Goal: Task Accomplishment & Management: Use online tool/utility

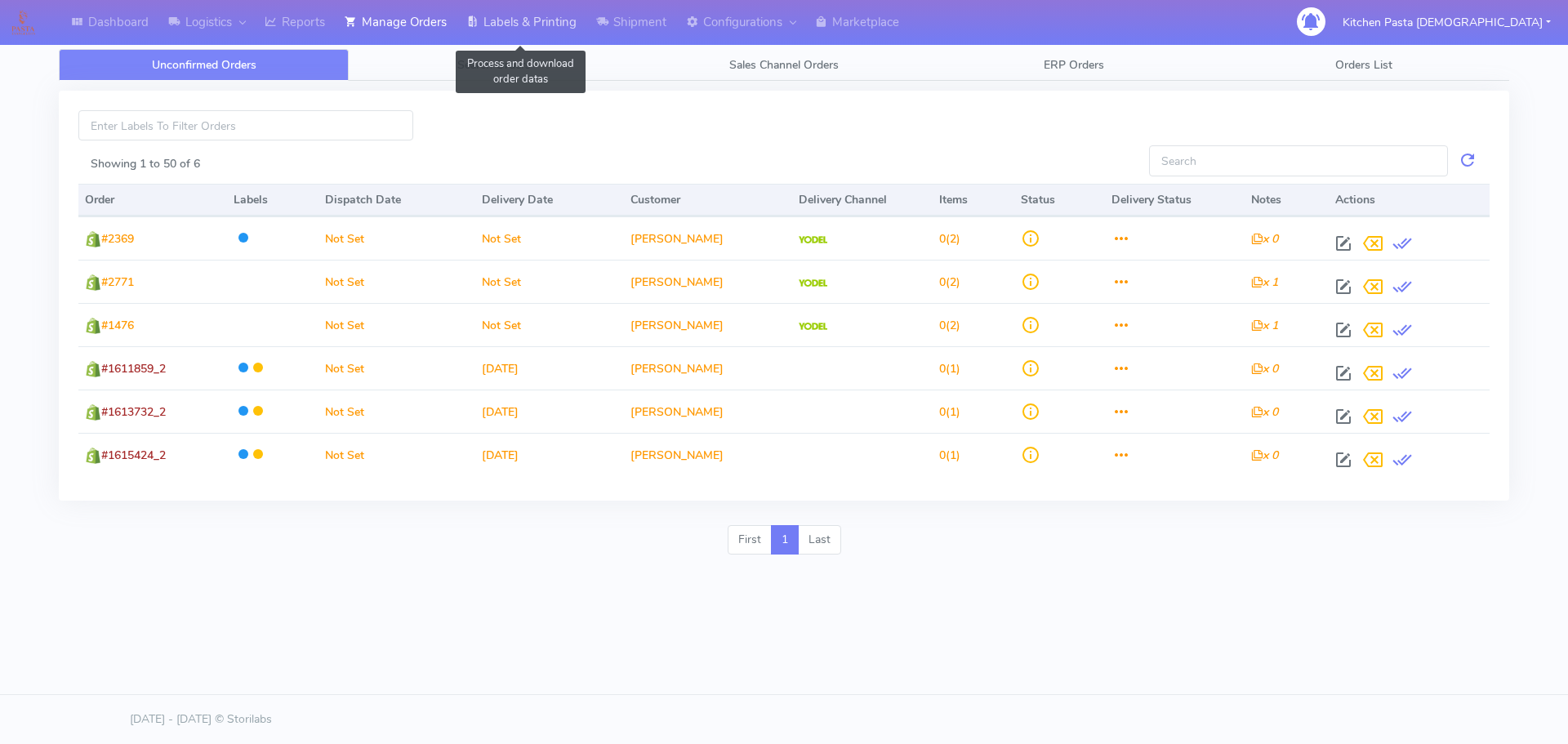
click at [548, 27] on link "Labels & Printing" at bounding box center [521, 22] width 130 height 45
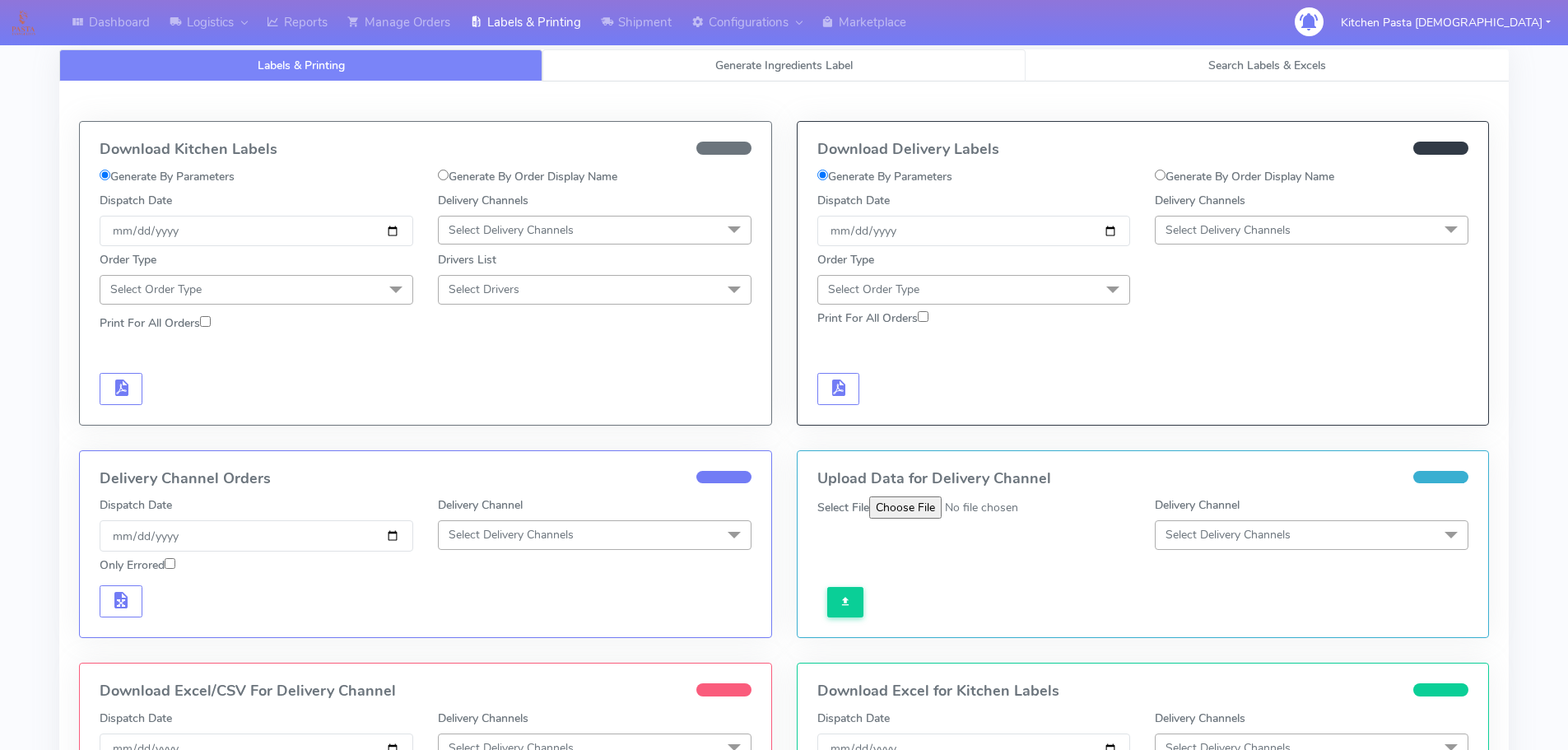
click at [717, 58] on span "Generate Ingredients Label" at bounding box center [784, 65] width 137 height 16
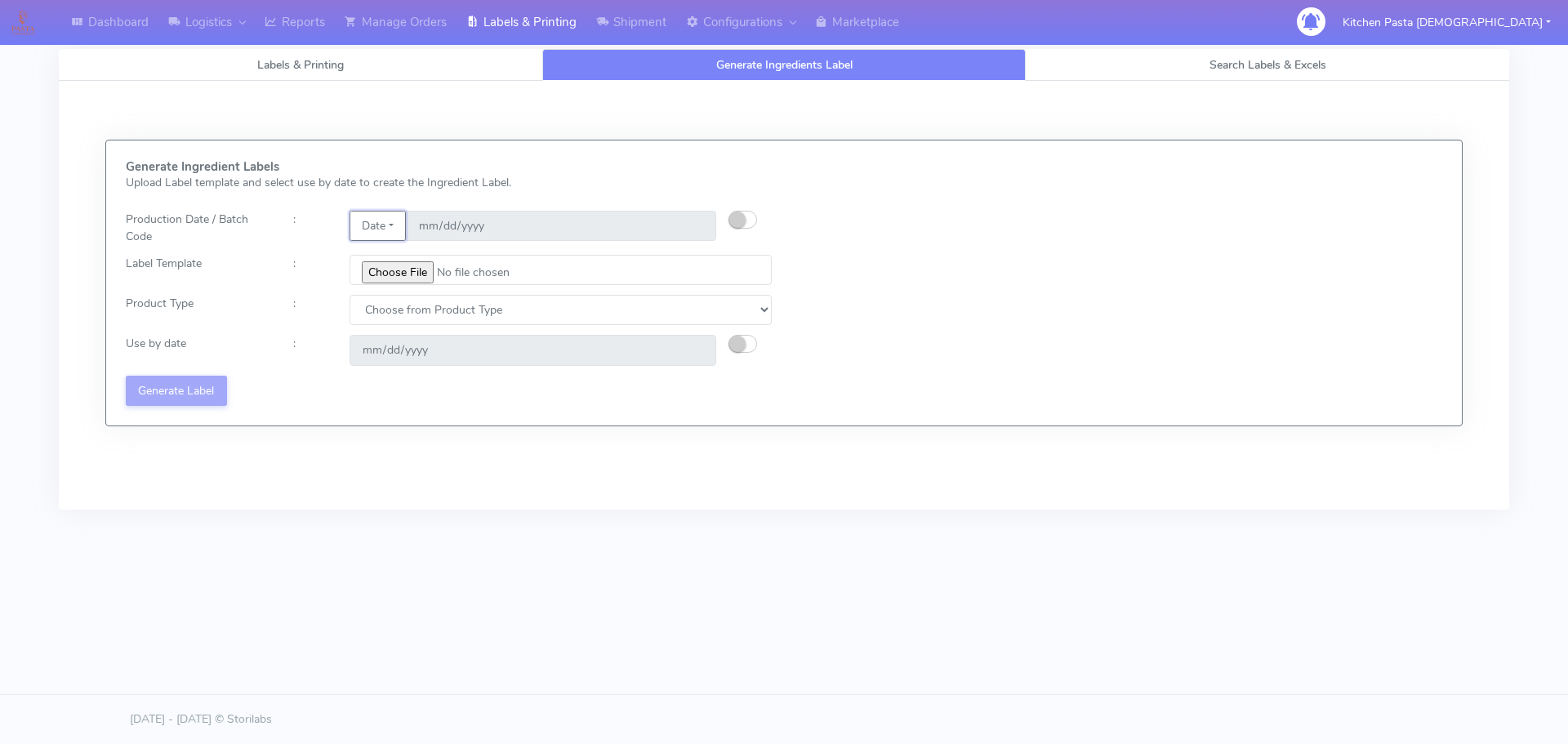
click at [385, 218] on button "Date" at bounding box center [377, 225] width 57 height 30
click at [389, 249] on link "Code" at bounding box center [414, 258] width 129 height 27
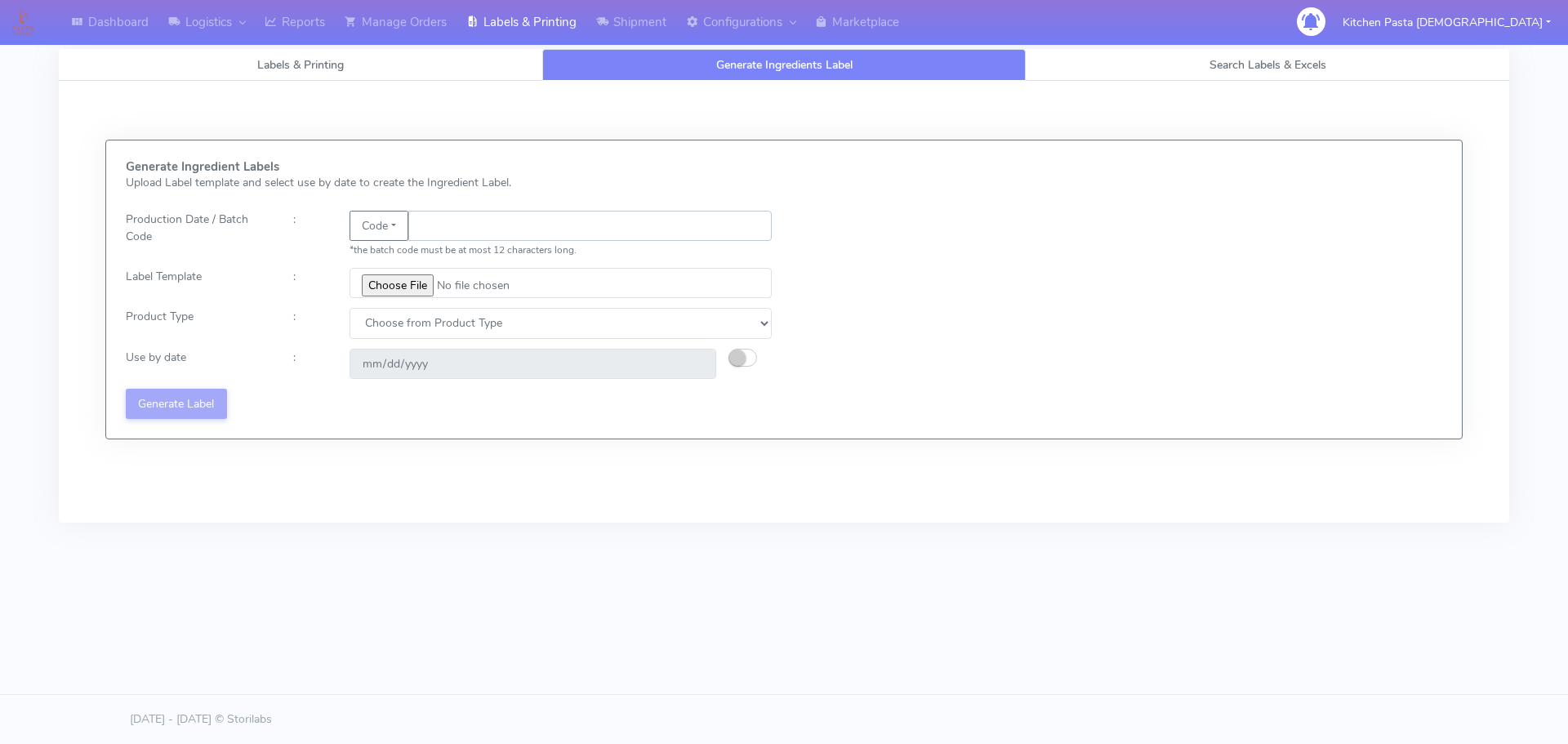
drag, startPoint x: 389, startPoint y: 249, endPoint x: 436, endPoint y: 238, distance: 48.3
click at [436, 238] on input "text" at bounding box center [589, 225] width 363 height 30
type input "25231"
click at [398, 276] on input "file" at bounding box center [560, 283] width 422 height 30
type input "C:\fakepath\Beef & Chianti Lasagne 1 v3.jpg"
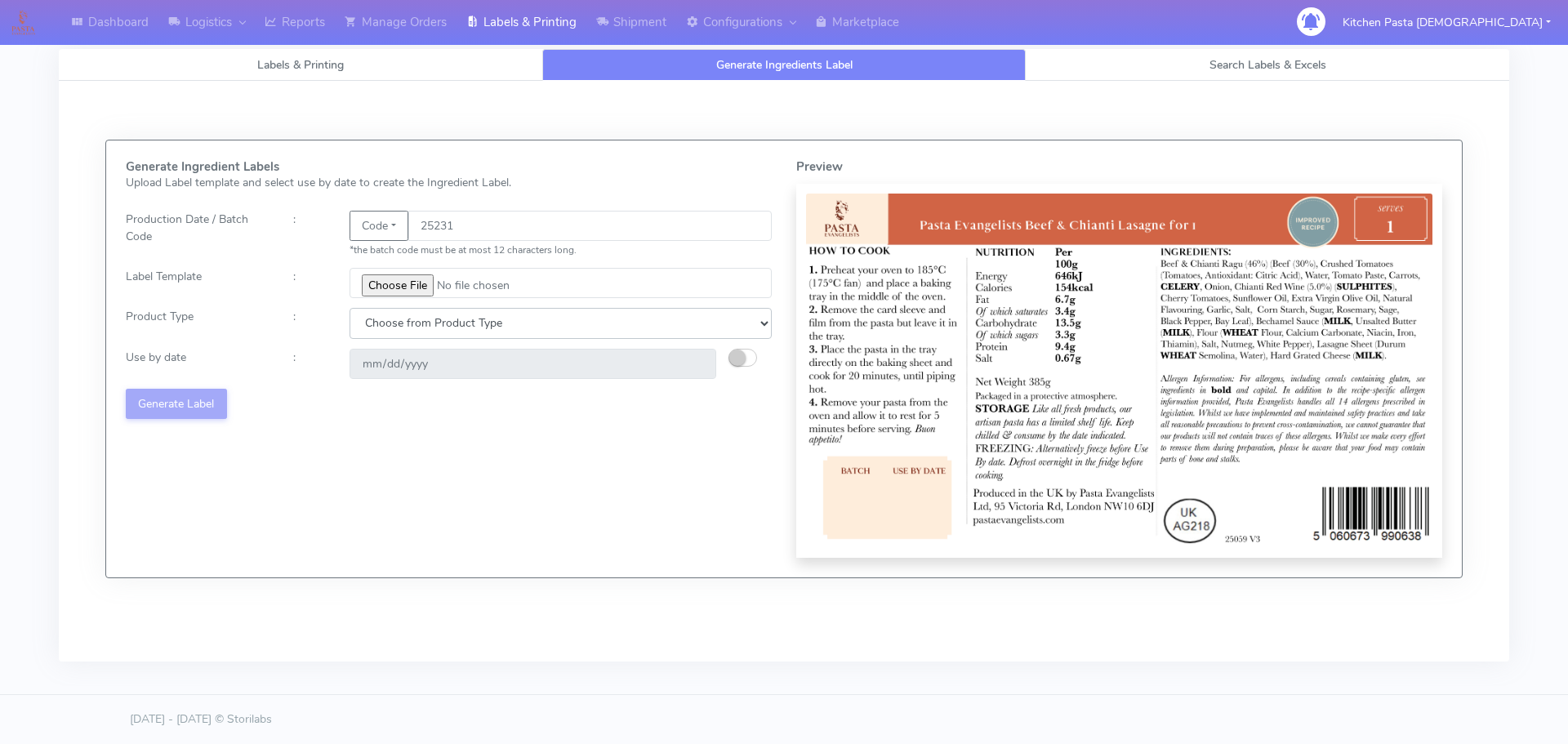
click at [384, 325] on select "Choose from Product Type ECOM ERETAIL CIRCULAR CIRC_DESERTS LASAGNE" at bounding box center [560, 323] width 422 height 30
select select "4"
click at [349, 308] on select "Choose from Product Type ECOM ERETAIL CIRCULAR CIRC_DESERTS LASAGNE" at bounding box center [560, 323] width 422 height 30
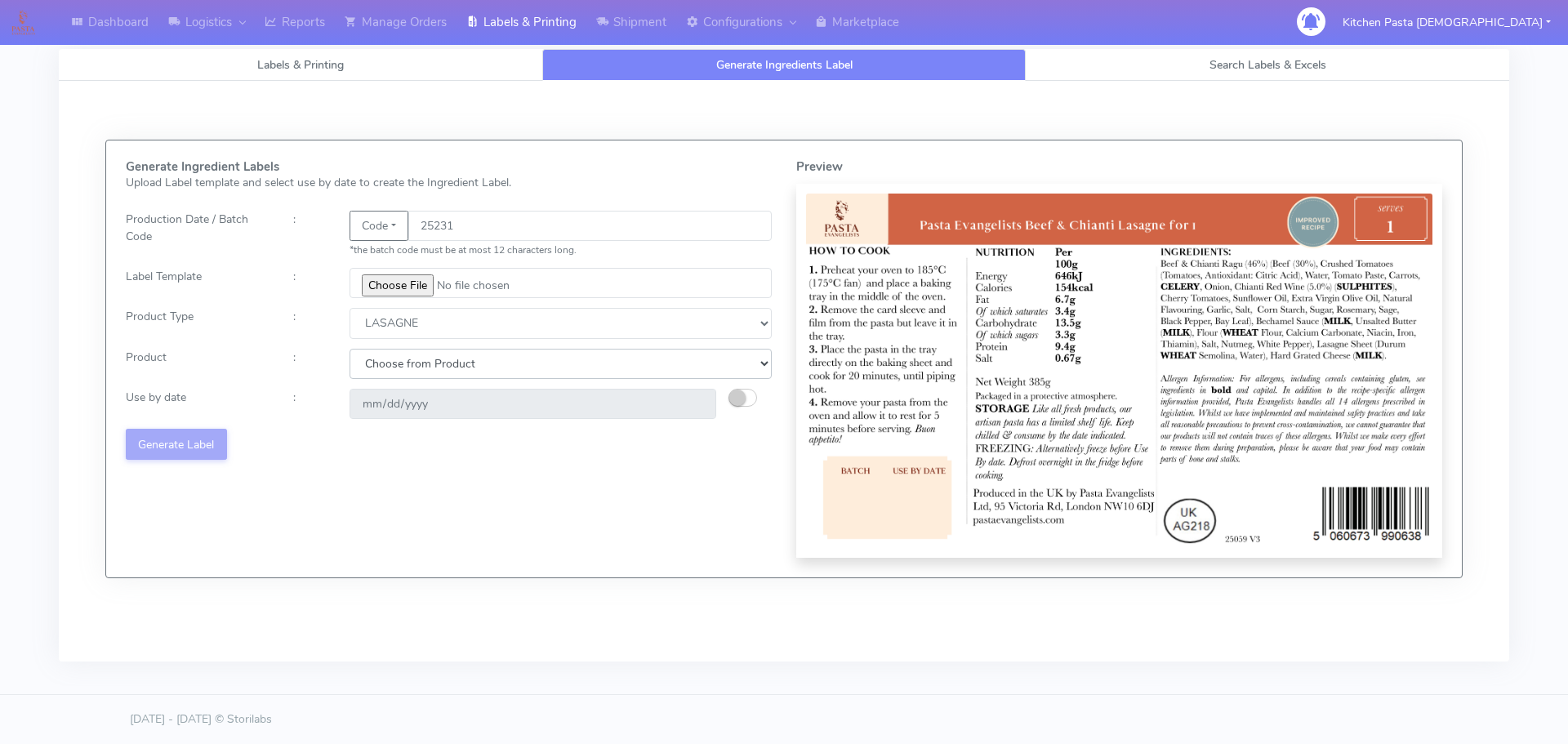
drag, startPoint x: 388, startPoint y: 355, endPoint x: 388, endPoint y: 378, distance: 23.0
click at [388, 355] on select "Choose from Product LASAGNE" at bounding box center [560, 363] width 422 height 30
select select "0"
click at [349, 348] on select "Choose from Product LASAGNE" at bounding box center [560, 363] width 422 height 30
click at [751, 396] on button "button" at bounding box center [743, 397] width 29 height 18
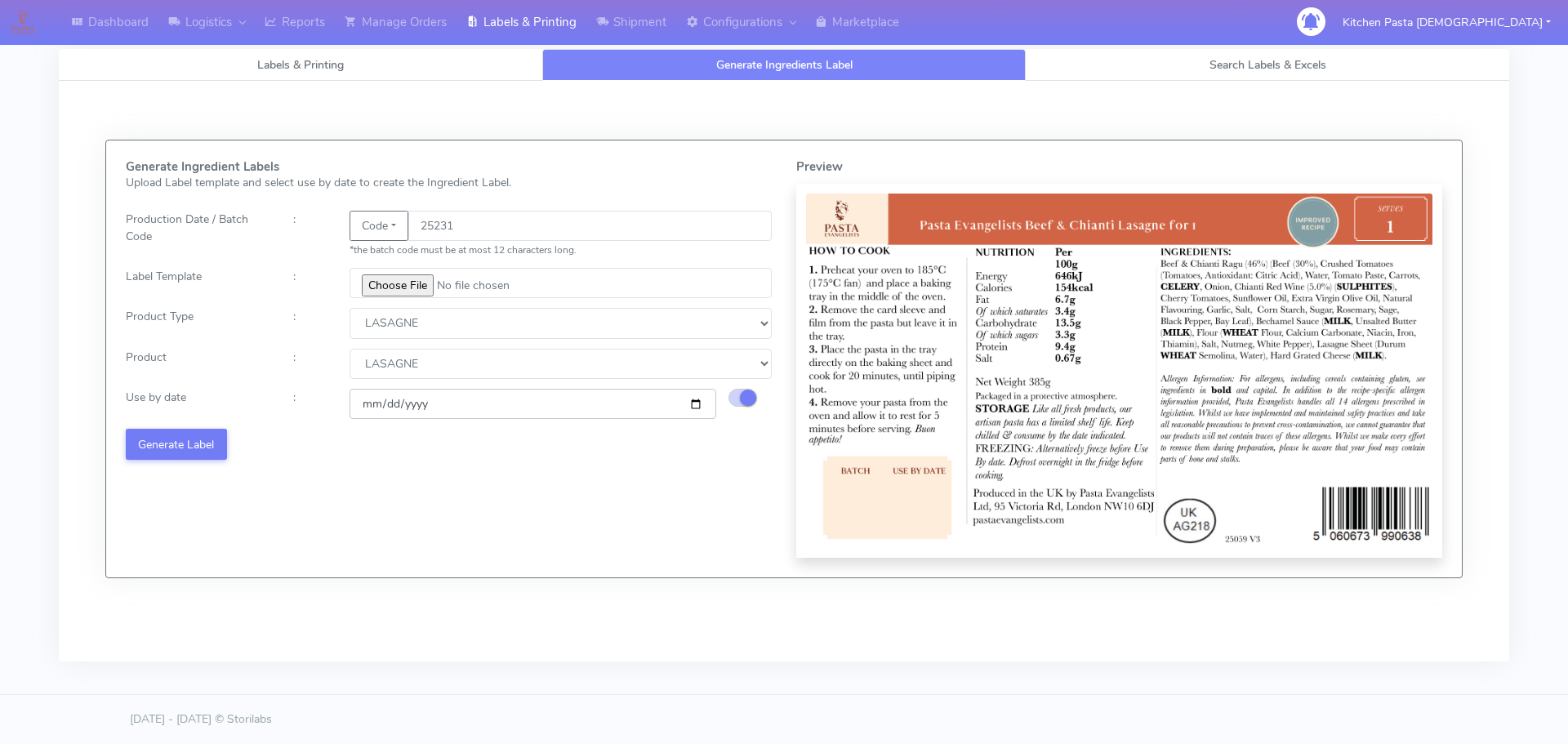
click at [693, 401] on input "2025-09-01" at bounding box center [532, 403] width 366 height 30
type input "2025-09-05"
click at [181, 450] on button "Generate Label" at bounding box center [176, 443] width 102 height 30
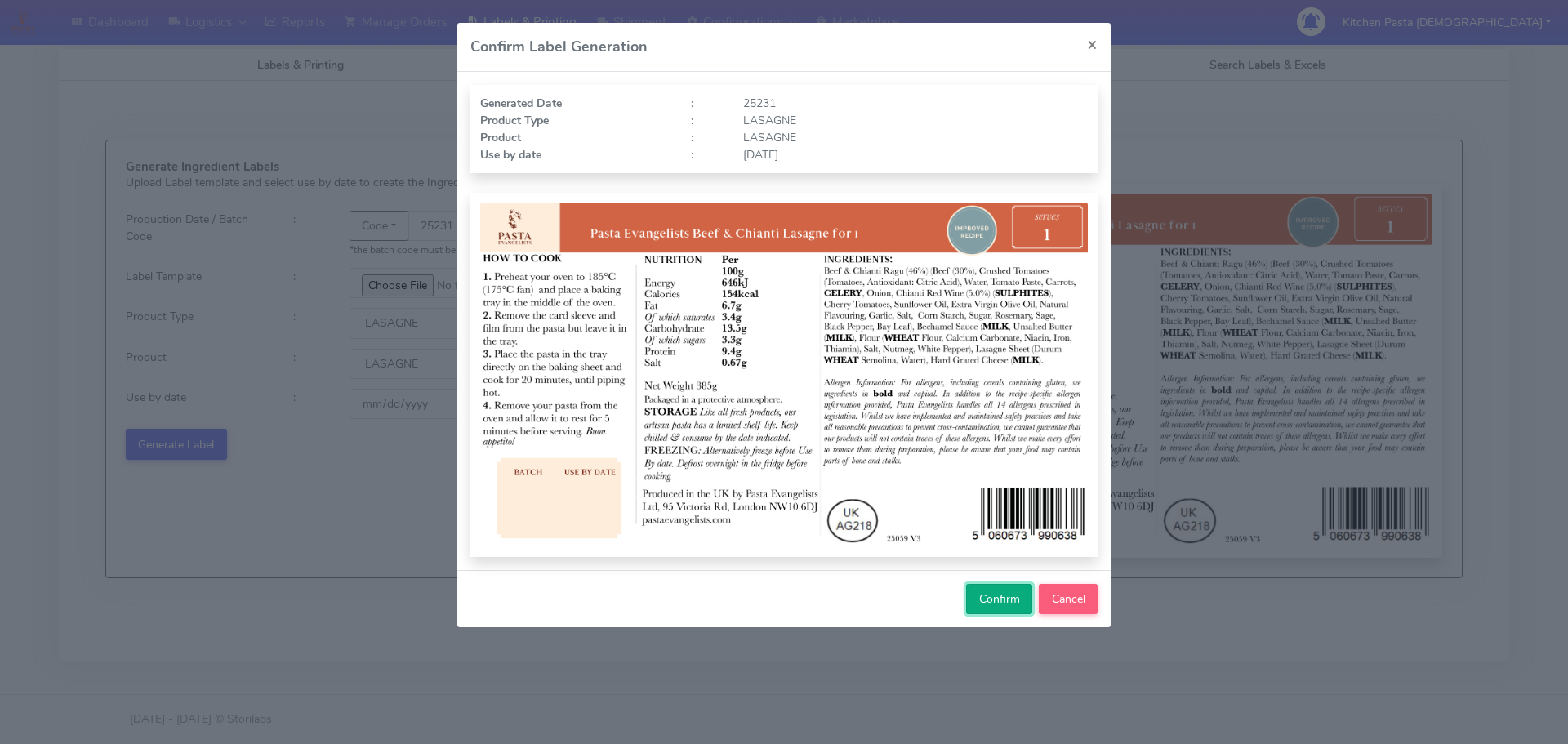
click at [989, 592] on span "Confirm" at bounding box center [1000, 598] width 41 height 16
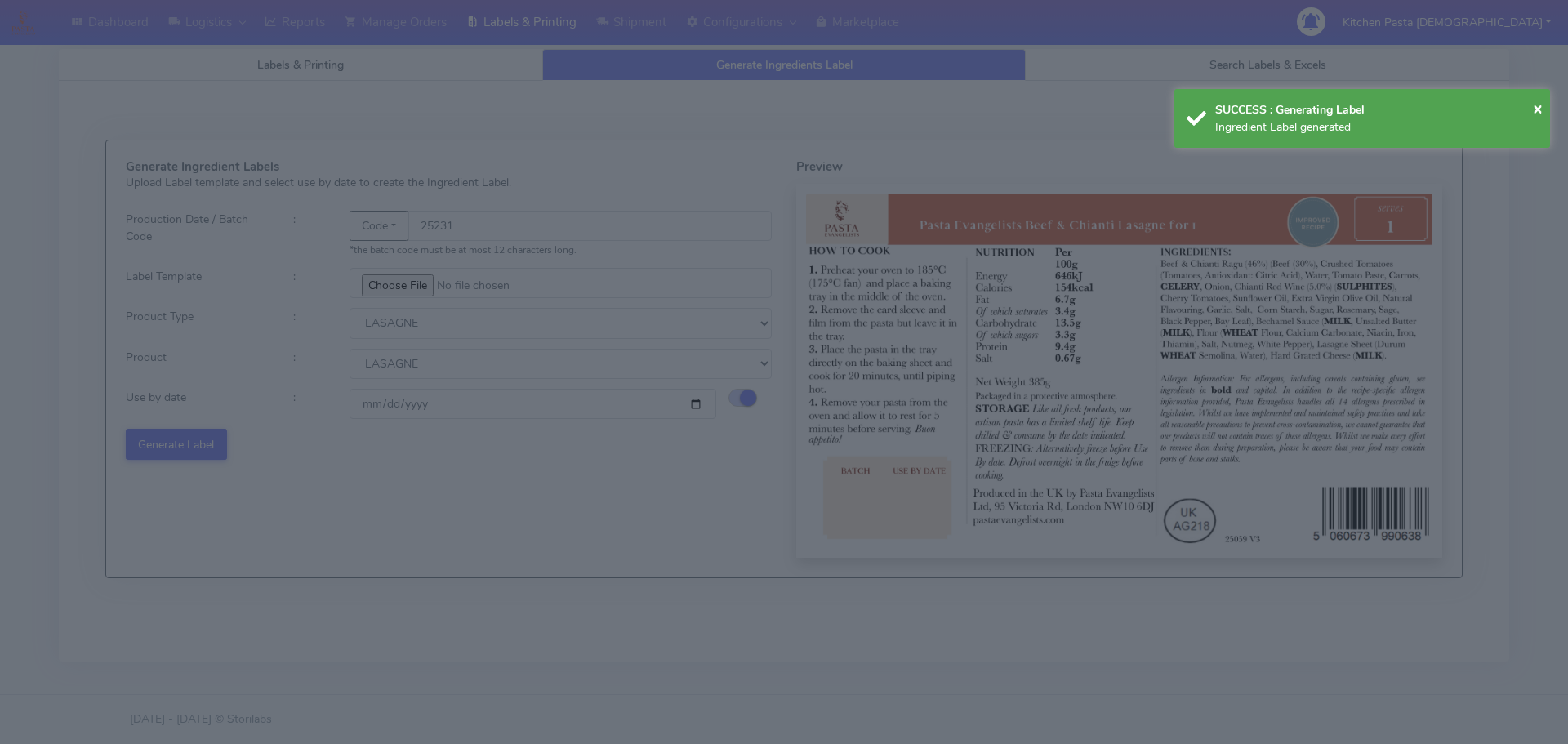
select select
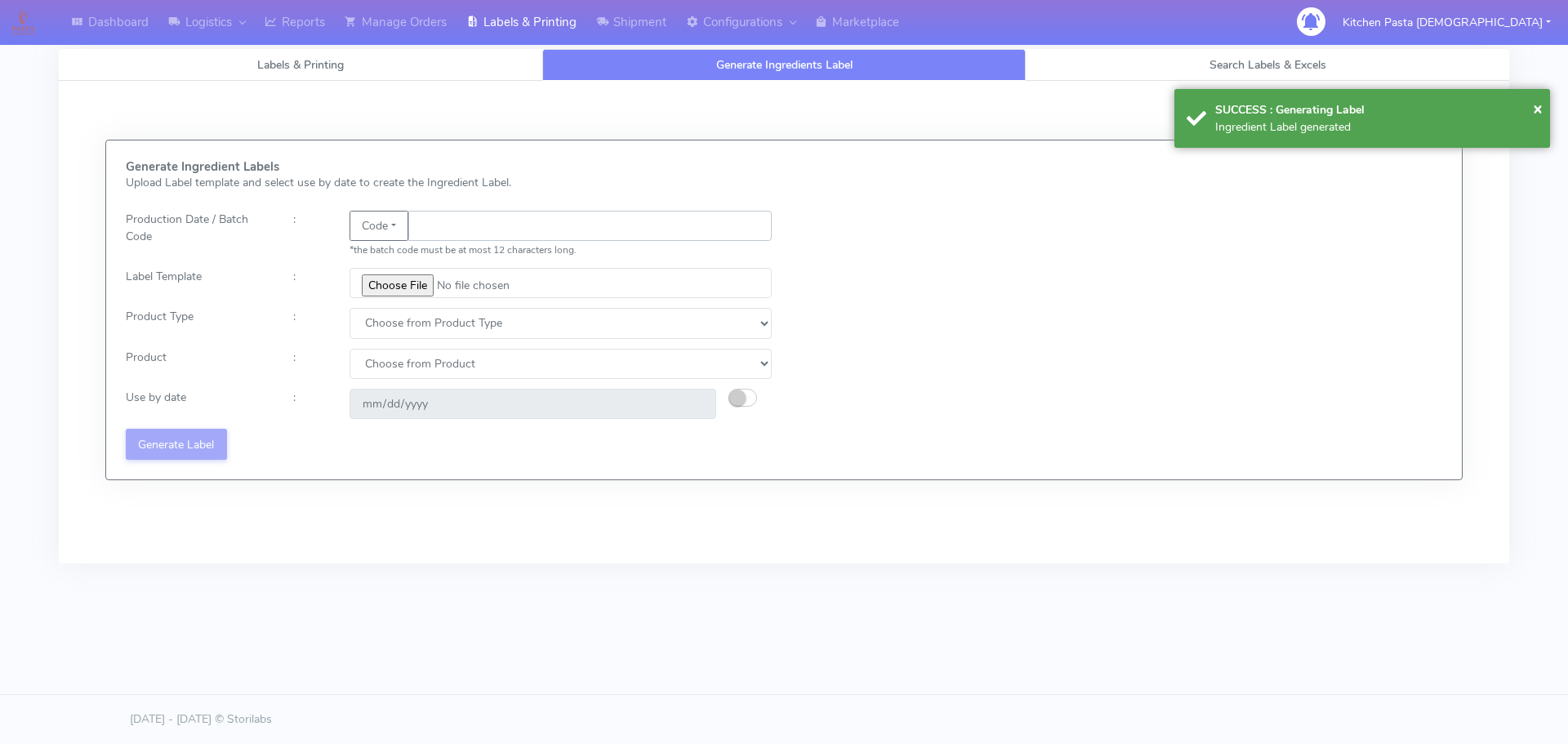
click at [463, 218] on input "text" at bounding box center [589, 225] width 363 height 30
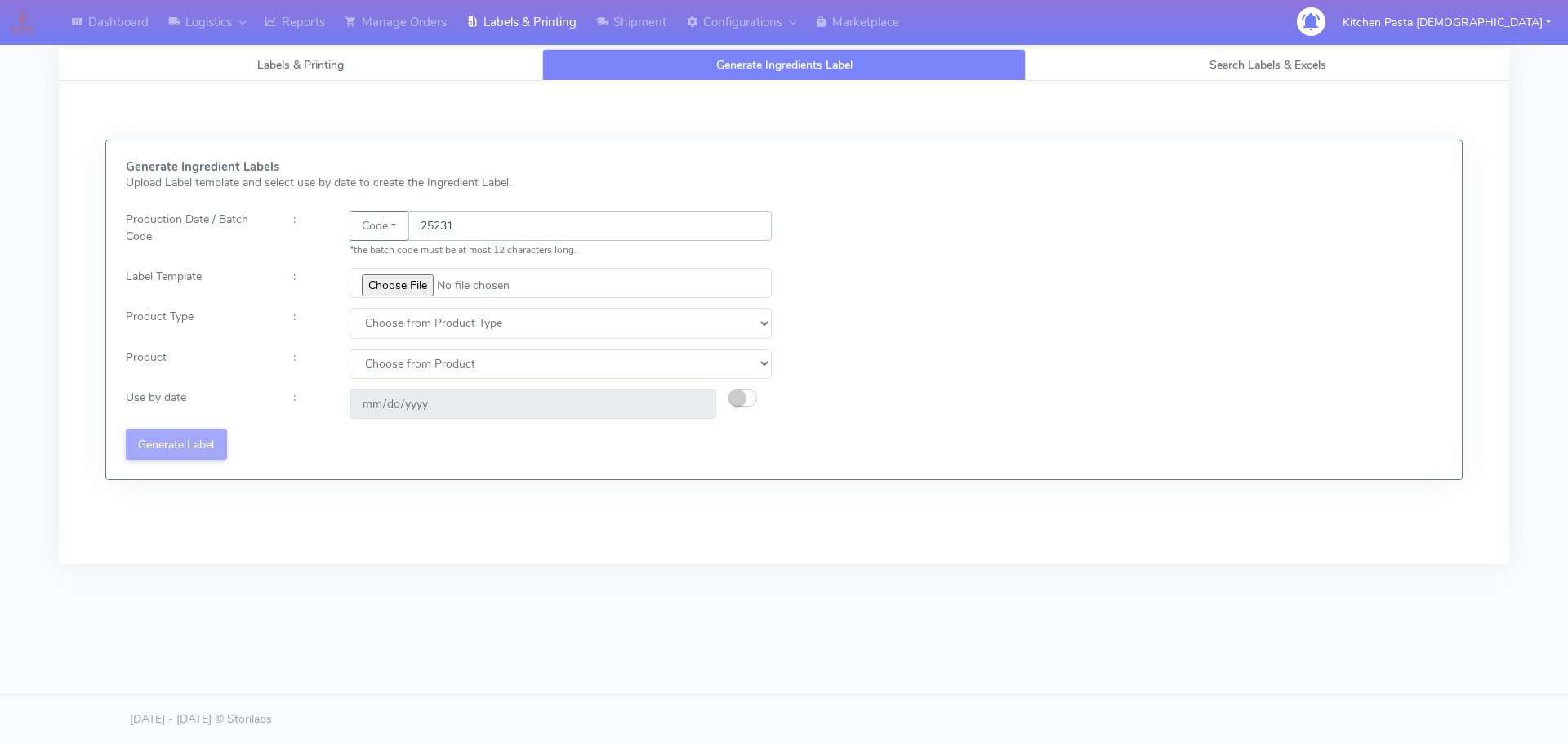
type input "25231"
click at [360, 279] on input "file" at bounding box center [560, 283] width 422 height 30
type input "C:\fakepath\Pasta Evangelists truffle mac & cheese for 1_V2.jpg"
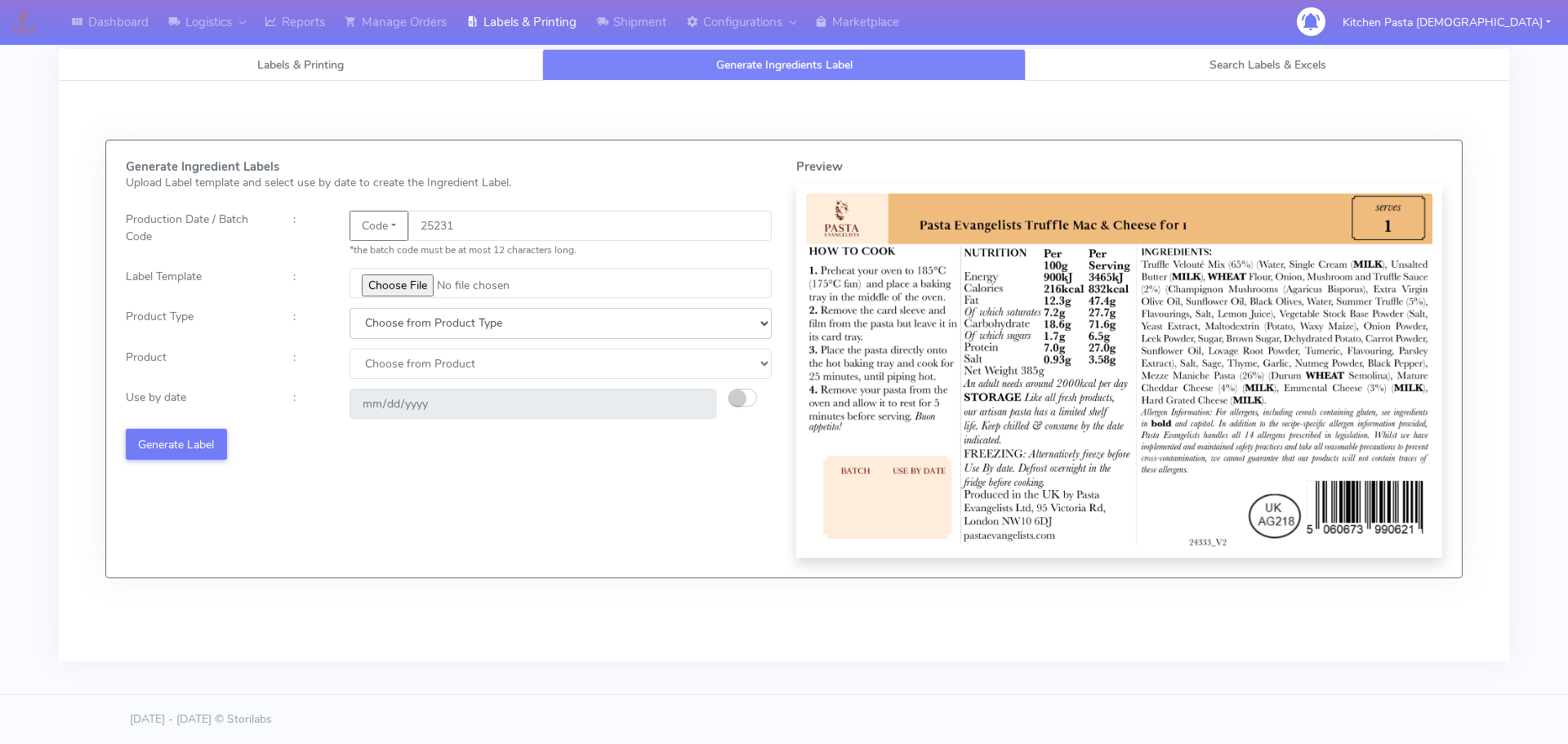
click at [407, 332] on select "Choose from Product Type ECOM ERETAIL CIRCULAR CIRC_DESERTS LASAGNE" at bounding box center [560, 323] width 422 height 30
select select "4"
click at [349, 308] on select "Choose from Product Type ECOM ERETAIL CIRCULAR CIRC_DESERTS LASAGNE" at bounding box center [560, 323] width 422 height 30
click at [392, 365] on select "Choose from Product LASAGNE" at bounding box center [560, 363] width 422 height 30
select select "0"
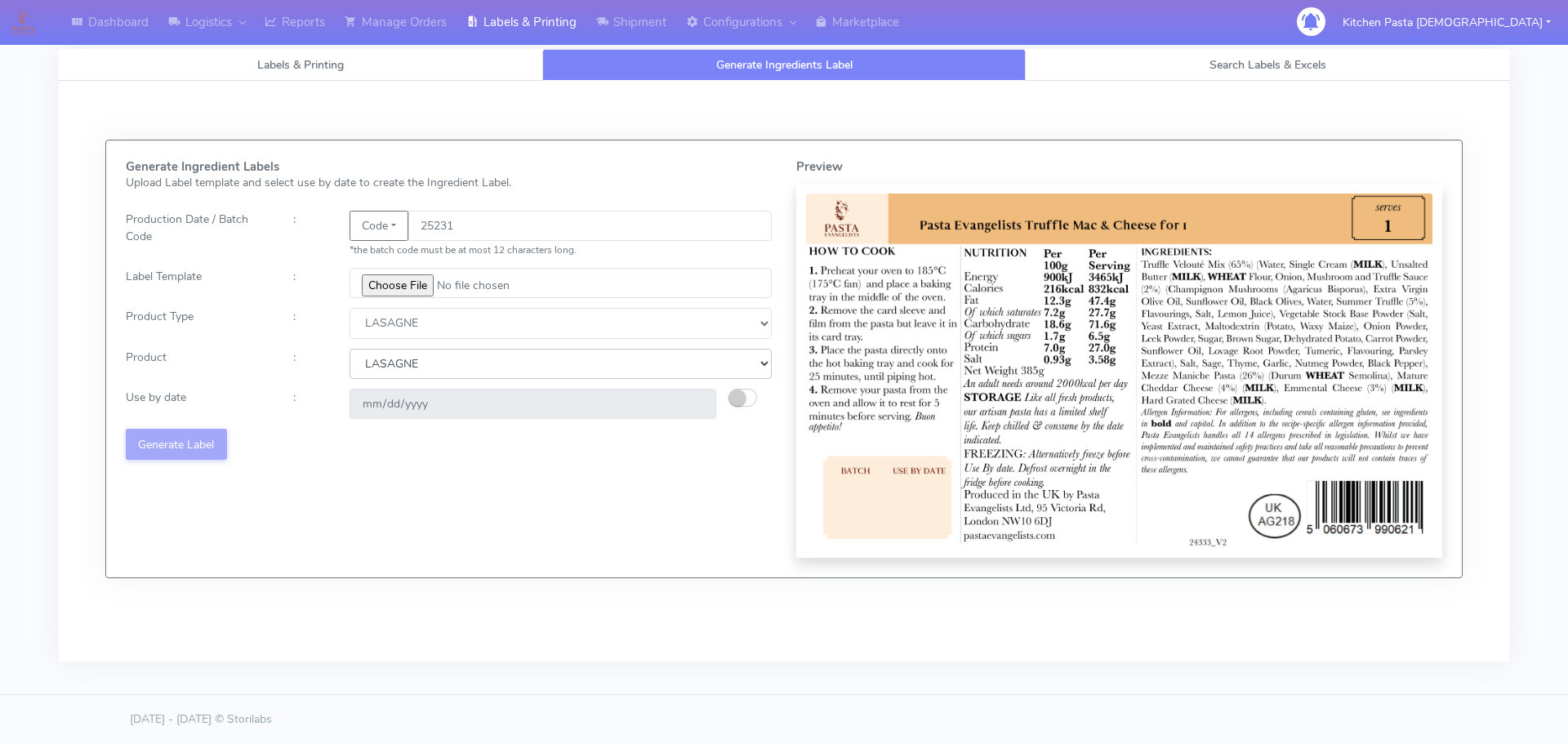
click at [349, 348] on select "Choose from Product LASAGNE" at bounding box center [560, 363] width 422 height 30
click at [737, 391] on small "button" at bounding box center [738, 397] width 16 height 16
click at [694, 403] on input "2025-09-01" at bounding box center [532, 403] width 366 height 30
click at [694, 406] on input "2025-10-05" at bounding box center [532, 403] width 366 height 30
type input "2025-09-05"
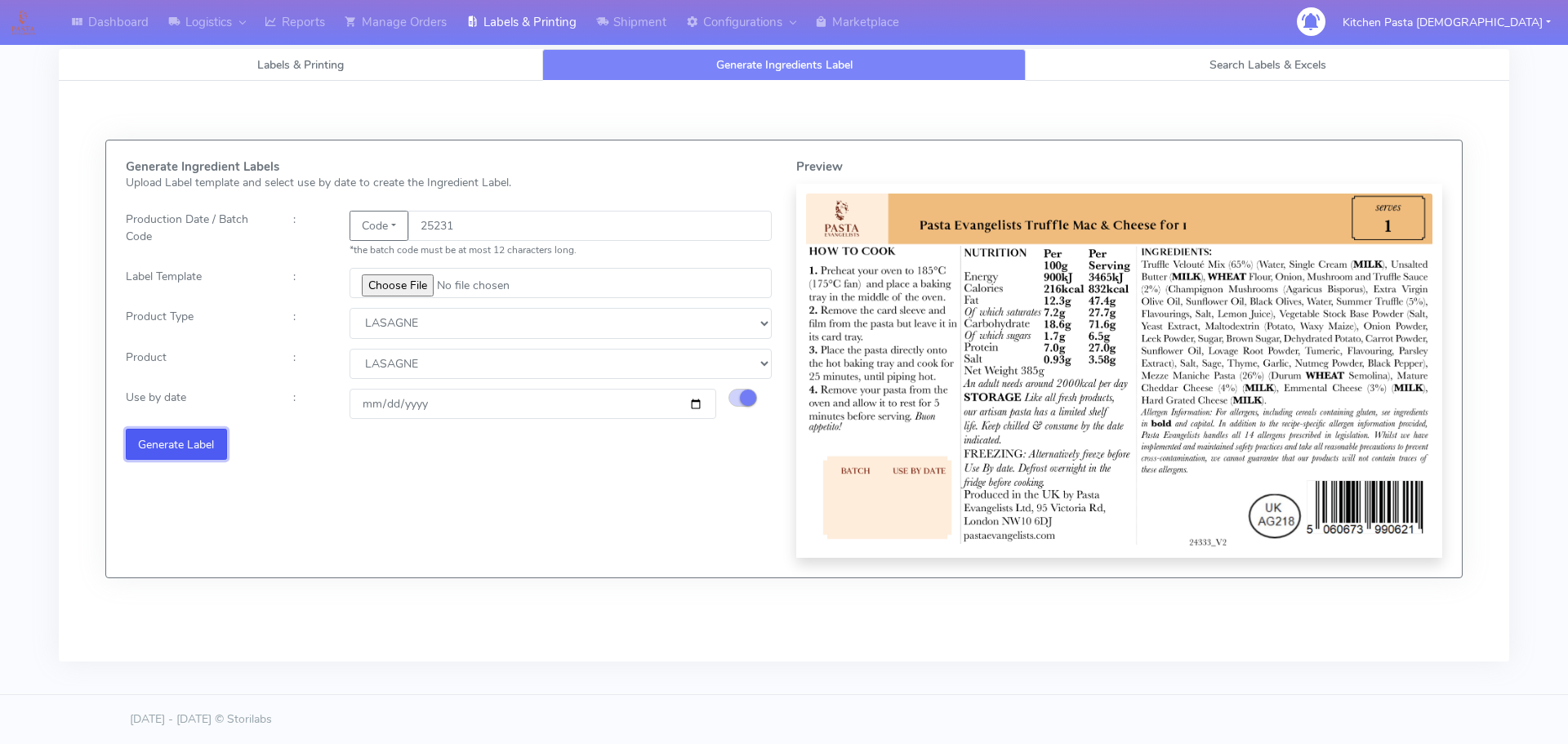
click at [204, 438] on button "Generate Label" at bounding box center [176, 443] width 102 height 30
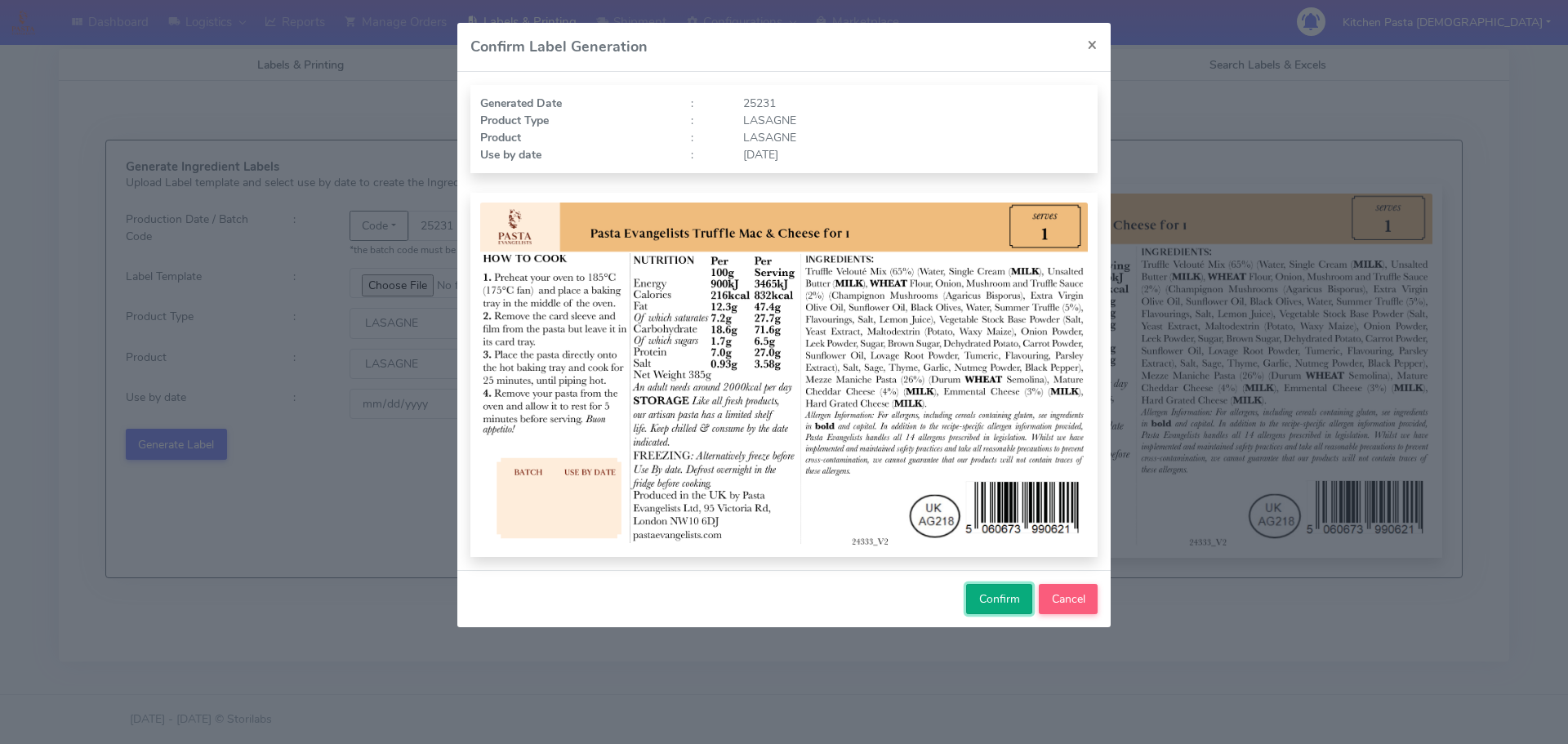
drag, startPoint x: 1001, startPoint y: 604, endPoint x: 1382, endPoint y: 22, distance: 695.6
click at [1003, 604] on span "Confirm" at bounding box center [1000, 598] width 41 height 16
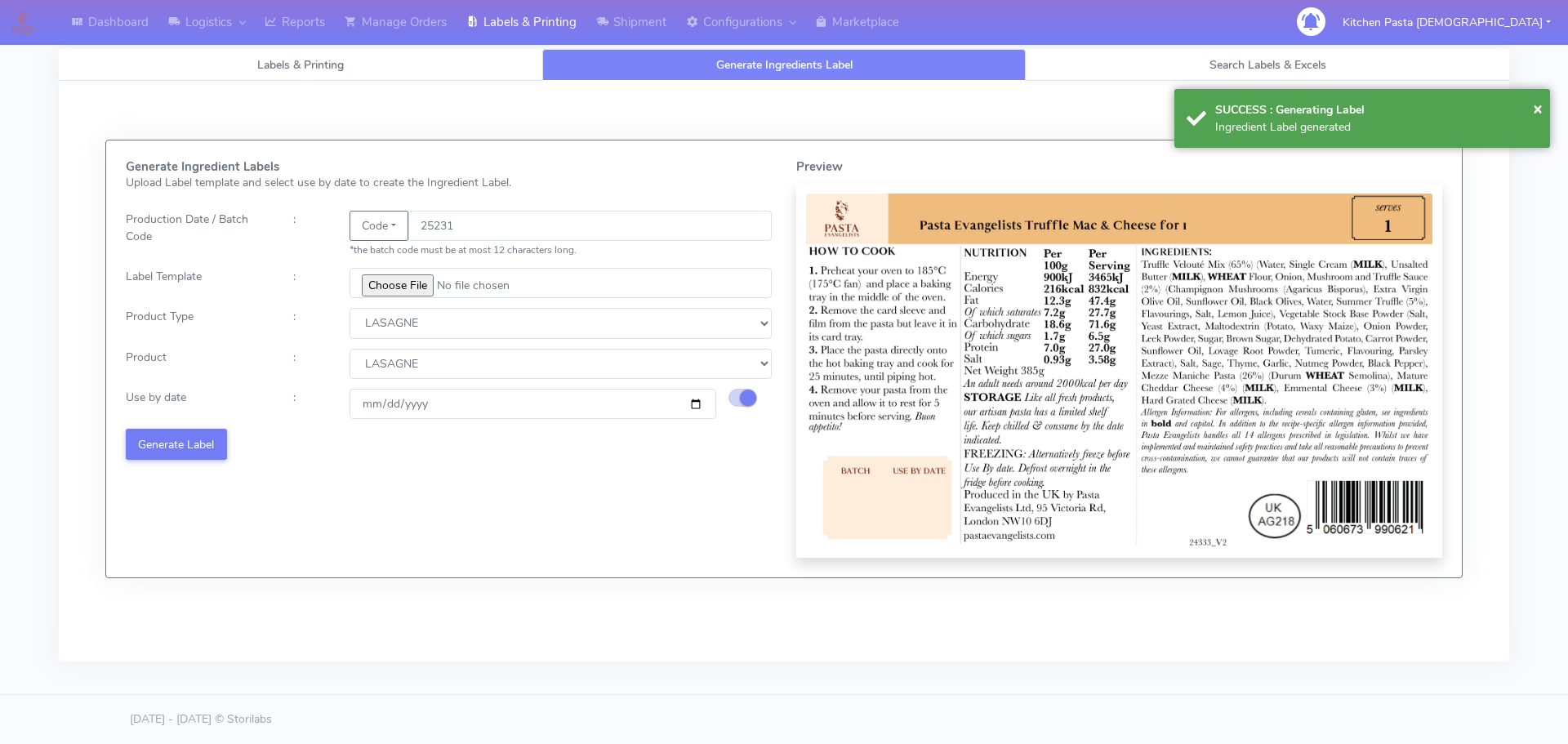
select select
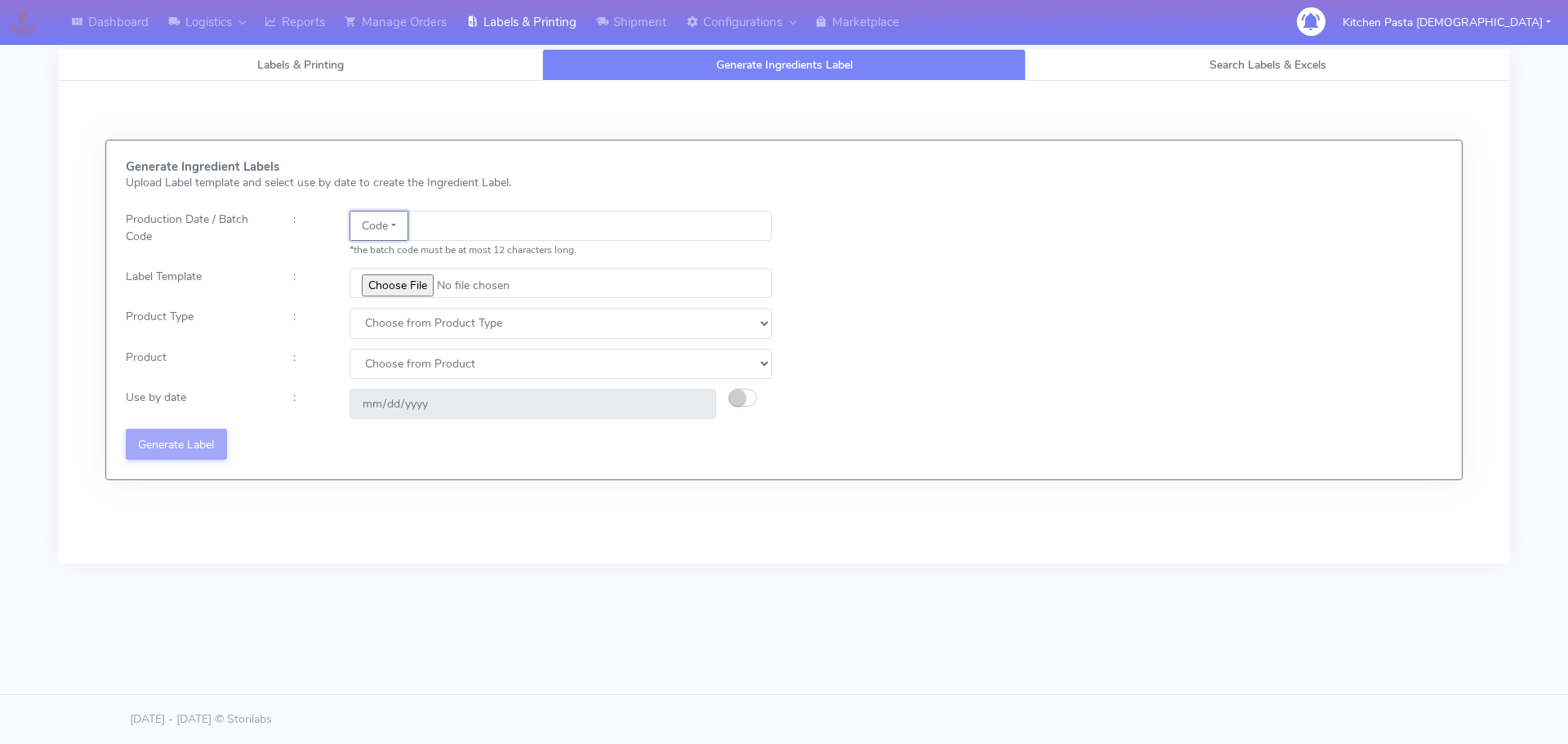
drag, startPoint x: 381, startPoint y: 227, endPoint x: 393, endPoint y: 256, distance: 31.4
click at [381, 228] on button "Code" at bounding box center [379, 225] width 59 height 30
click at [395, 267] on link "Date" at bounding box center [414, 258] width 129 height 27
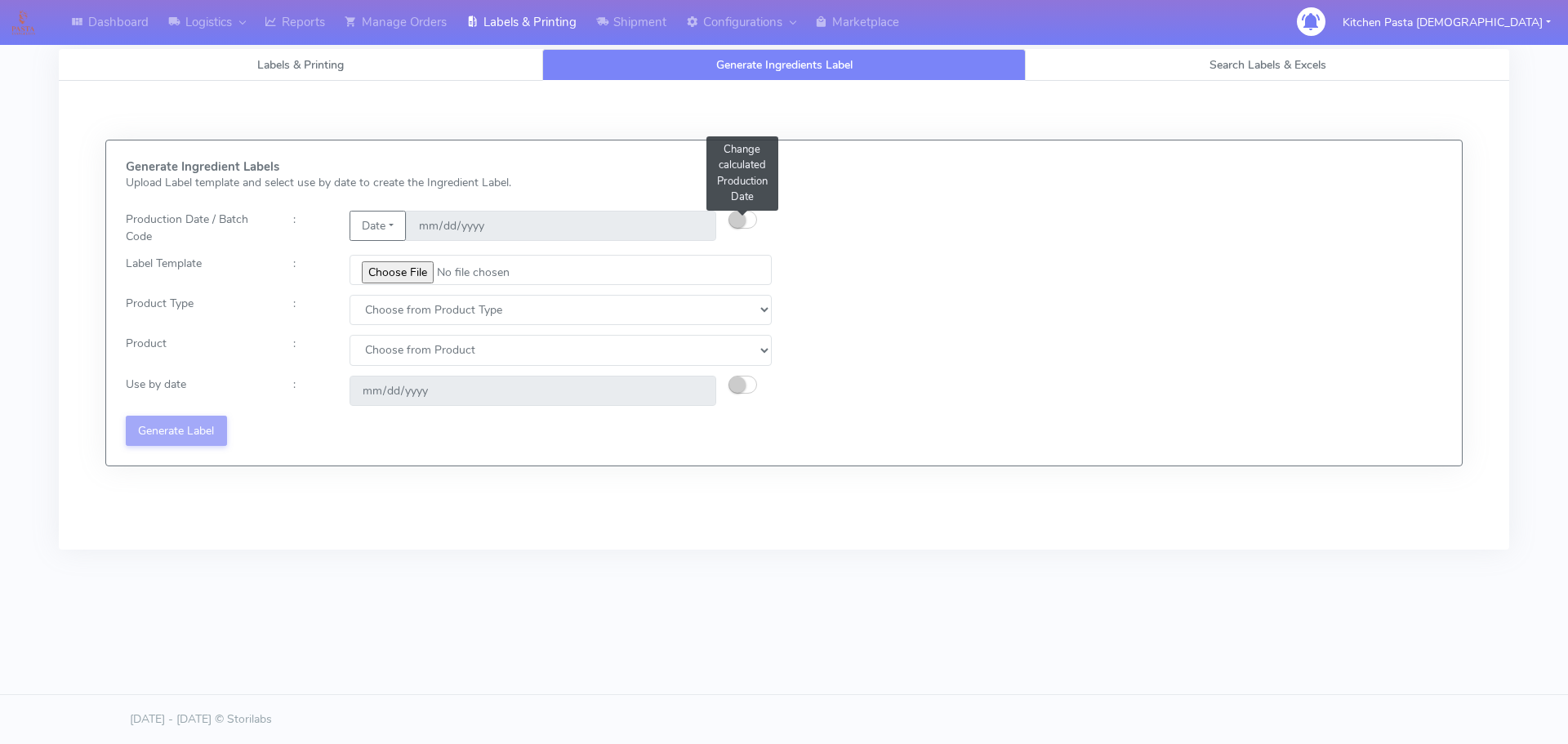
click at [745, 214] on button "button" at bounding box center [743, 220] width 29 height 18
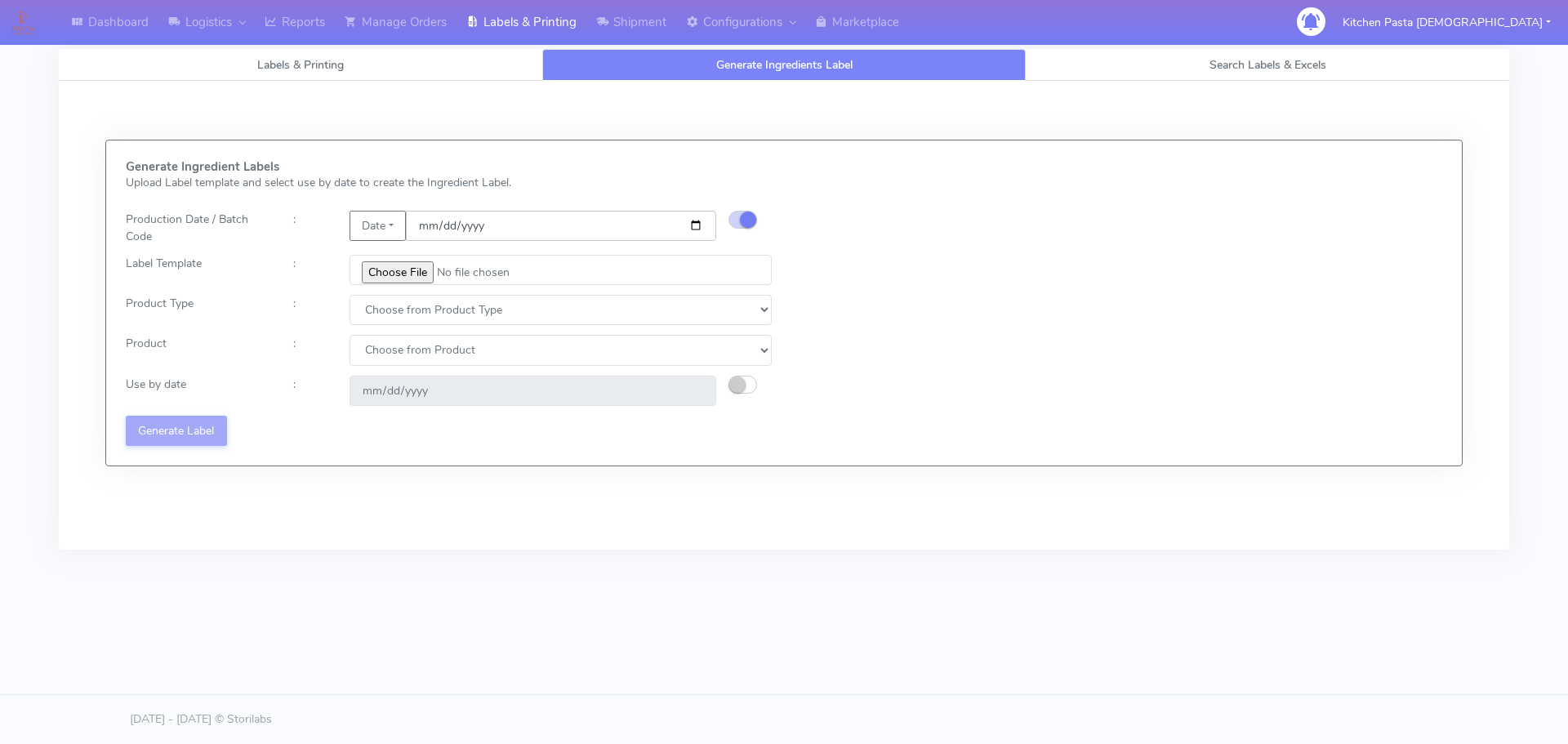
click at [701, 227] on input "[DATE]" at bounding box center [561, 225] width 311 height 30
type input "2025-08-24"
type input "2025-09-01"
click at [400, 275] on input "file" at bounding box center [560, 270] width 422 height 30
type input "C:\fakepath\Pasta Evangelists Lobster crab and prawn ravioli dinner kit for 2 v…"
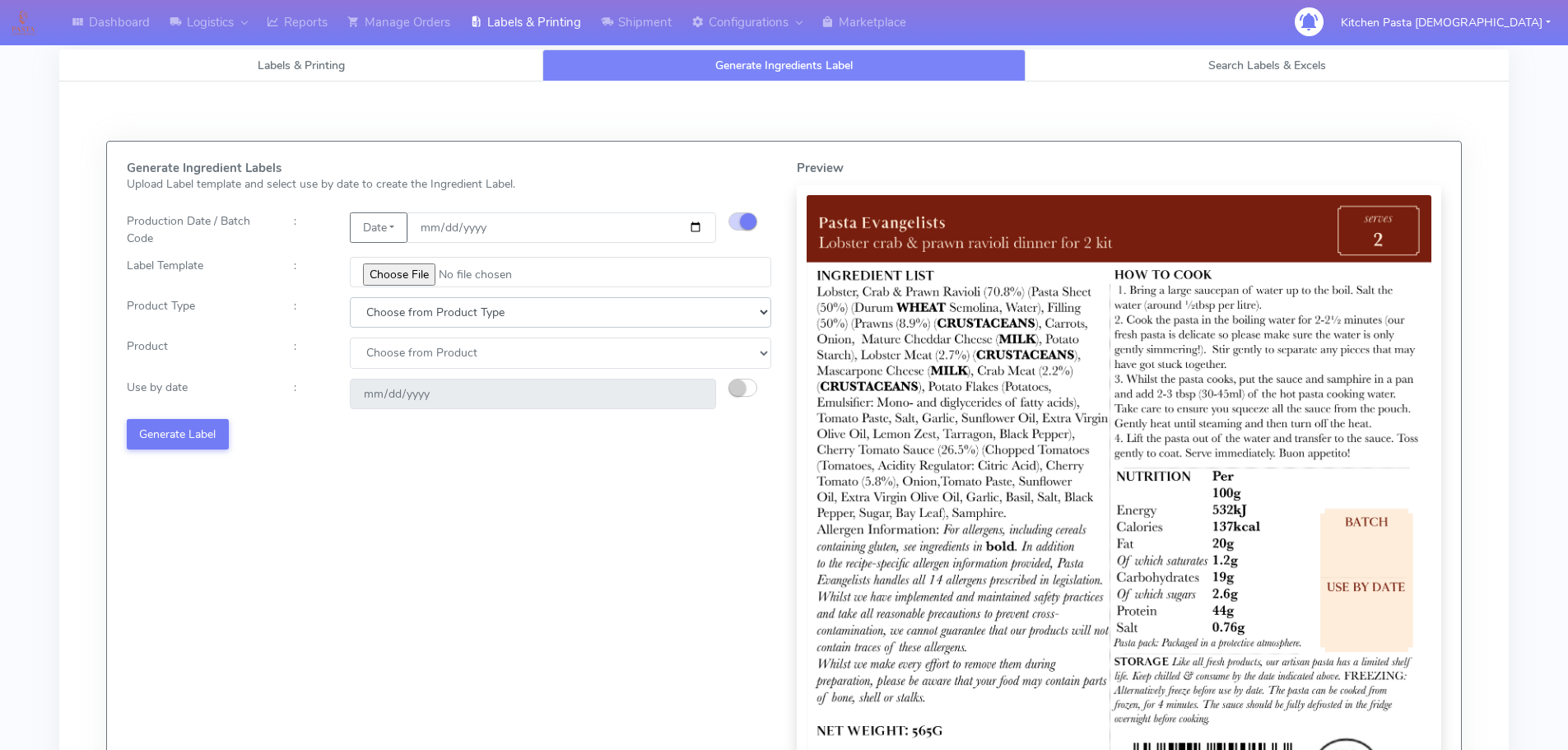
drag, startPoint x: 420, startPoint y: 303, endPoint x: 406, endPoint y: 324, distance: 25.2
click at [418, 306] on select "Choose from Product Type ECOM ERETAIL CIRCULAR CIRC_DESERTS LASAGNE" at bounding box center [560, 312] width 421 height 31
select select "1"
click at [349, 297] on select "Choose from Product Type ECOM ERETAIL CIRCULAR CIRC_DESERTS LASAGNE" at bounding box center [560, 312] width 421 height 31
click at [380, 356] on select "Choose from Product PLAIN PASTA FILLED PASTA BUTTER (INTERNAL PRODUCTION) BUTTE…" at bounding box center [560, 353] width 421 height 31
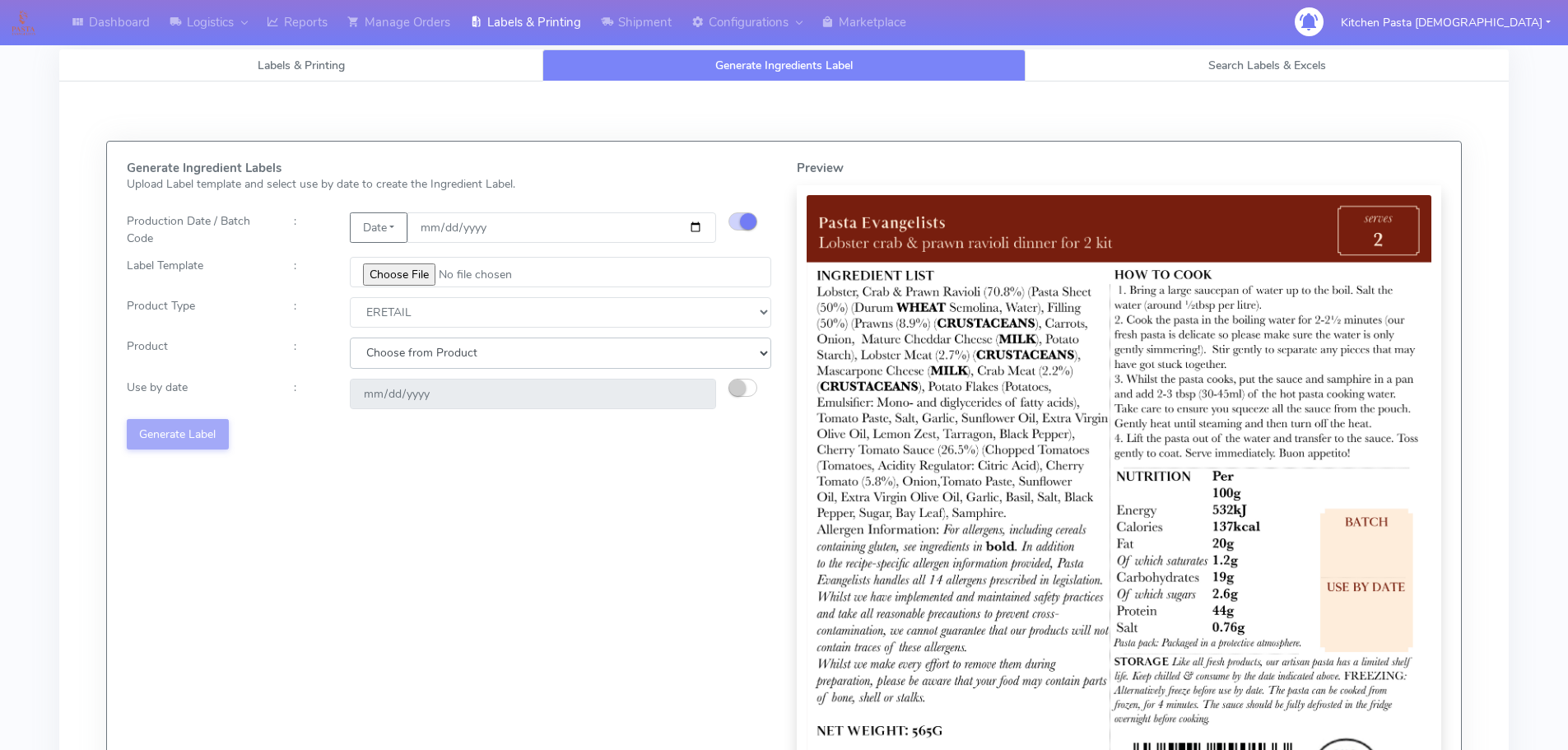
select select "0"
click at [349, 338] on select "Choose from Product PLAIN PASTA FILLED PASTA BUTTER (INTERNAL PRODUCTION) BUTTE…" at bounding box center [560, 353] width 421 height 31
click at [742, 380] on small "button" at bounding box center [738, 387] width 17 height 17
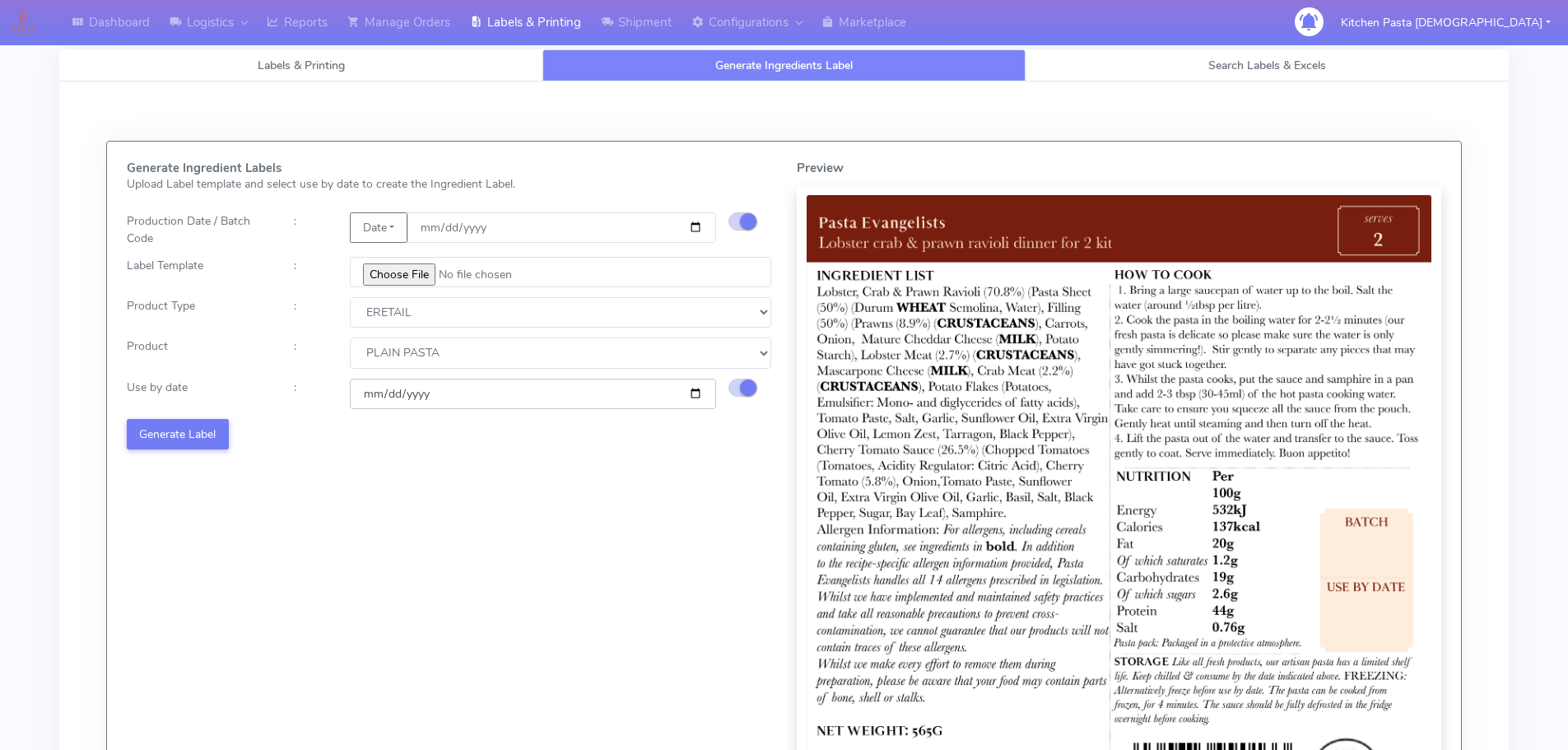
click at [696, 392] on input "2025-08-30" at bounding box center [532, 393] width 366 height 31
type input "2025-08-31"
click at [169, 435] on button "Generate Label" at bounding box center [178, 434] width 102 height 31
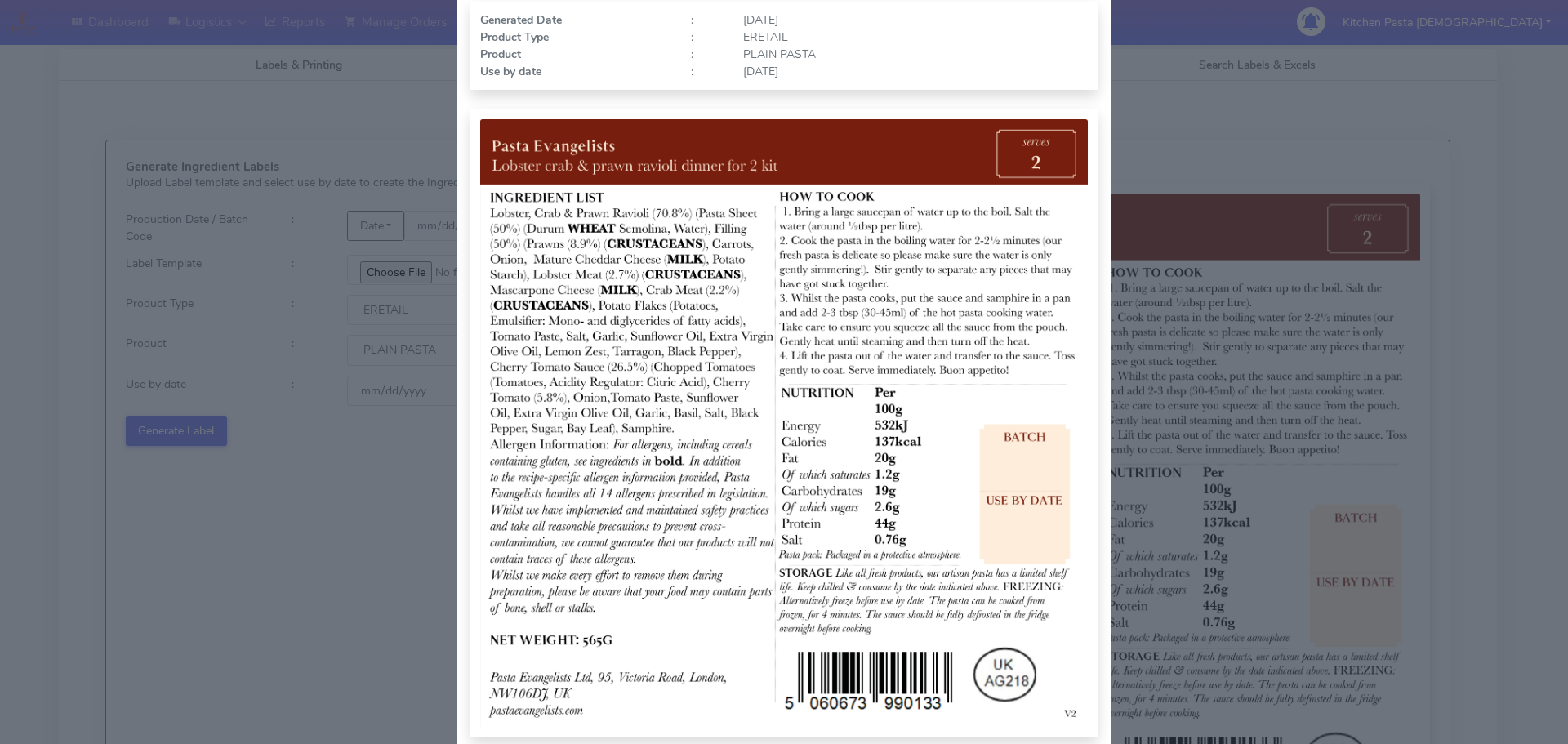
scroll to position [163, 0]
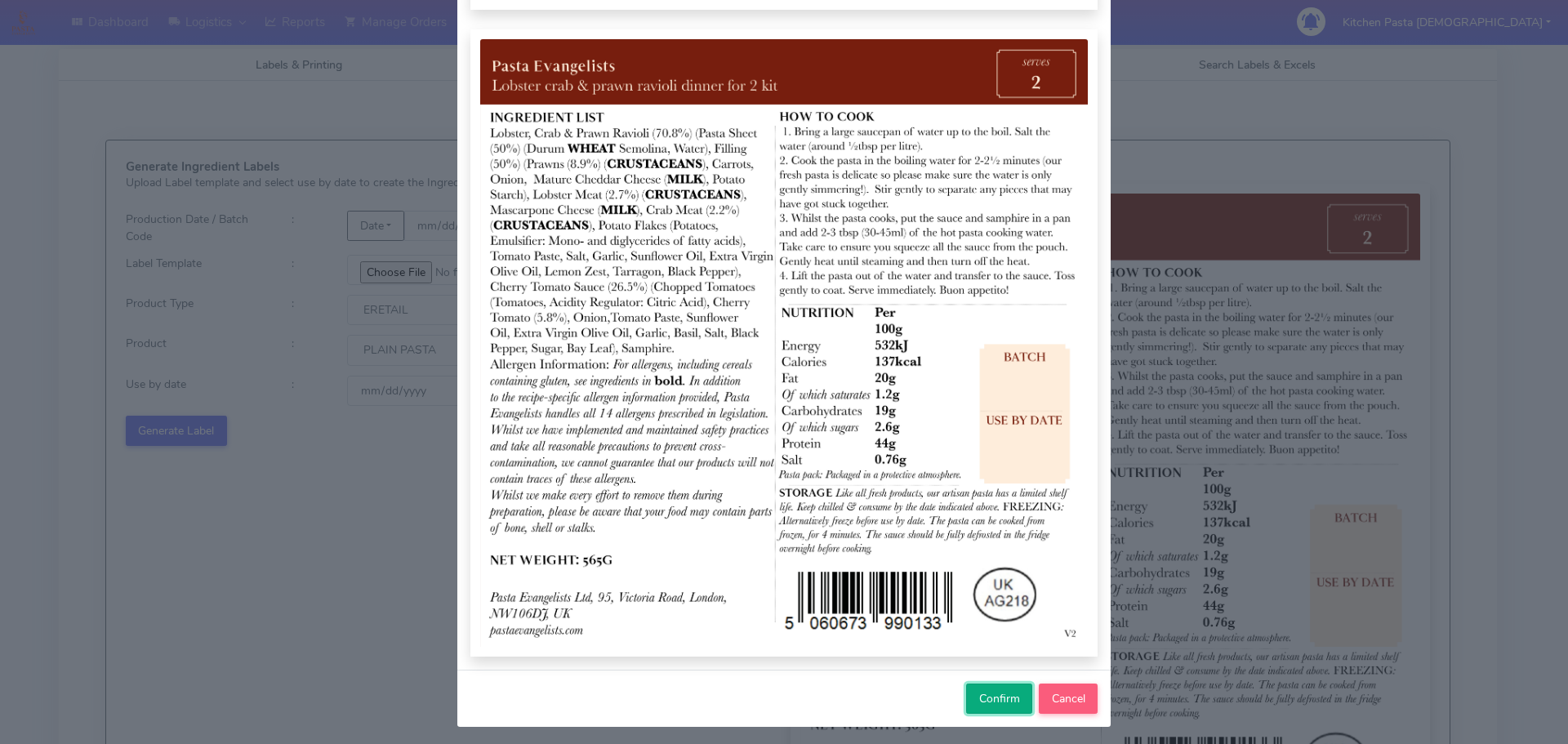
click at [998, 705] on span "Confirm" at bounding box center [1000, 698] width 41 height 16
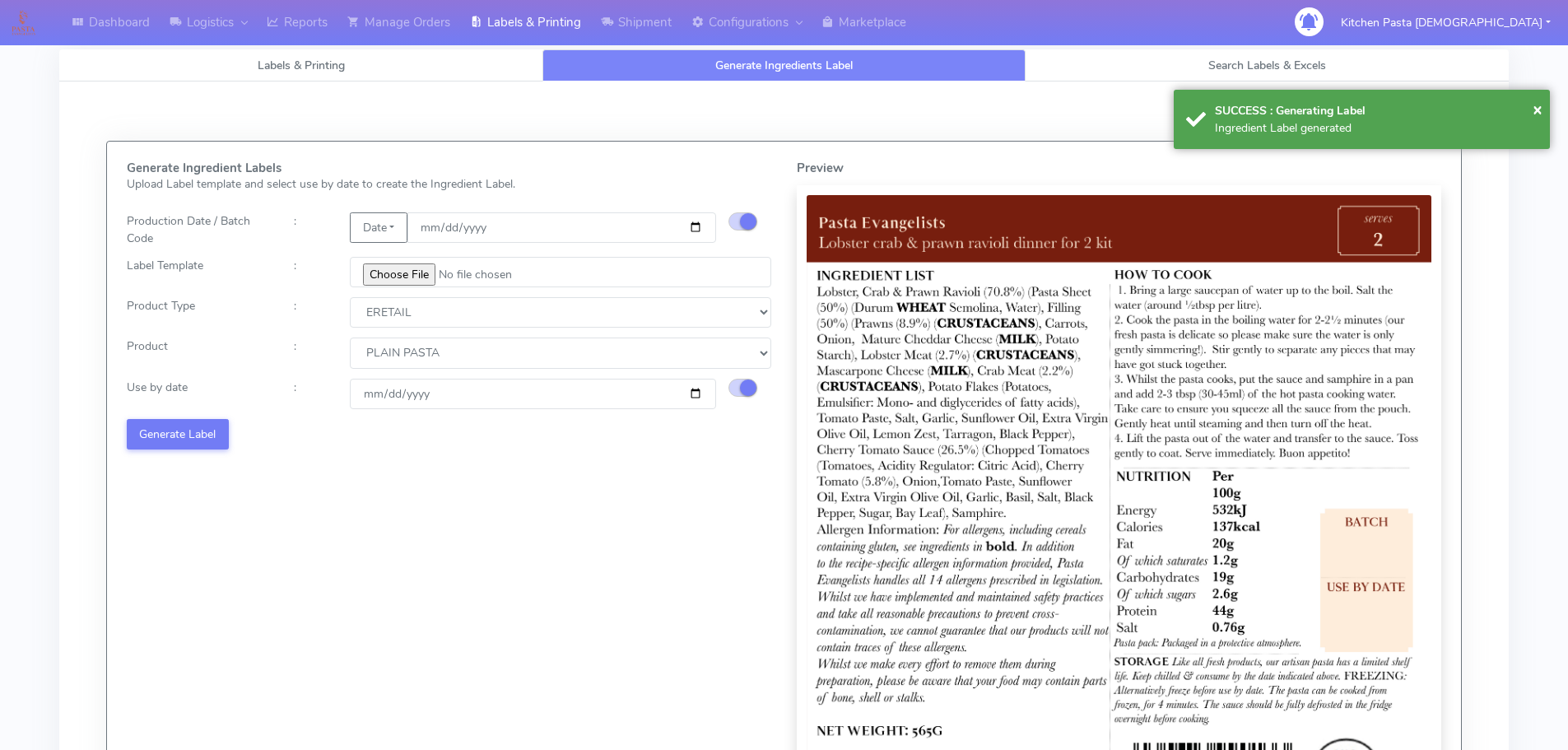
select select
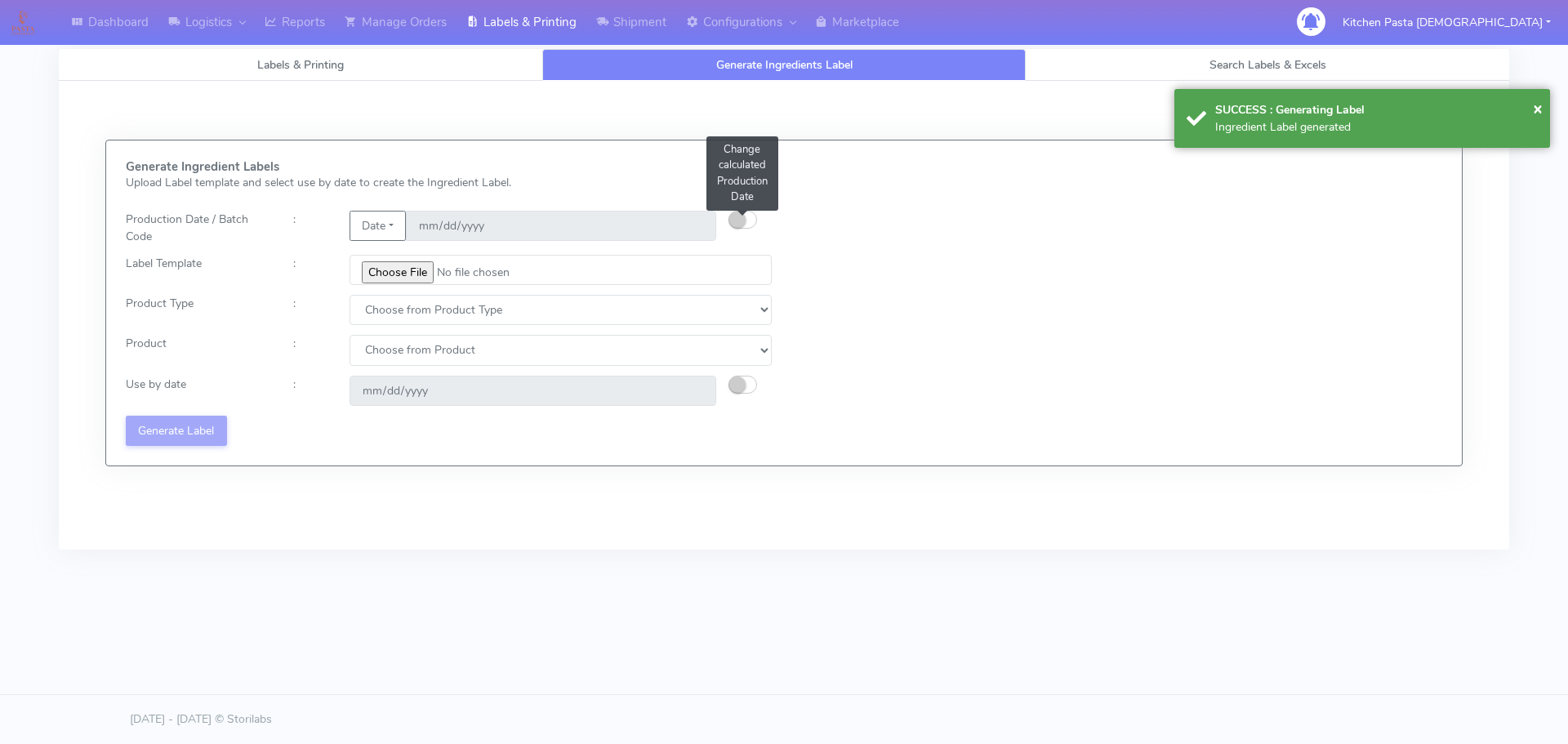
drag, startPoint x: 738, startPoint y: 214, endPoint x: 852, endPoint y: 89, distance: 169.2
click at [738, 214] on small "button" at bounding box center [738, 220] width 16 height 16
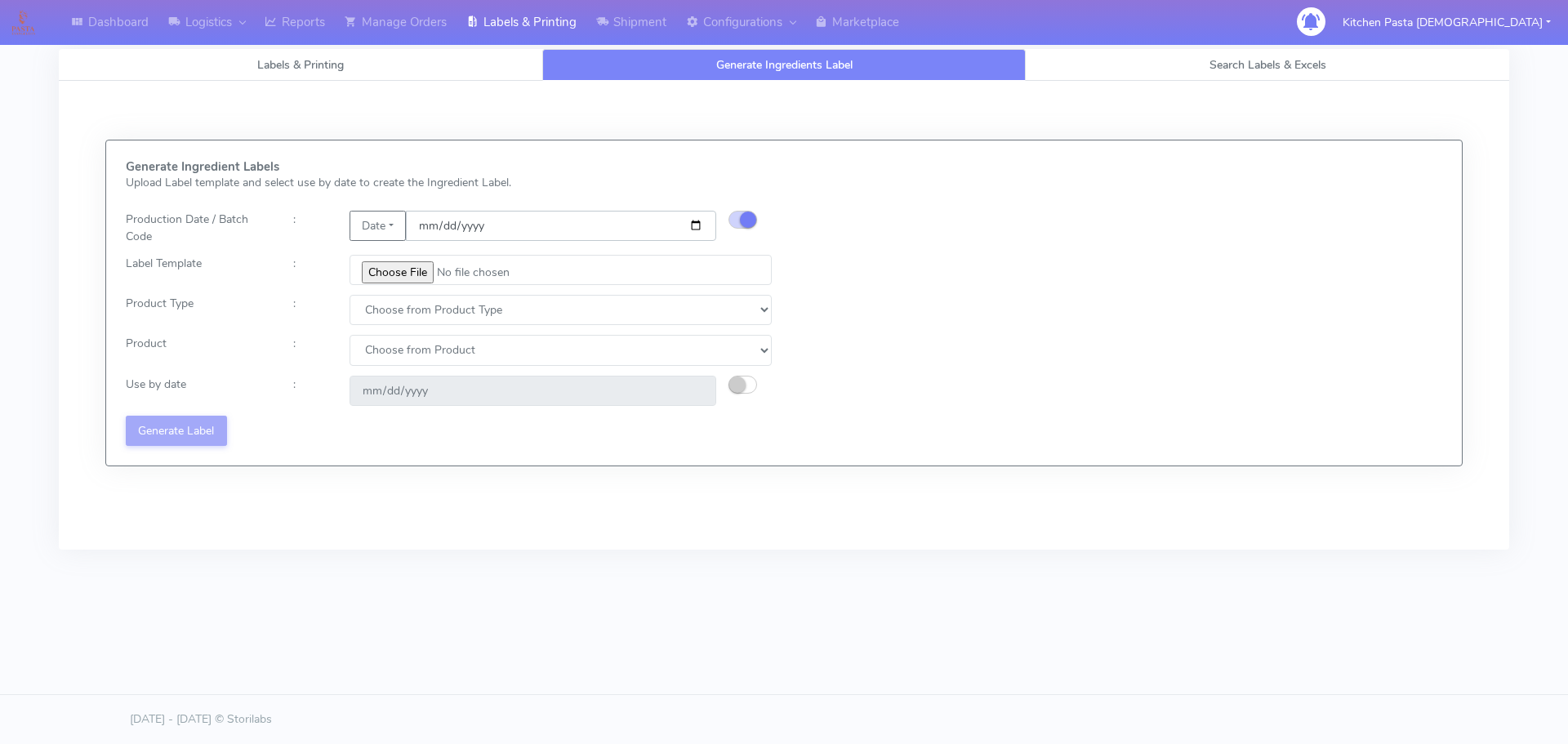
click at [693, 222] on input "date" at bounding box center [561, 225] width 311 height 30
type input "2025-08-24"
type input "2025-08-30"
click at [406, 265] on input "file" at bounding box center [560, 270] width 422 height 30
type input "C:\fakepath\Pasta Evangelists spicy 'nduja mafaldine kit for 2 v5.jpg"
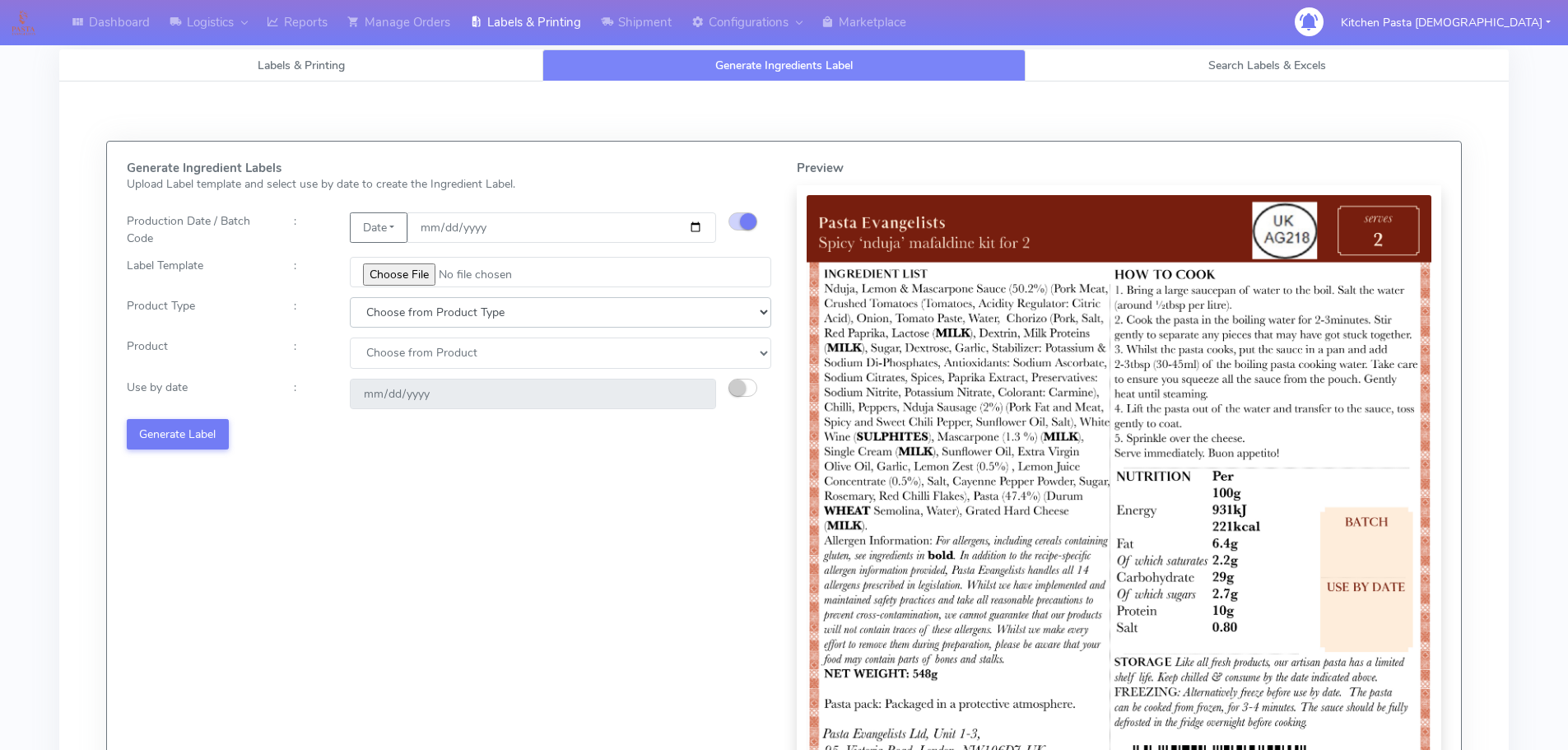
drag, startPoint x: 437, startPoint y: 306, endPoint x: 424, endPoint y: 326, distance: 23.9
click at [435, 311] on select "Choose from Product Type ECOM ERETAIL CIRCULAR CIRC_DESERTS LASAGNE" at bounding box center [560, 312] width 421 height 31
select select "1"
click at [349, 297] on select "Choose from Product Type ECOM ERETAIL CIRCULAR CIRC_DESERTS LASAGNE" at bounding box center [560, 312] width 421 height 31
click at [368, 363] on select "Choose from Product PLAIN PASTA FILLED PASTA BUTTER (INTERNAL PRODUCTION) BUTTE…" at bounding box center [560, 353] width 421 height 31
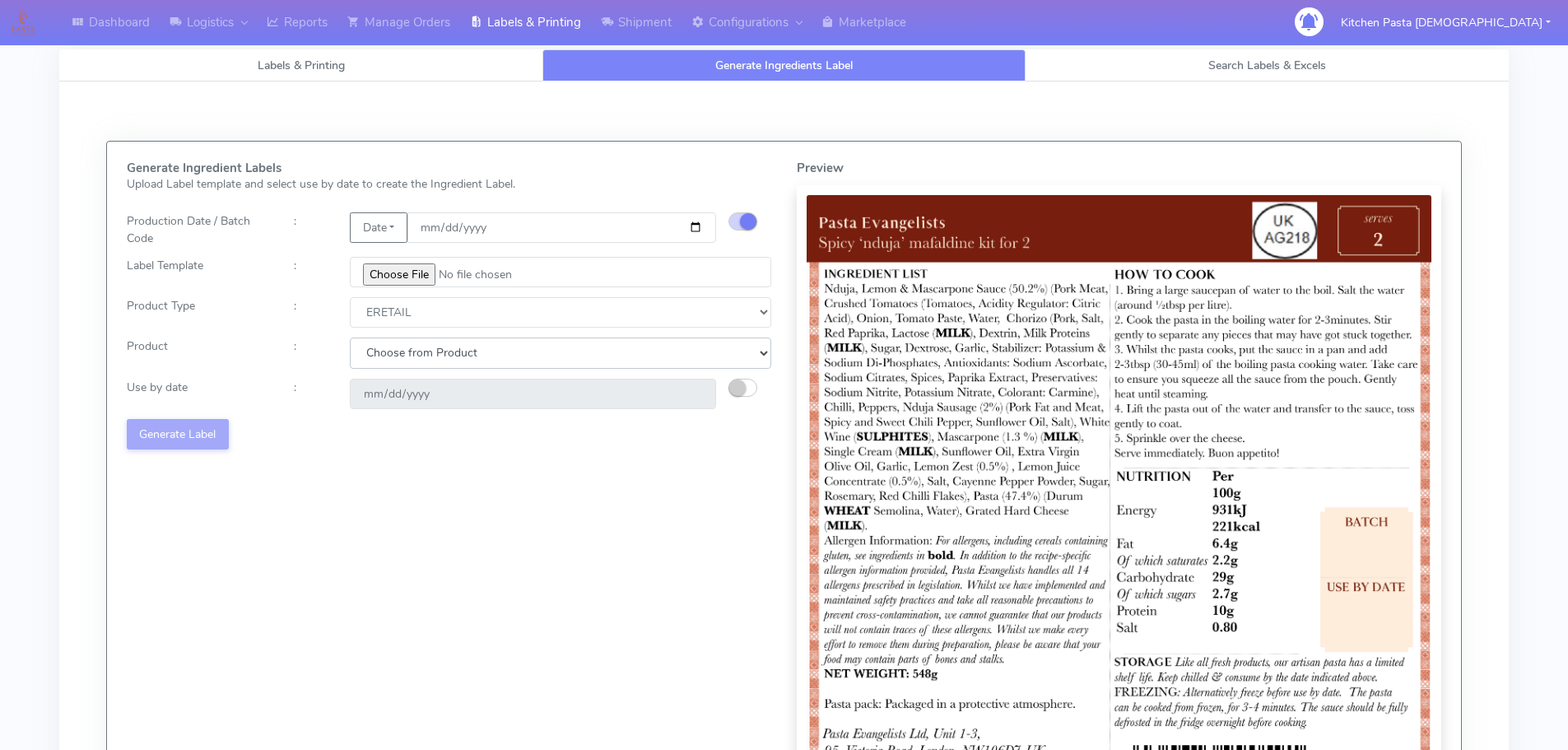
select select "0"
click at [349, 338] on select "Choose from Product PLAIN PASTA FILLED PASTA BUTTER (INTERNAL PRODUCTION) BUTTE…" at bounding box center [560, 353] width 421 height 31
click at [745, 387] on small "button" at bounding box center [738, 387] width 17 height 17
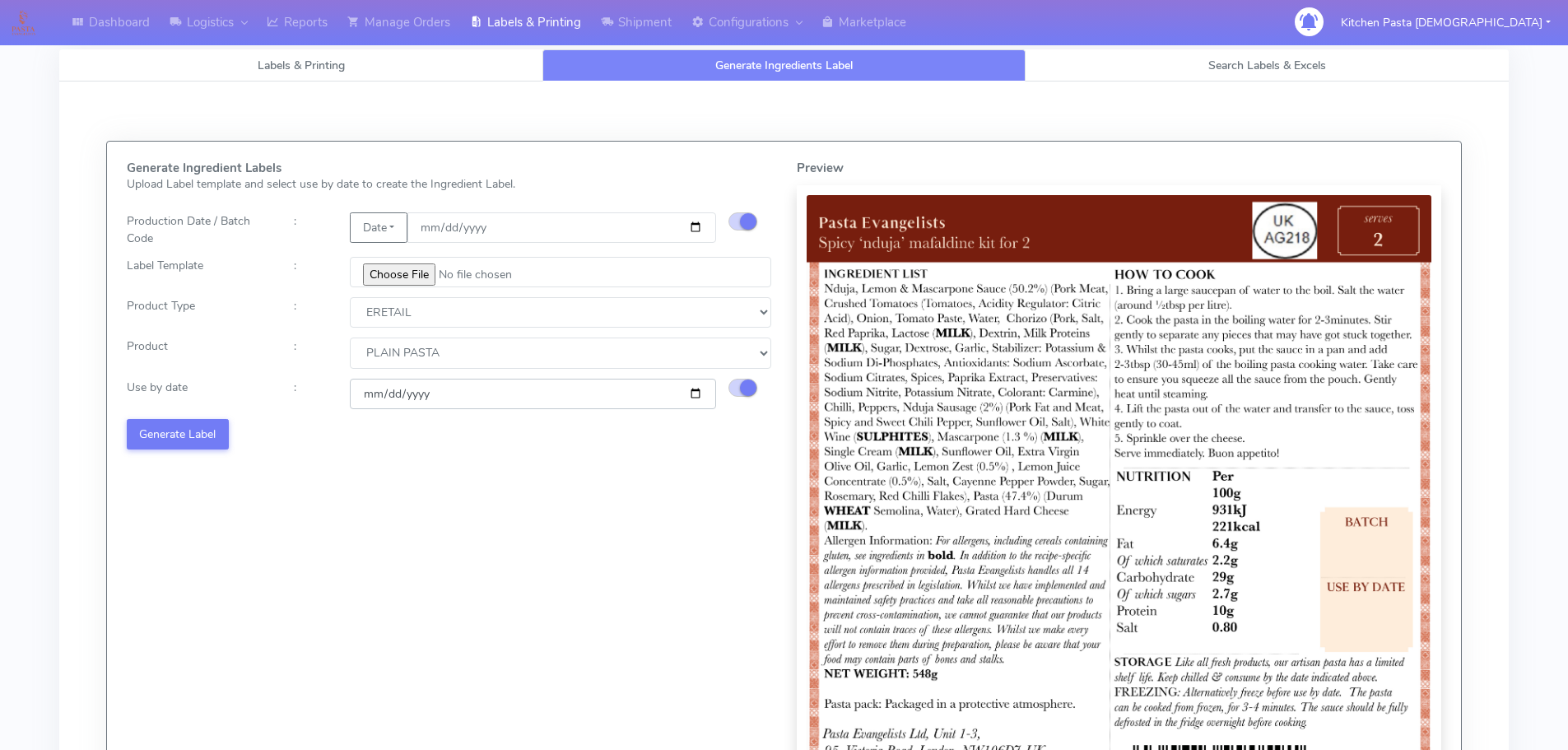
click at [697, 395] on input "2025-08-30" at bounding box center [532, 393] width 366 height 31
drag, startPoint x: 697, startPoint y: 394, endPoint x: 539, endPoint y: 473, distance: 176.6
click at [693, 394] on input "2025-09-03" at bounding box center [532, 393] width 366 height 31
type input "2025-09-05"
click at [201, 430] on button "Generate Label" at bounding box center [178, 434] width 102 height 31
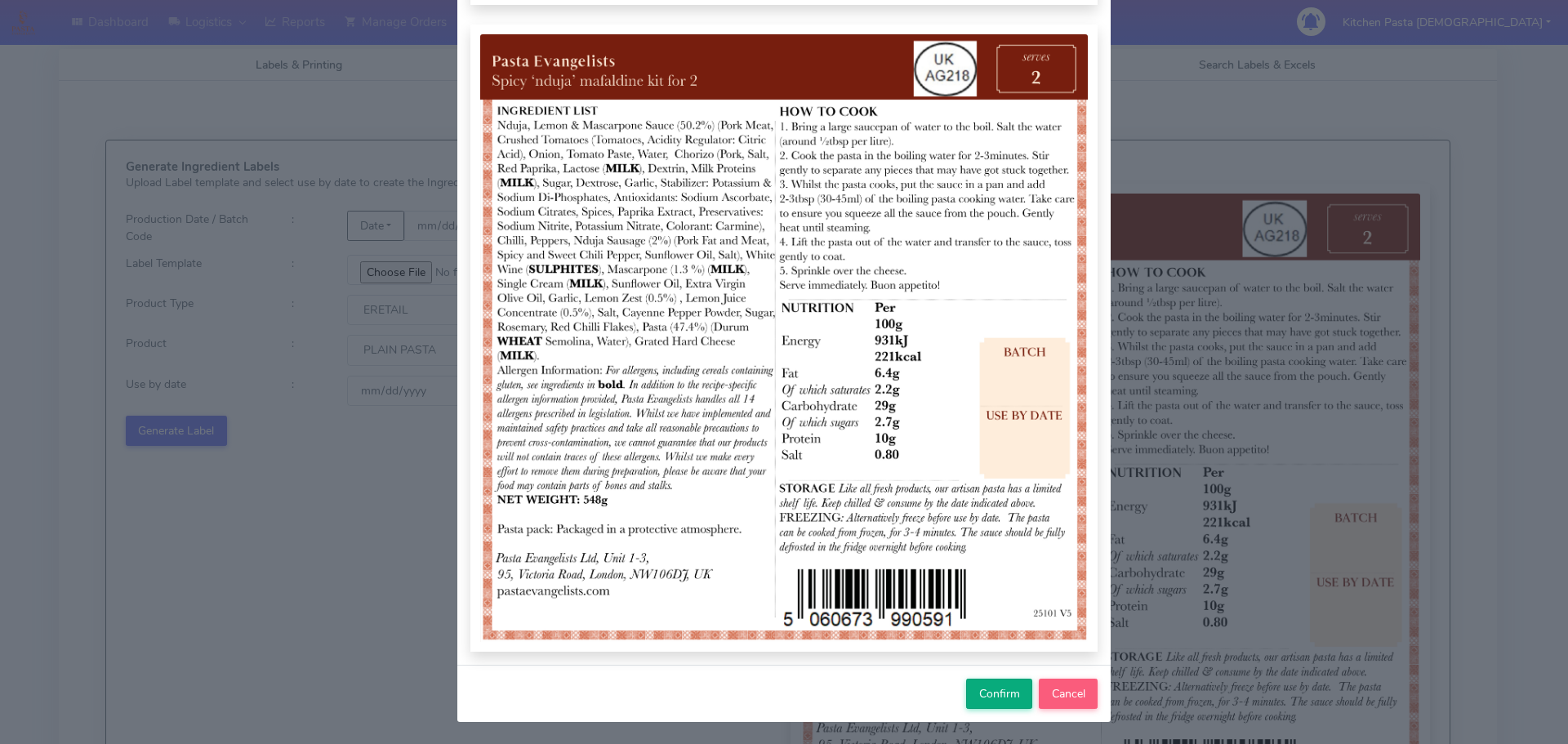
scroll to position [169, 0]
click at [1004, 682] on button "Confirm" at bounding box center [999, 692] width 66 height 30
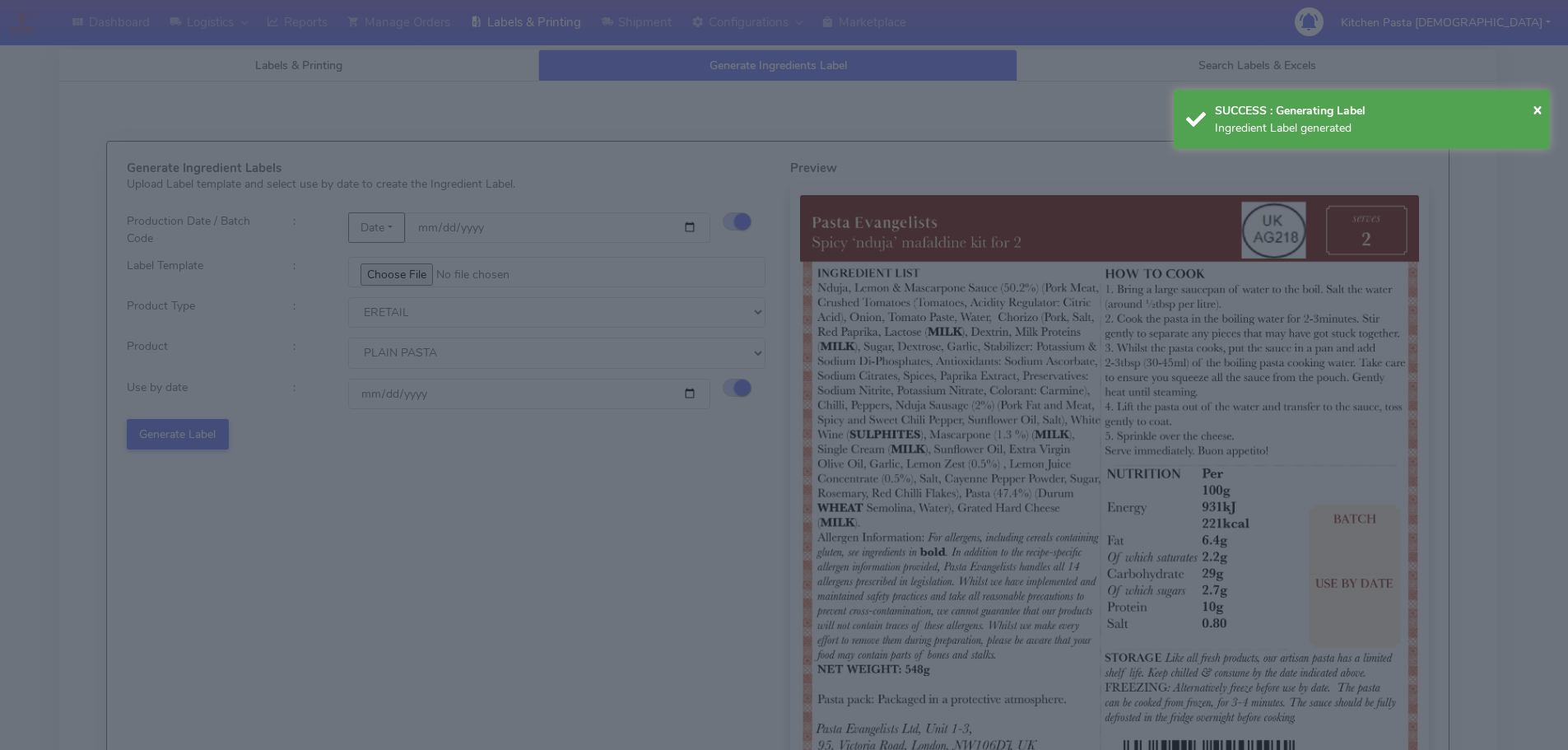
select select
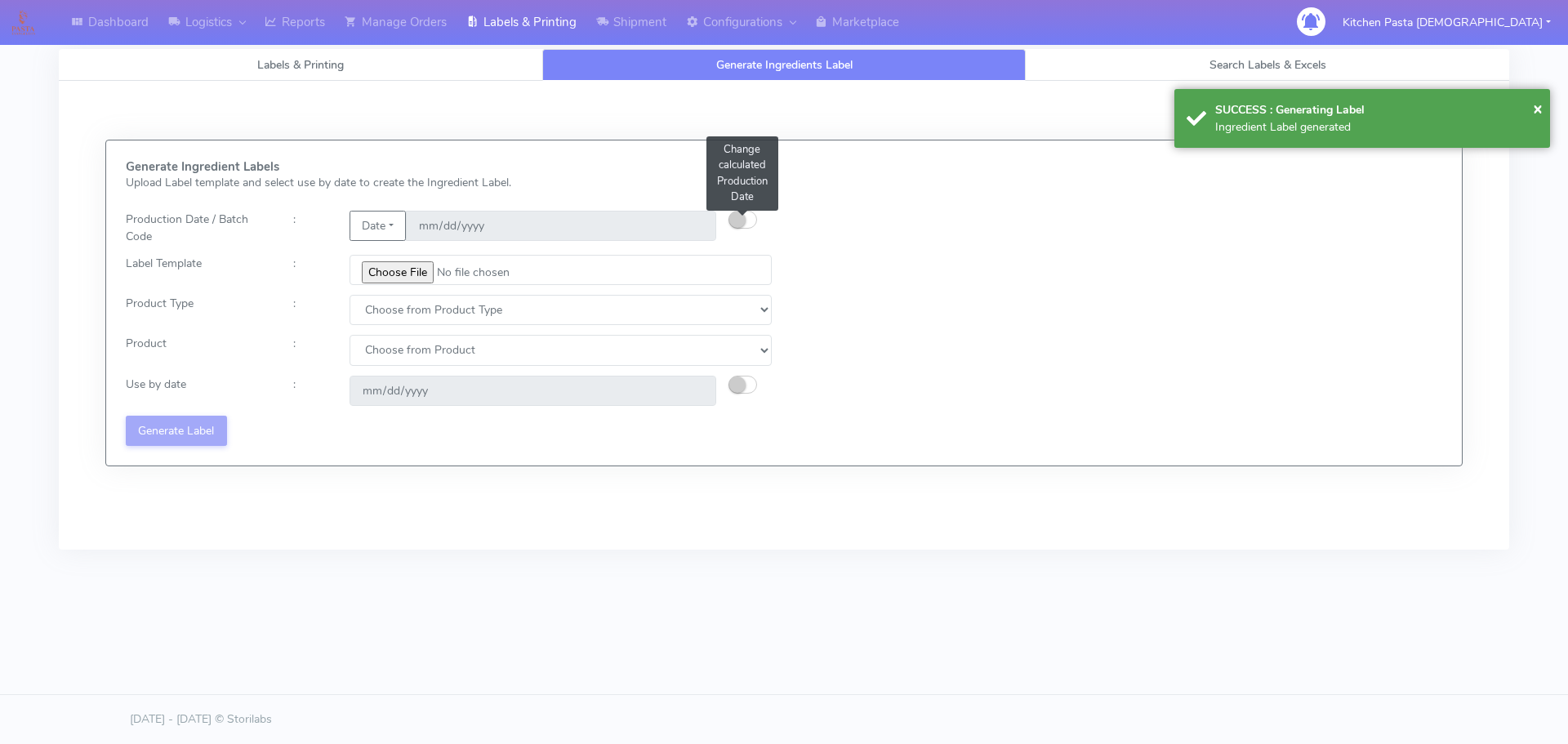
click at [748, 219] on button "button" at bounding box center [743, 220] width 29 height 18
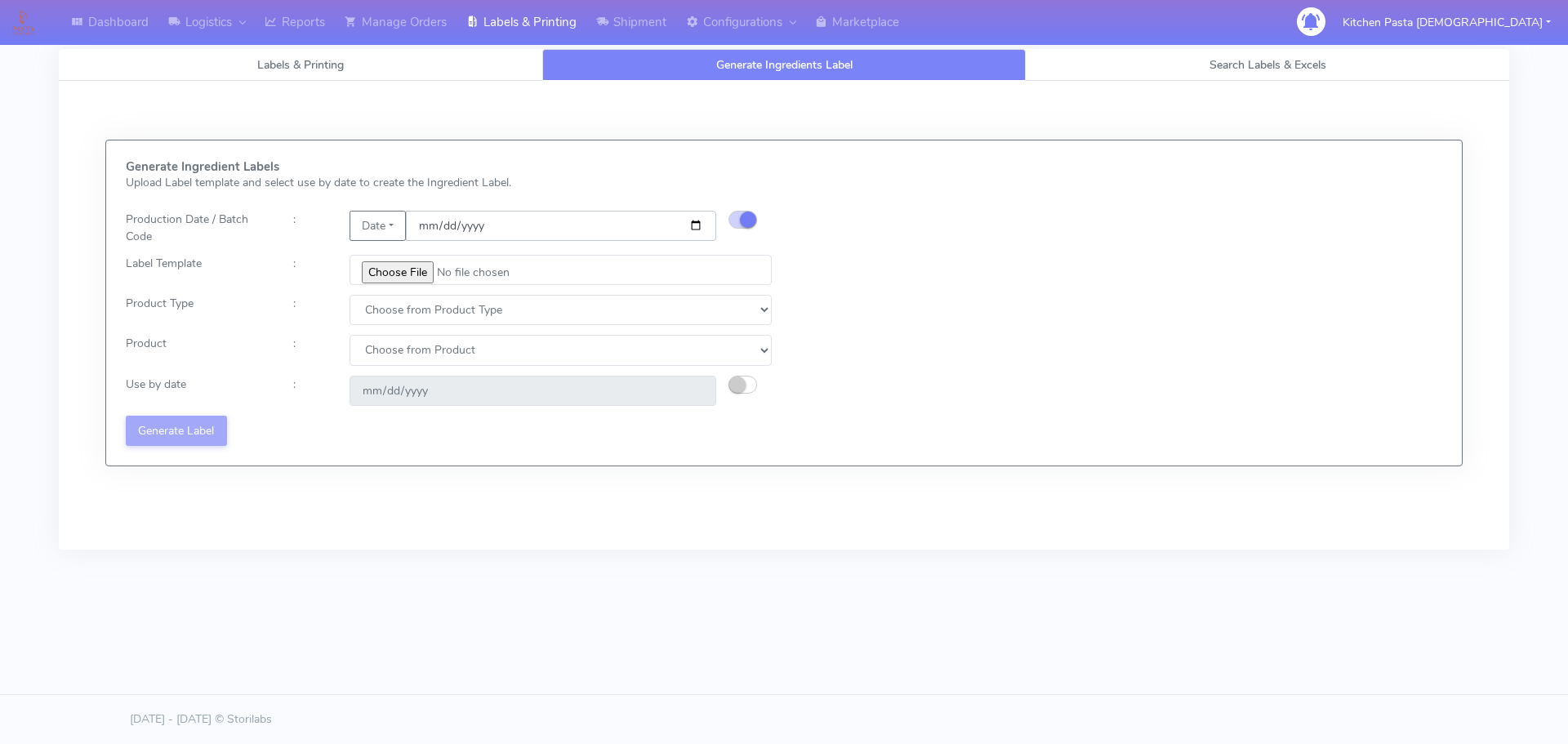
click at [691, 225] on input "date" at bounding box center [561, 225] width 311 height 30
type input "2025-08-24"
type input "2025-08-30"
click at [408, 268] on input "file" at bounding box center [560, 270] width 422 height 30
type input "C:\fakepath\Pasta Evangelists Carbonara Spaghetti dinner kit for 2 v4.jpg"
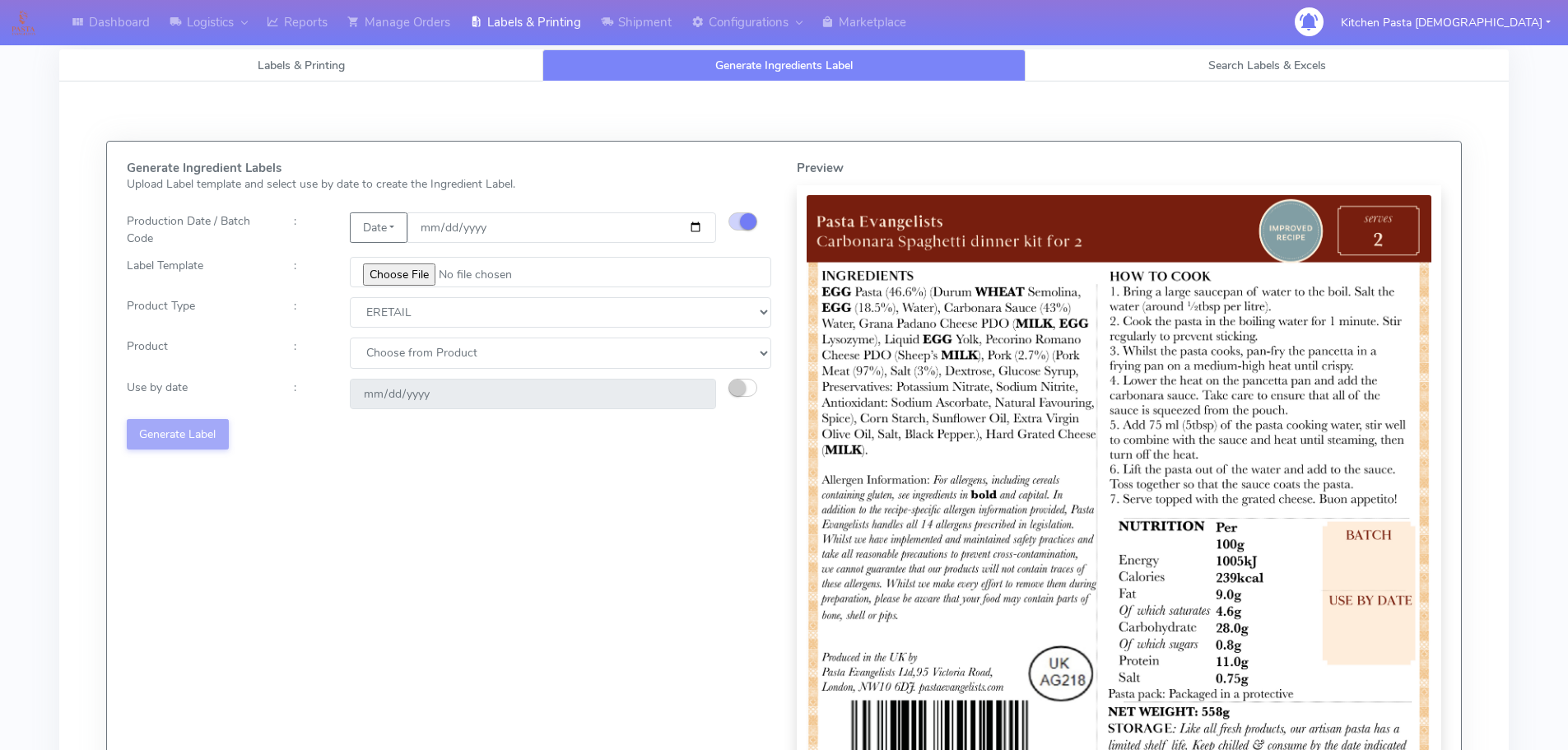
select select "1"
select select "0"
click at [349, 338] on select "Choose from Product PLAIN PASTA FILLED PASTA BUTTER (INTERNAL PRODUCTION) BUTTE…" at bounding box center [560, 353] width 421 height 31
click at [729, 387] on small "button" at bounding box center [738, 387] width 17 height 17
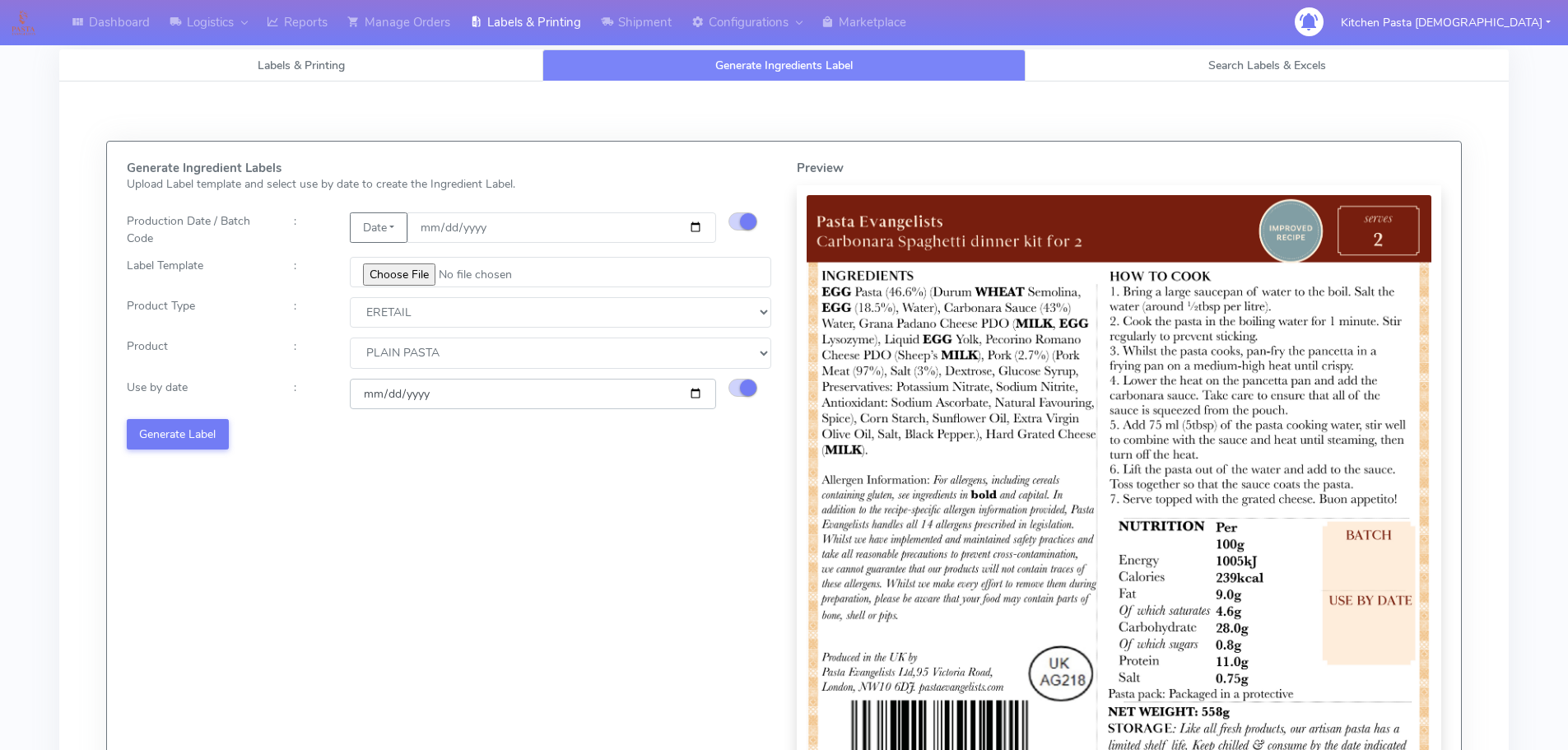
click at [695, 388] on input "[DATE]" at bounding box center [532, 393] width 366 height 31
type input "[DATE]"
click at [210, 434] on button "Generate Label" at bounding box center [178, 434] width 102 height 31
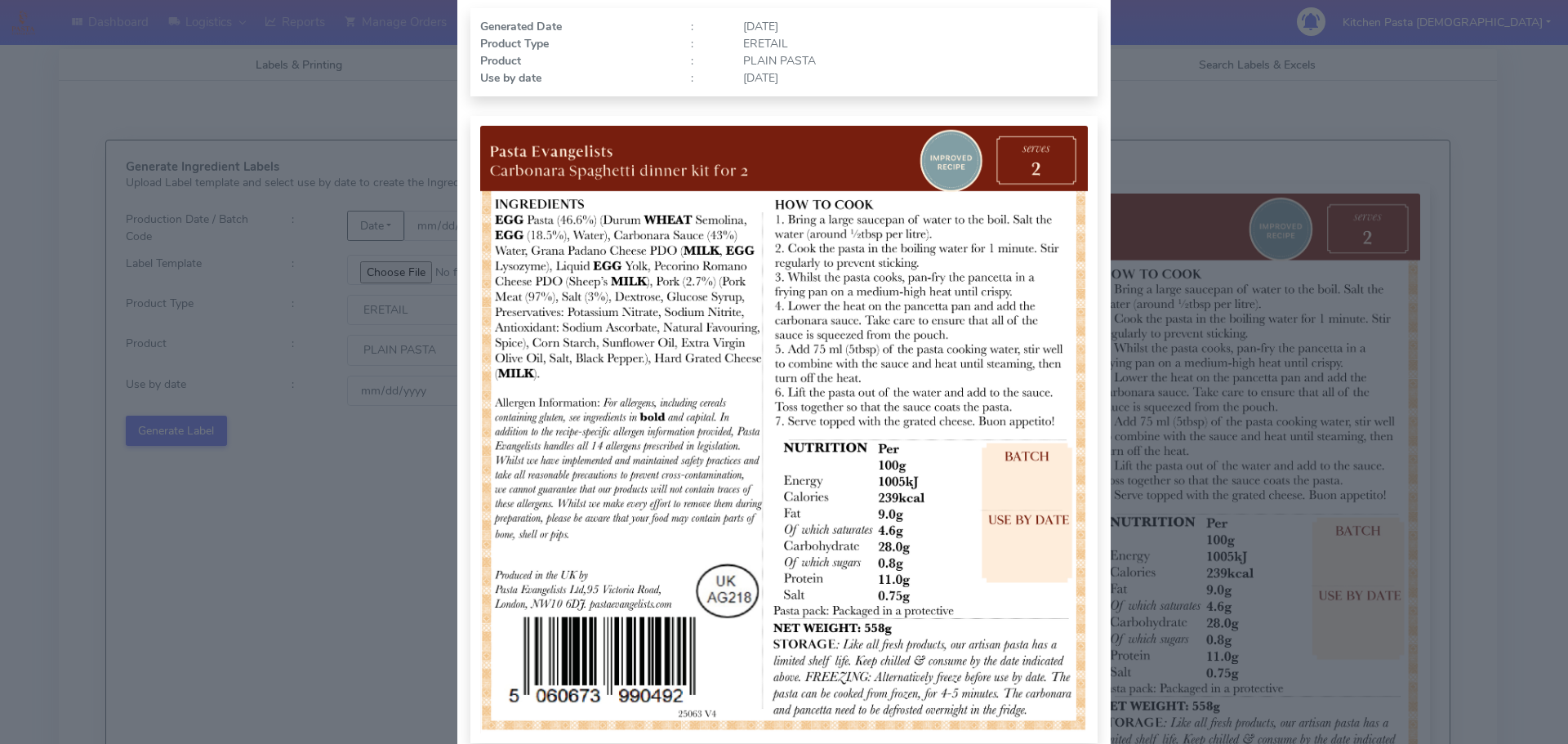
scroll to position [169, 0]
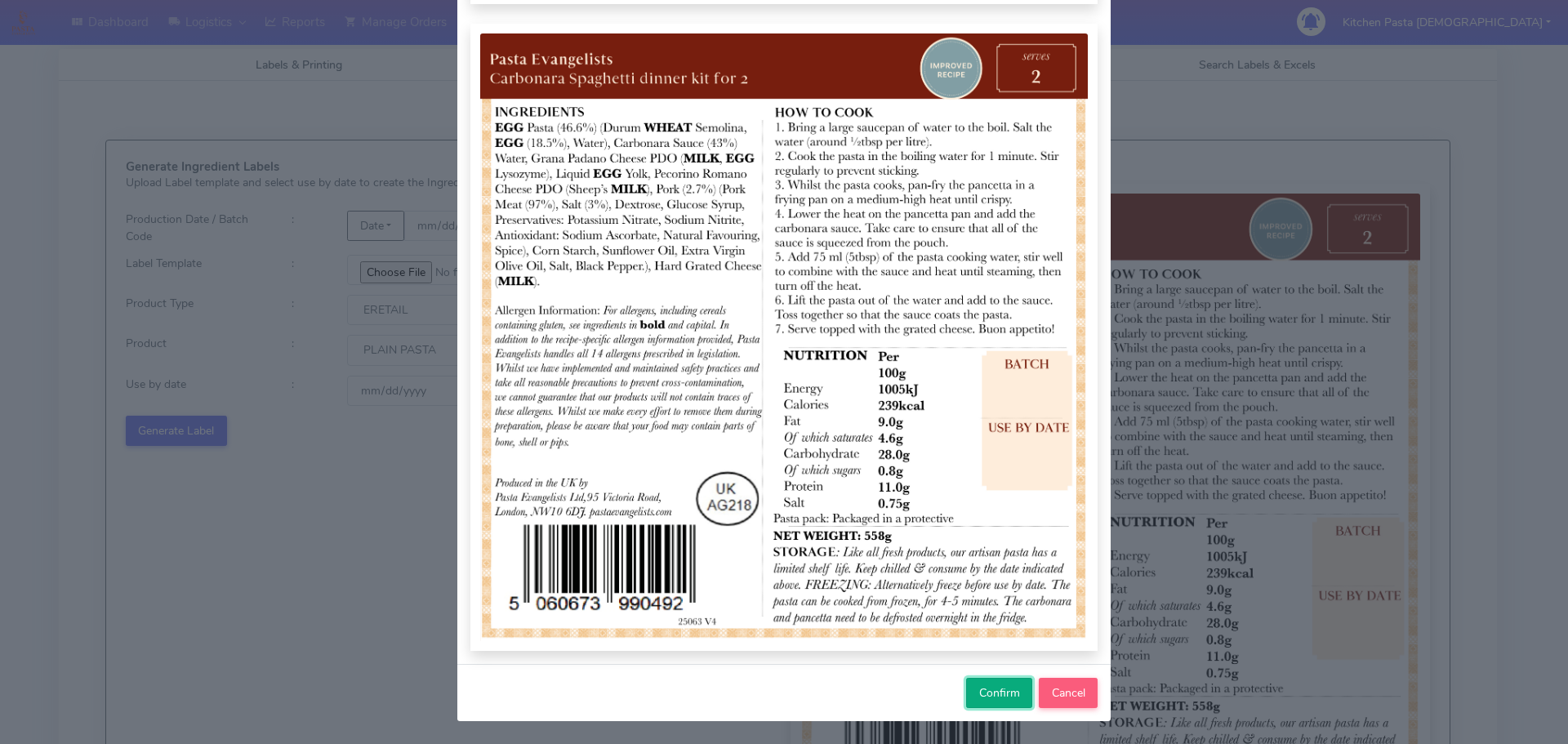
click at [991, 704] on button "Confirm" at bounding box center [999, 692] width 66 height 30
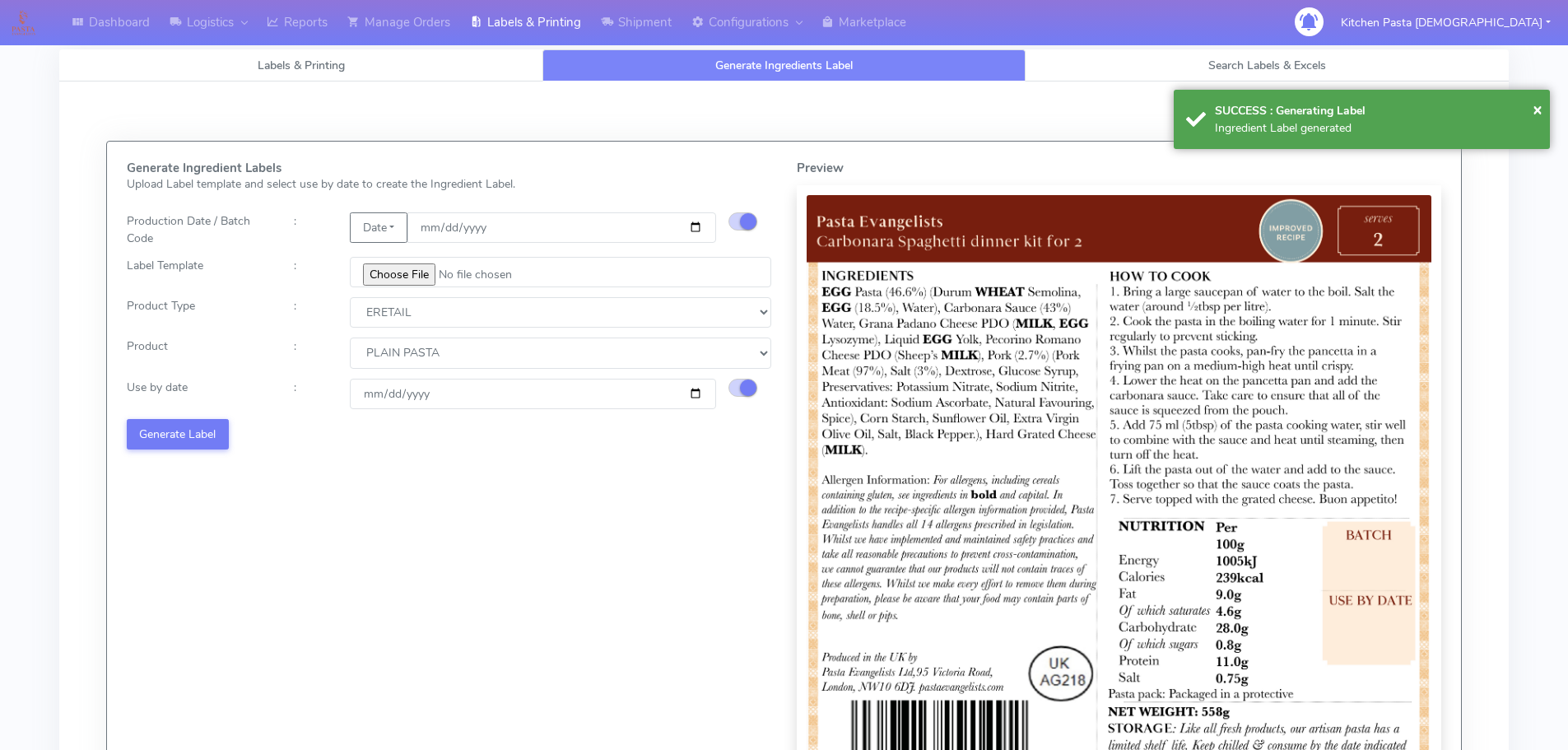
select select
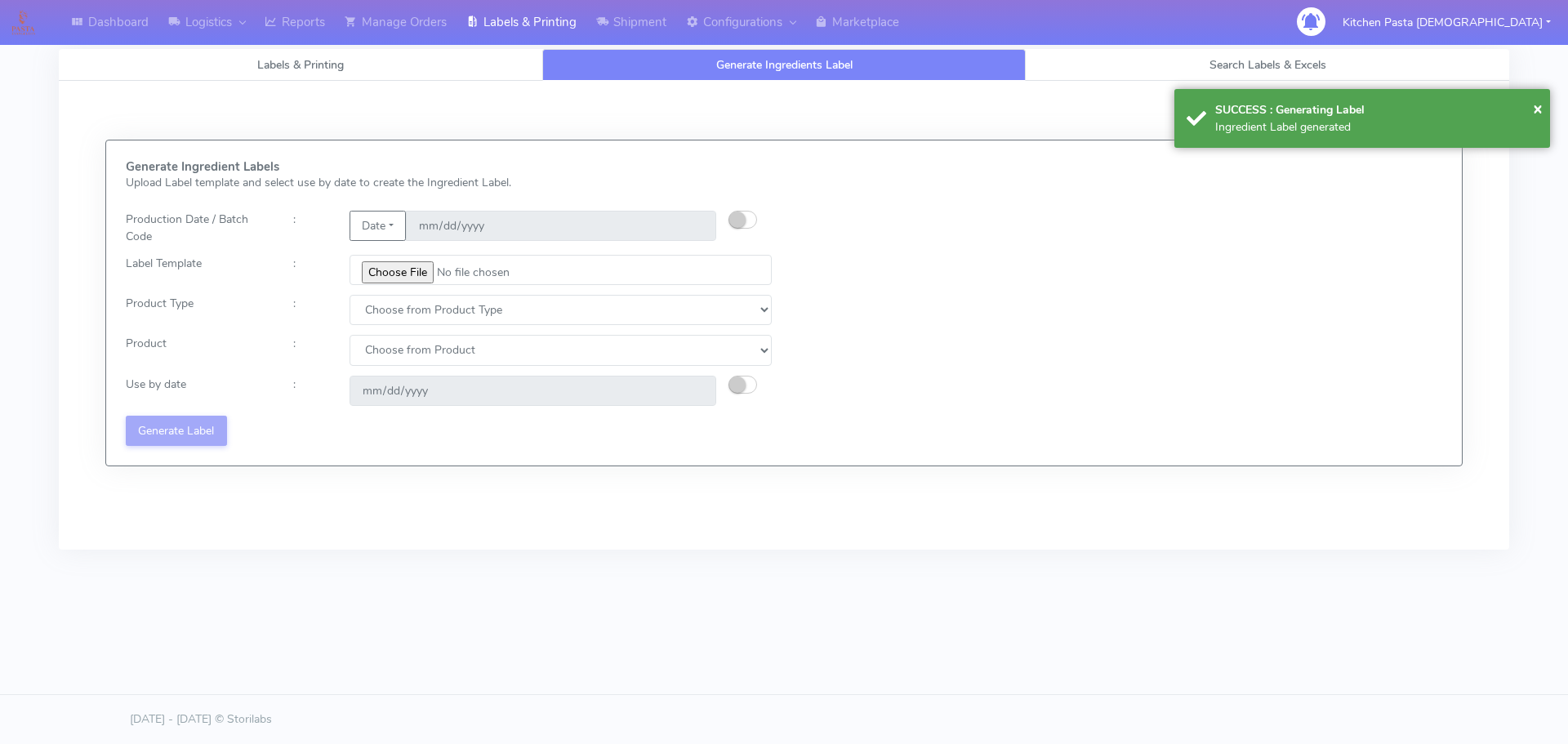
click at [1093, 350] on div "Generate Ingredient Labels Upload Label template and select use by date to crea…" at bounding box center [784, 302] width 1341 height 286
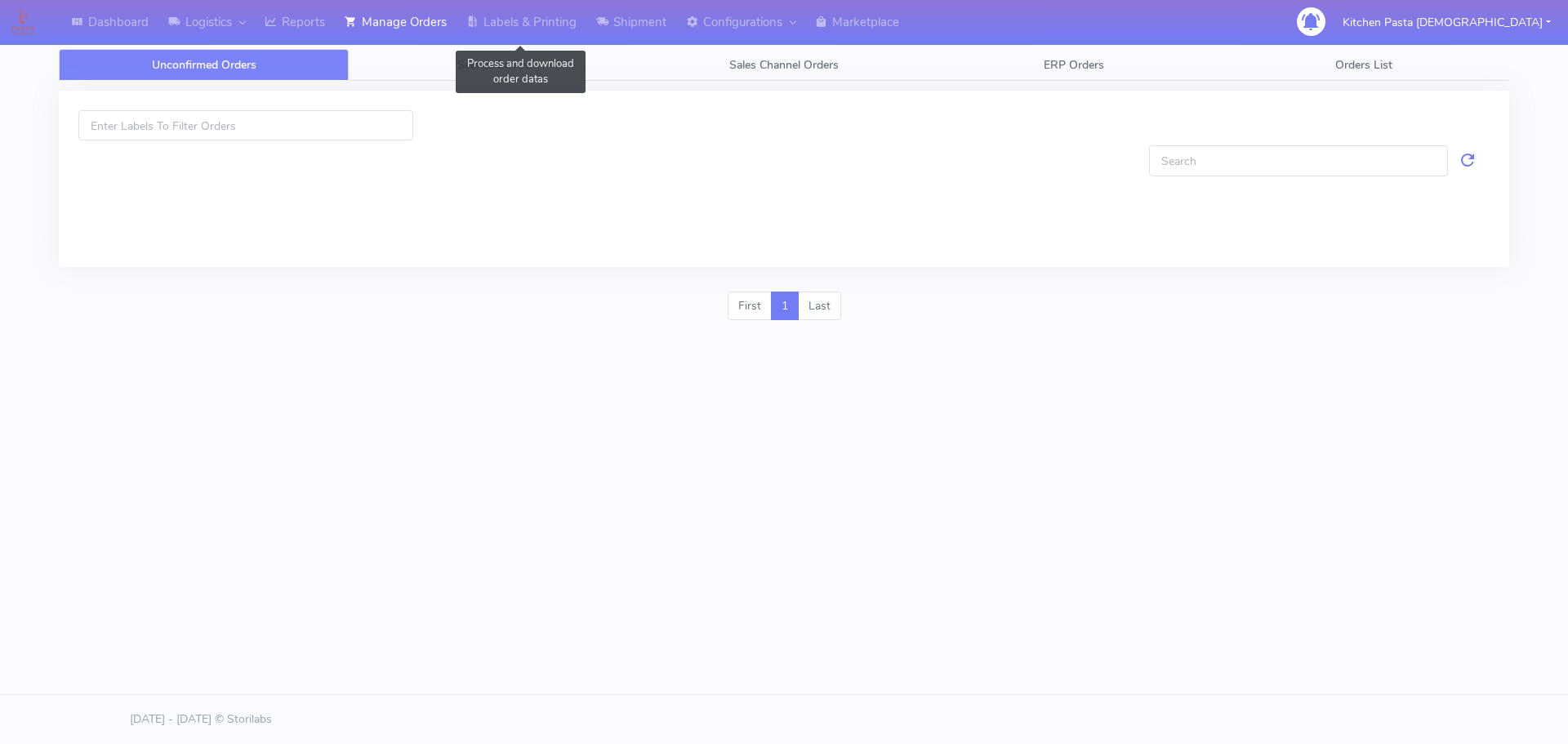
click at [539, 22] on link "Labels & Printing" at bounding box center [521, 22] width 130 height 45
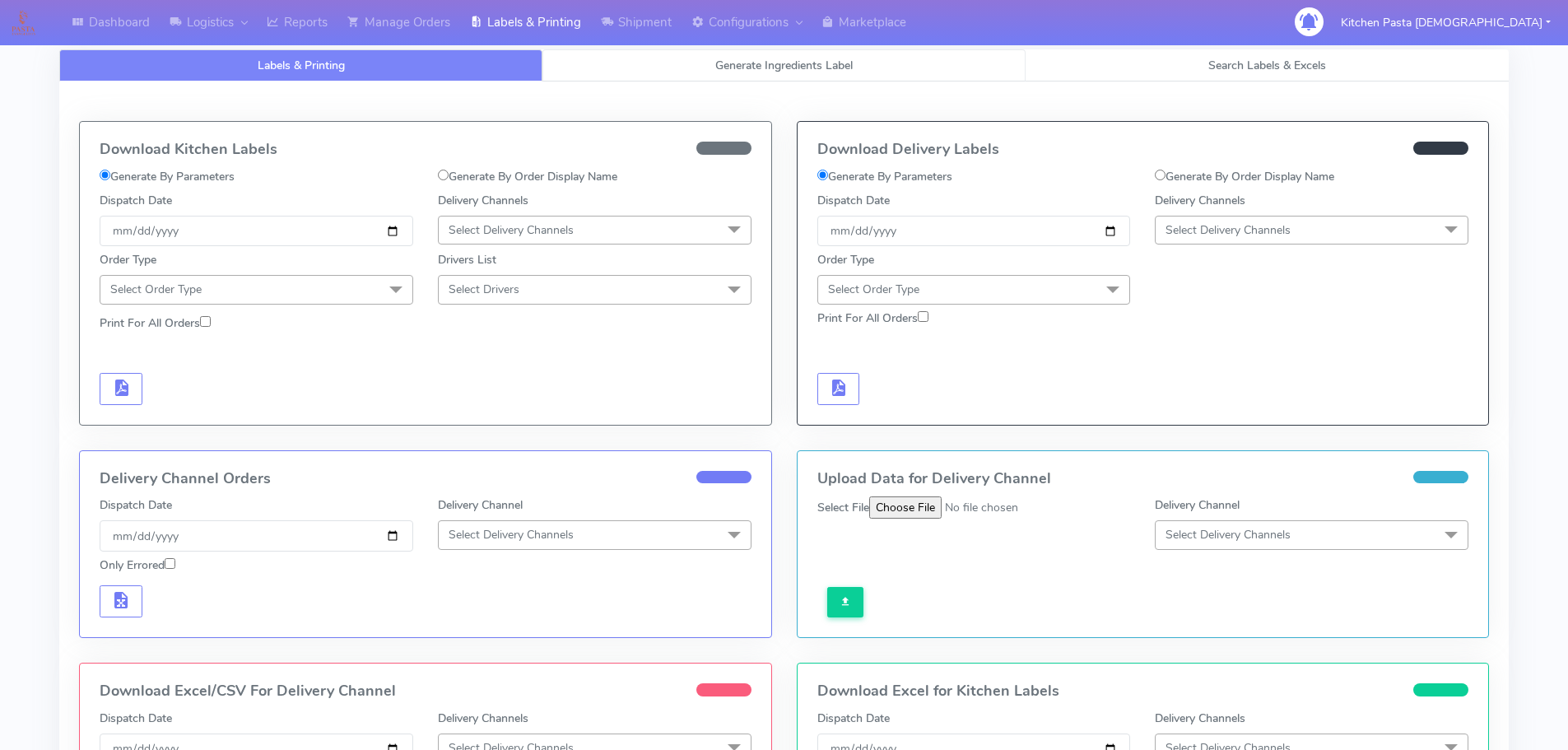
click at [691, 70] on link "Generate Ingredients Label" at bounding box center [784, 65] width 483 height 32
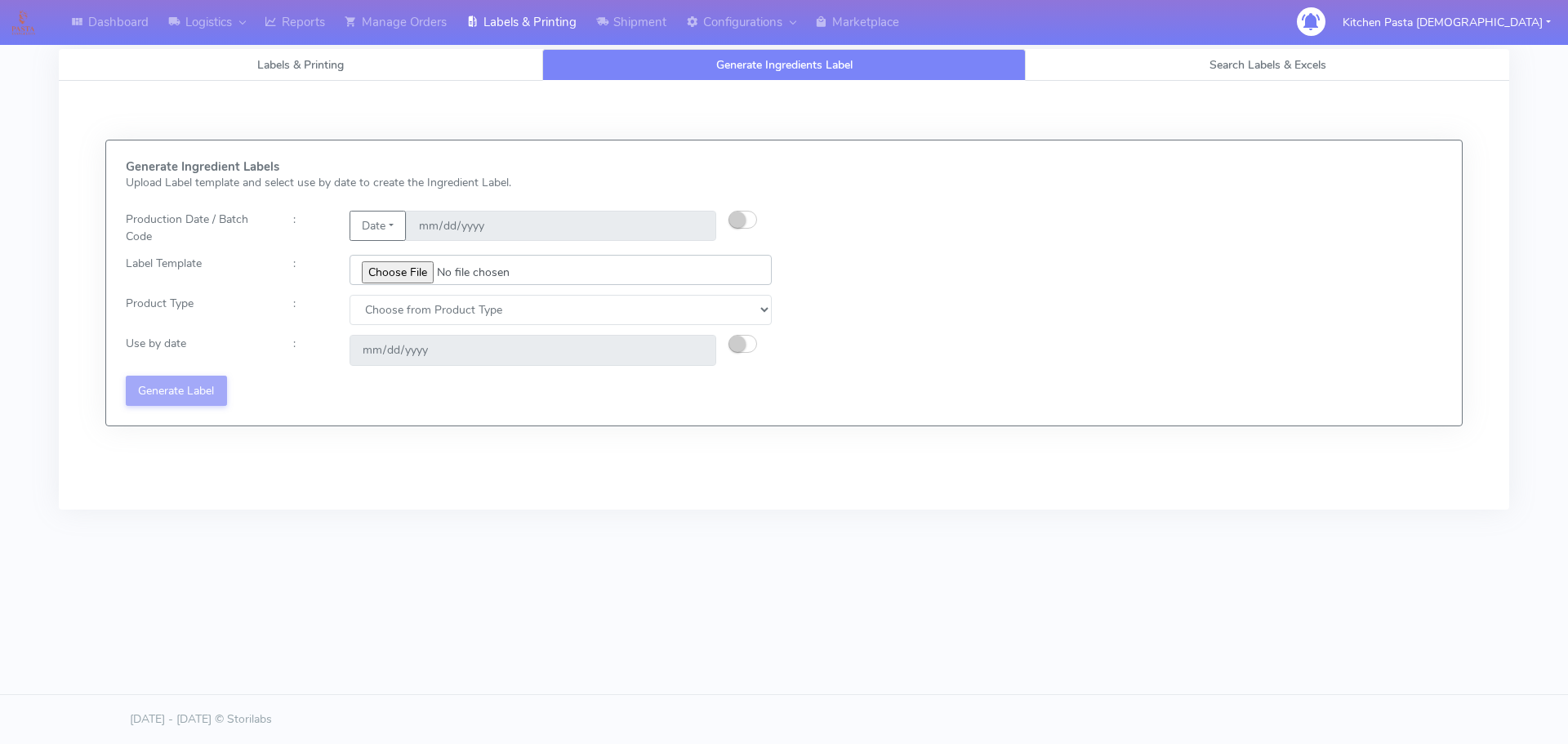
click at [386, 266] on input "file" at bounding box center [560, 270] width 422 height 30
type input "C:\fakepath\Ecom_176 _v6.jpg"
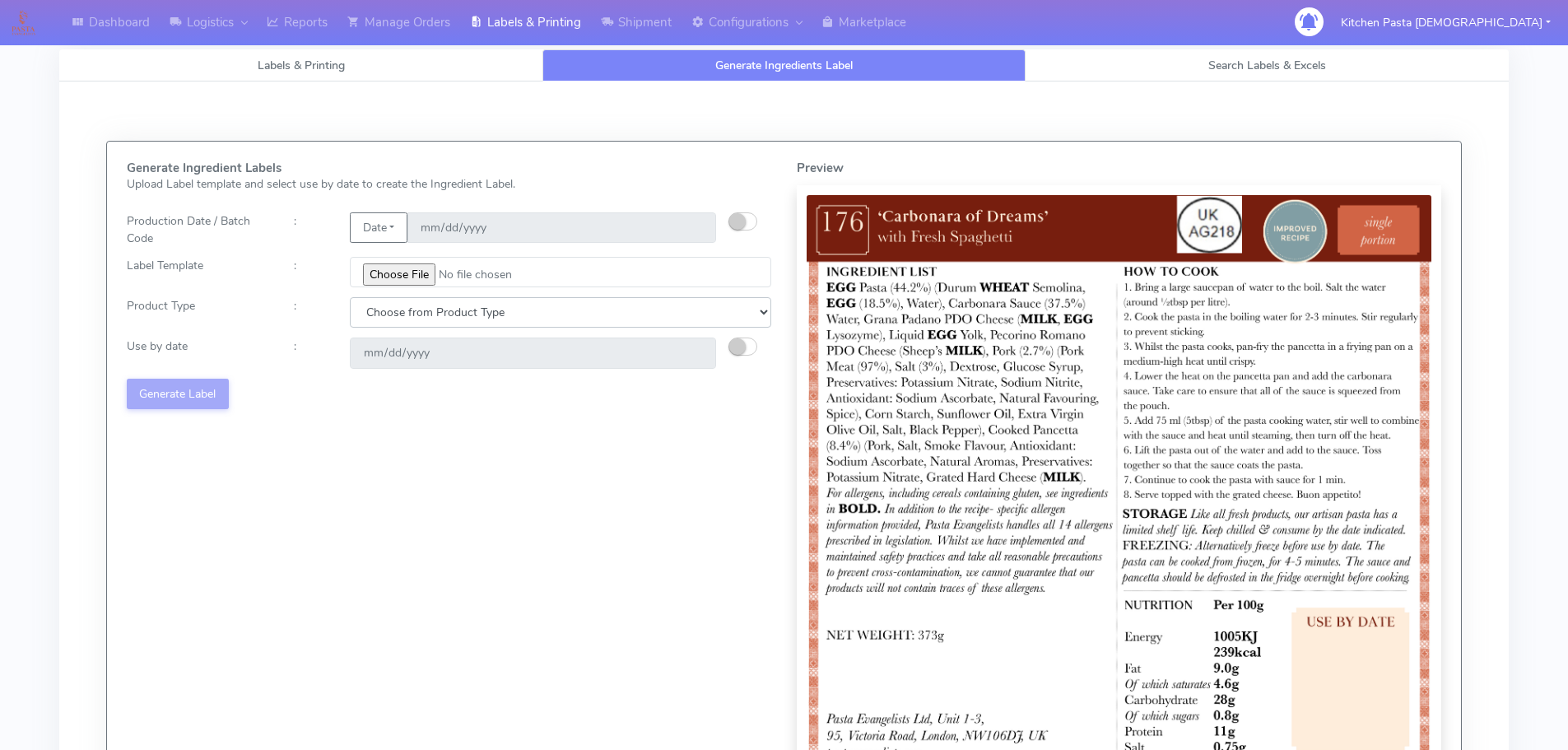
drag, startPoint x: 409, startPoint y: 316, endPoint x: 398, endPoint y: 327, distance: 15.6
click at [409, 316] on select "Choose from Product Type ECOM ERETAIL CIRCULAR CIRC_DESERTS LASAGNE" at bounding box center [560, 312] width 421 height 31
select select "0"
click at [349, 297] on select "Choose from Product Type ECOM ERETAIL CIRCULAR CIRC_DESERTS LASAGNE" at bounding box center [560, 312] width 421 height 31
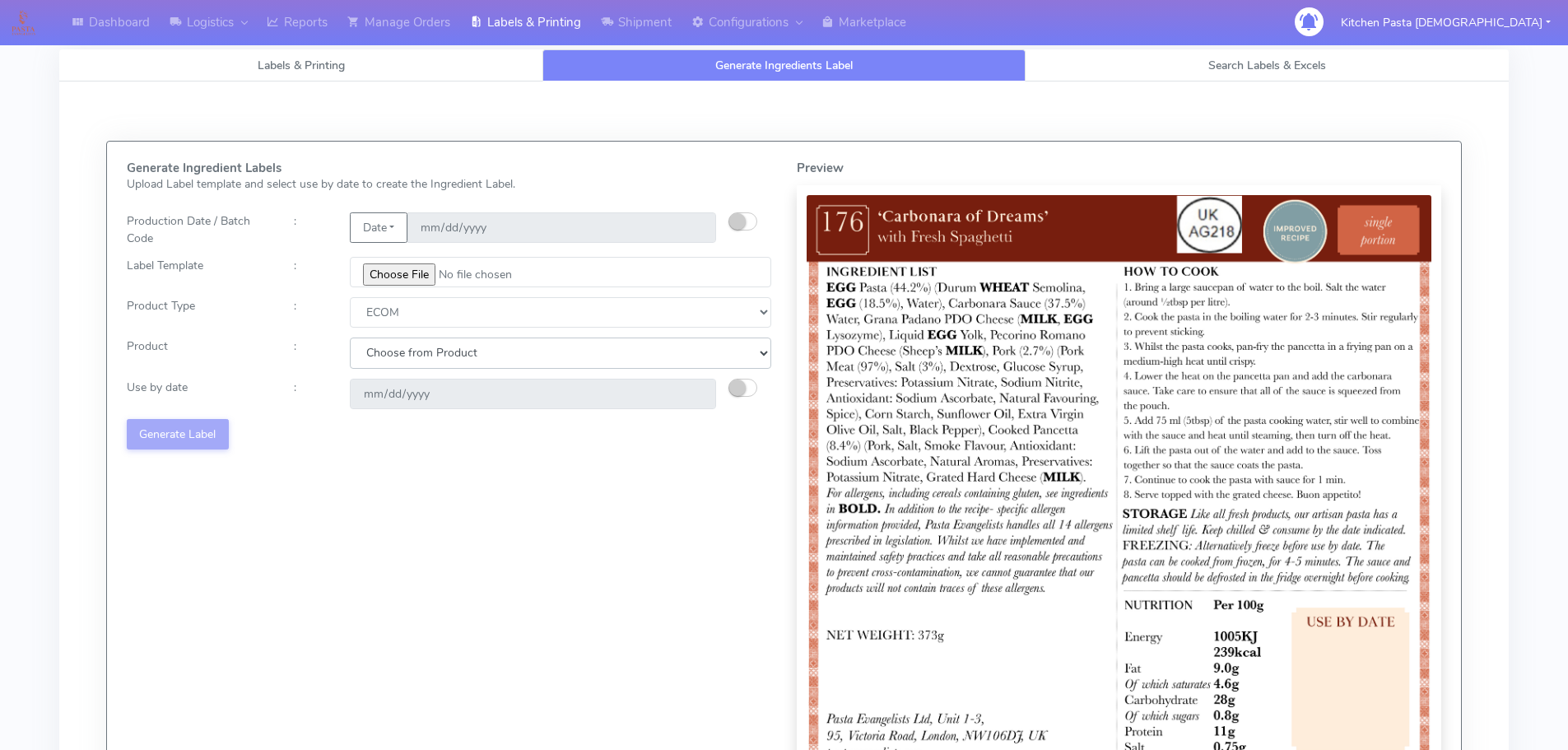
click at [396, 363] on select "Choose from Product PLAIN PASTA (EXCEPT HURRA) HURRA FILLED PASTA BUTTER (INTER…" at bounding box center [560, 353] width 421 height 31
select select "0"
click at [349, 338] on select "Choose from Product PLAIN PASTA (EXCEPT HURRA) HURRA FILLED PASTA BUTTER (INTER…" at bounding box center [560, 353] width 421 height 31
click at [557, 445] on div "Generate Ingredient Labels Upload Label template and select use by date to crea…" at bounding box center [449, 495] width 670 height 668
click at [757, 392] on ui-switch at bounding box center [743, 392] width 29 height 16
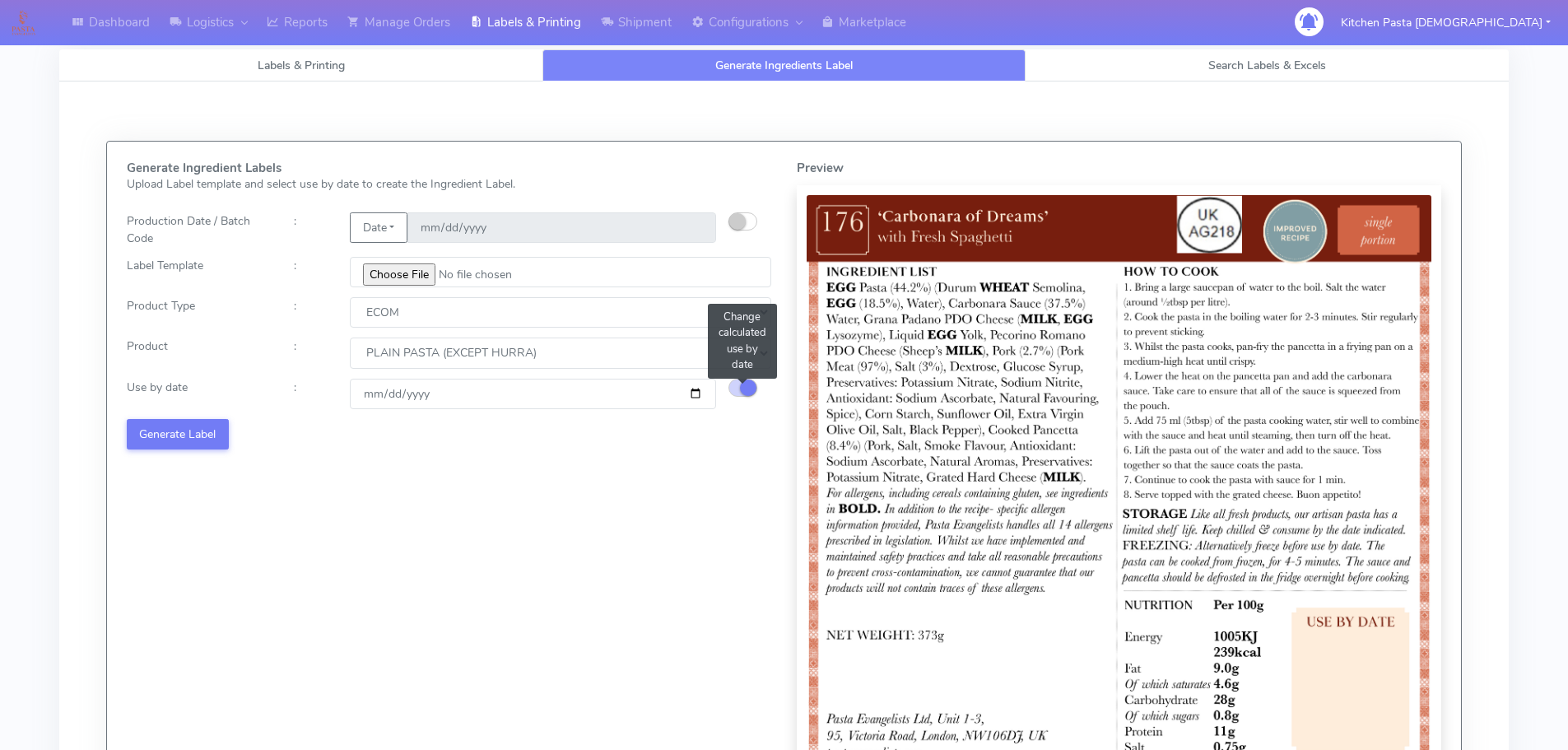
click at [749, 392] on small "button" at bounding box center [748, 387] width 17 height 17
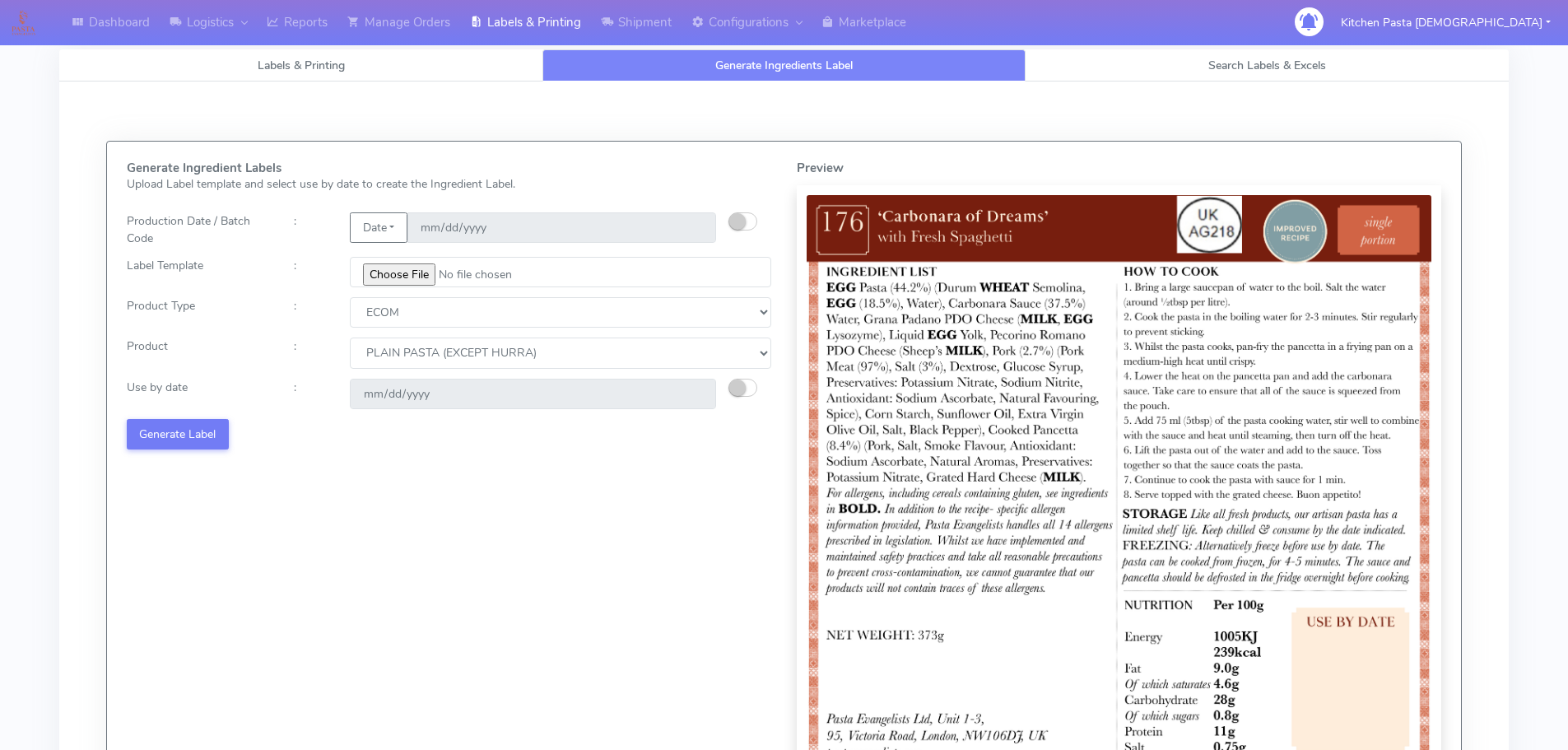
click at [748, 391] on button "button" at bounding box center [743, 387] width 29 height 18
click at [694, 395] on input "[DATE]" at bounding box center [532, 393] width 366 height 31
type input "[DATE]"
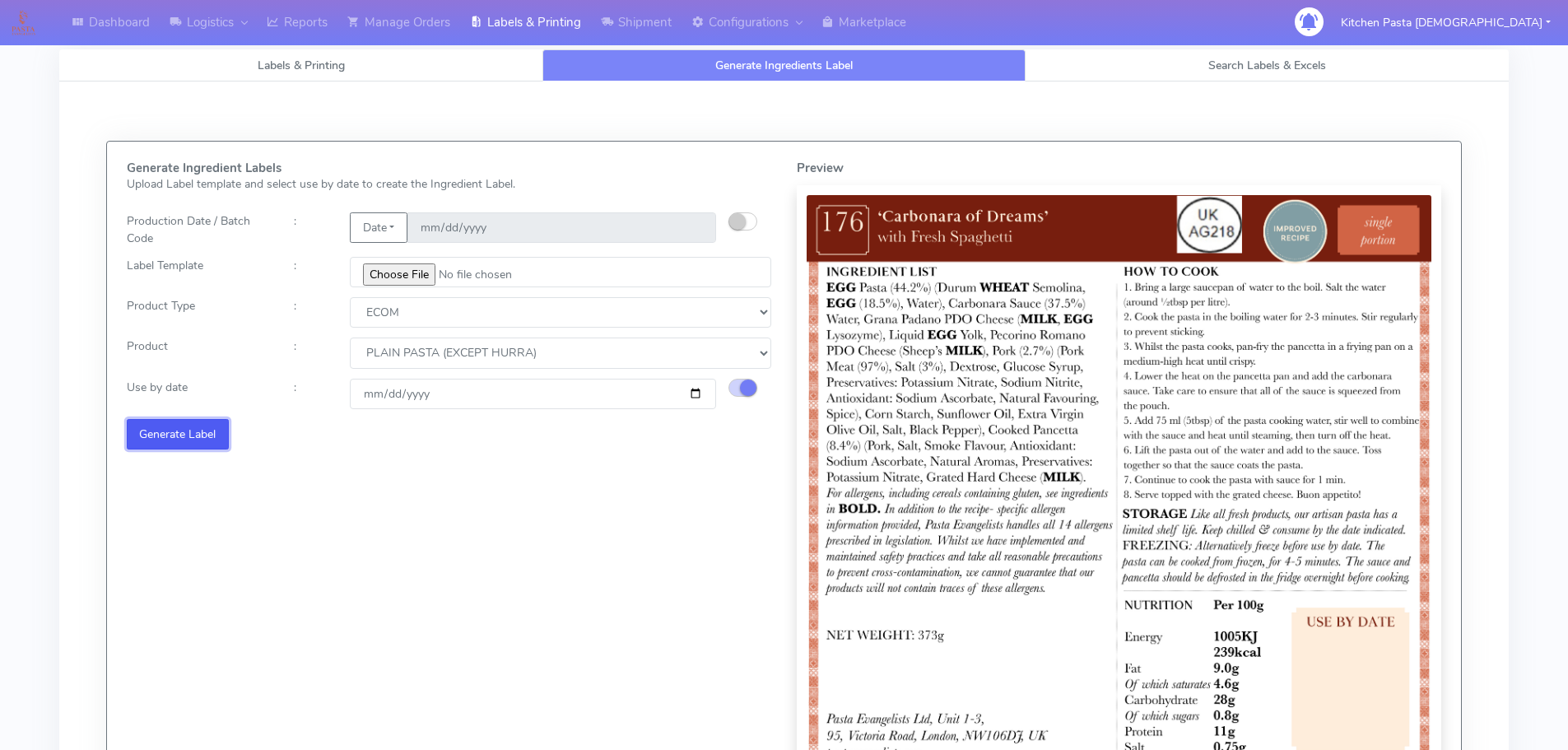
click at [201, 430] on button "Generate Label" at bounding box center [178, 434] width 102 height 31
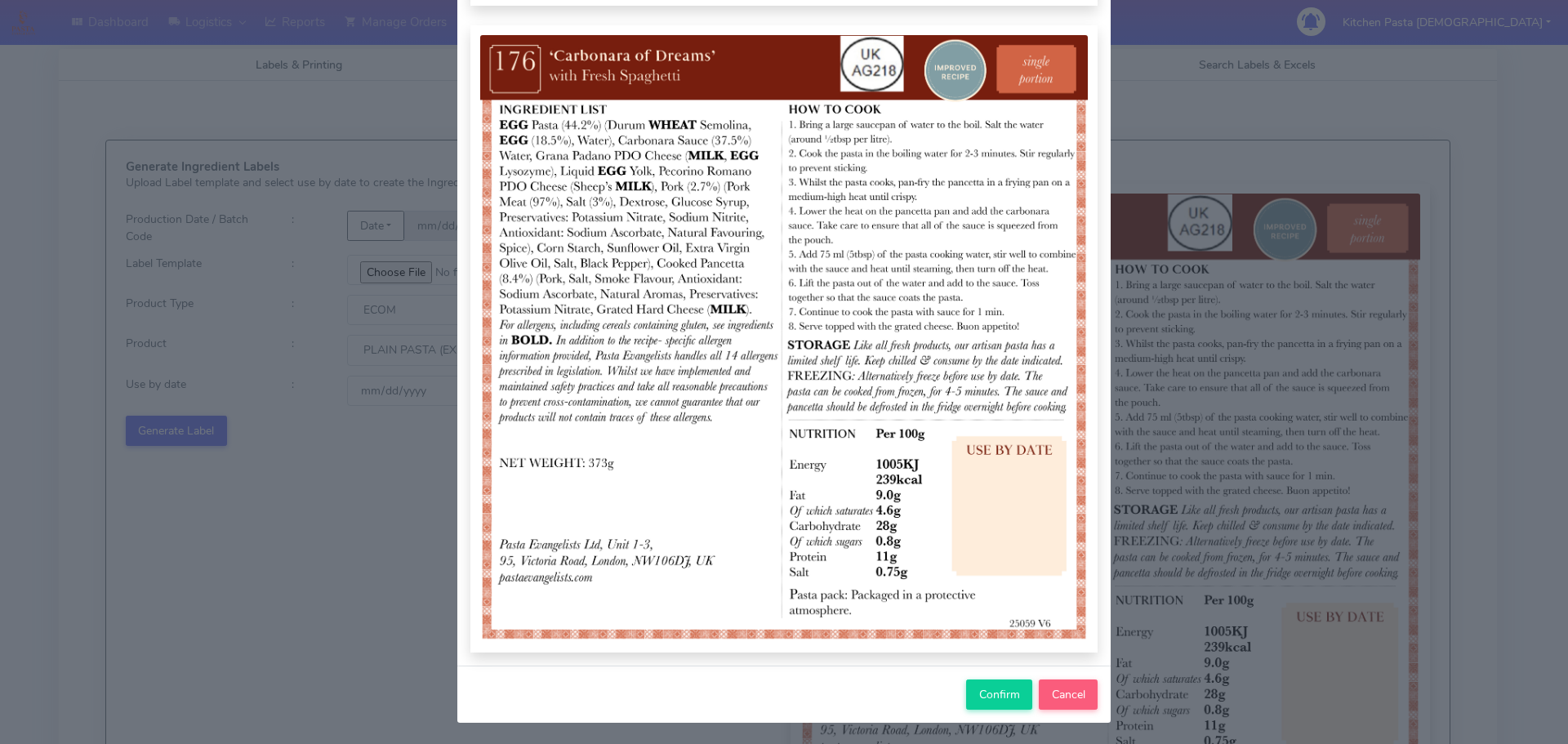
scroll to position [169, 0]
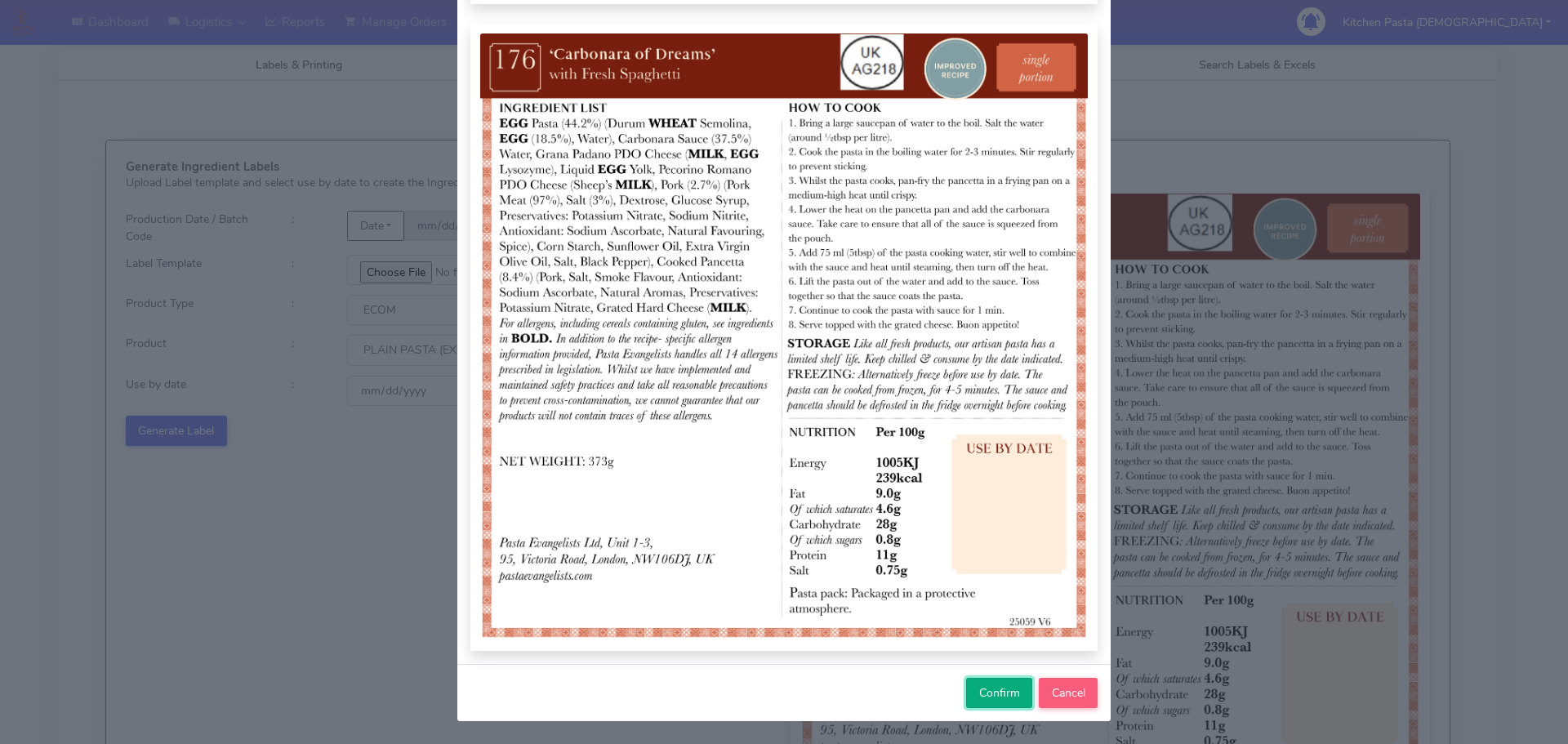
click at [980, 700] on span "Confirm" at bounding box center [1000, 692] width 41 height 16
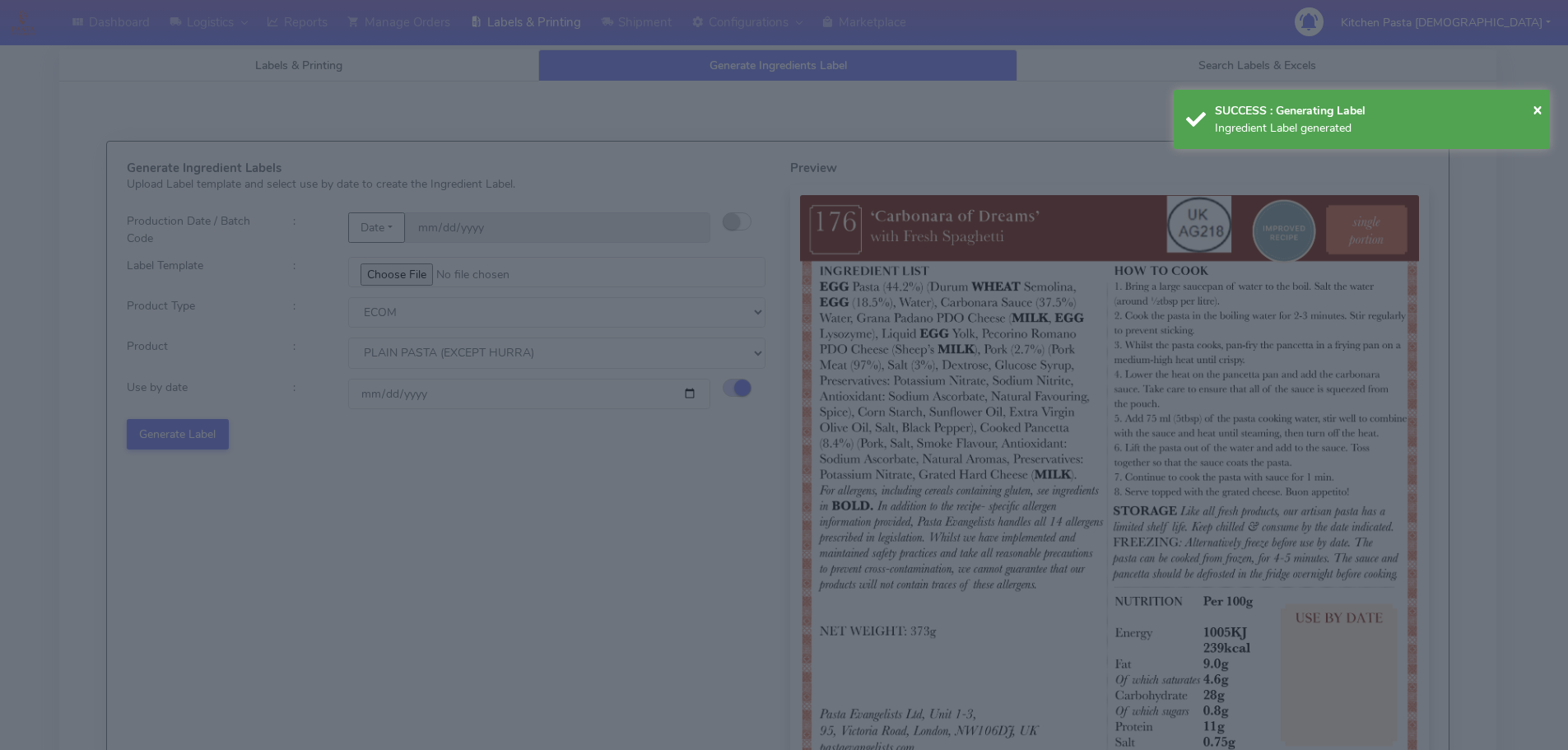
select select
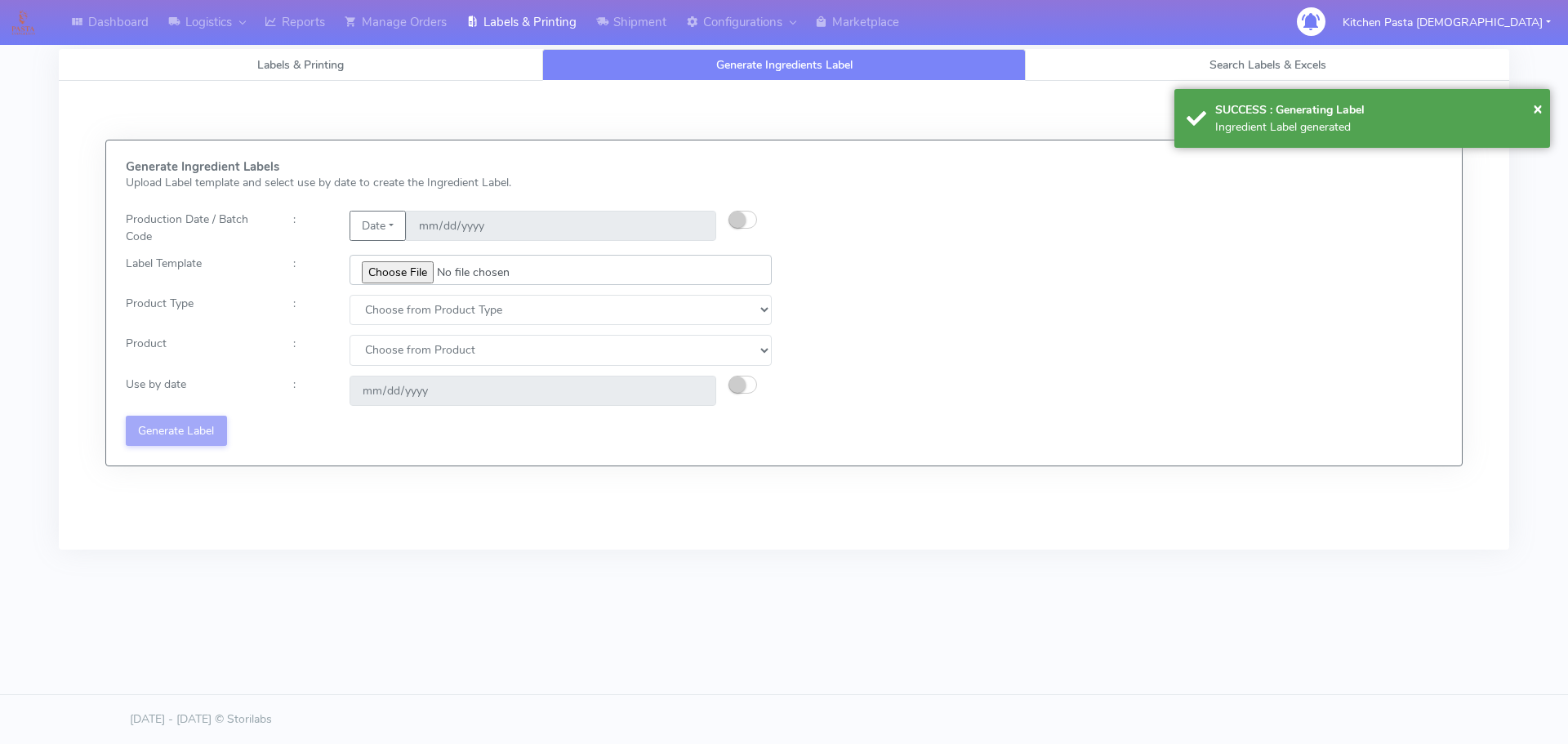
click at [405, 270] on input "file" at bounding box center [560, 270] width 422 height 30
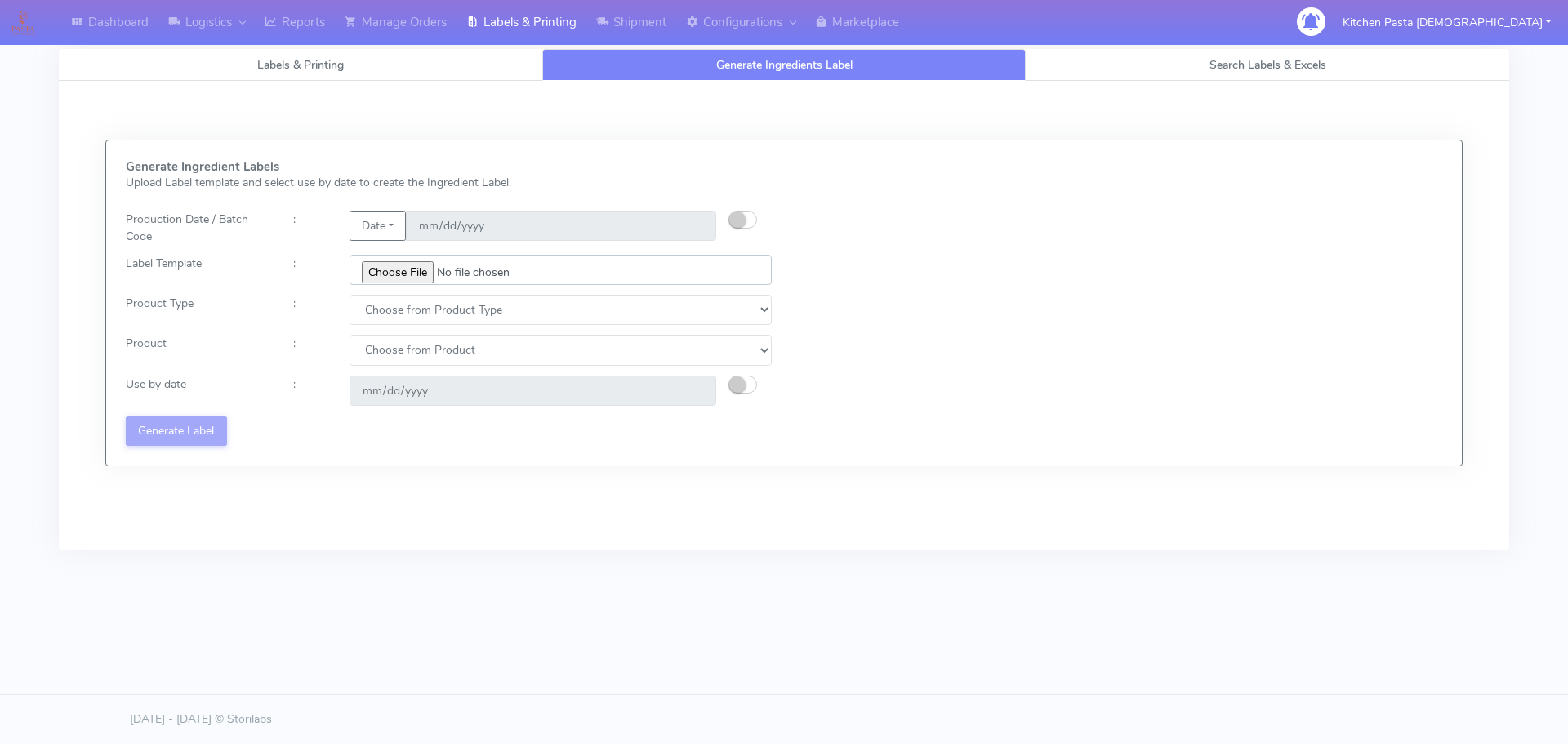
type input "C:\fakepath\Ecom_177 _v6.jpg"
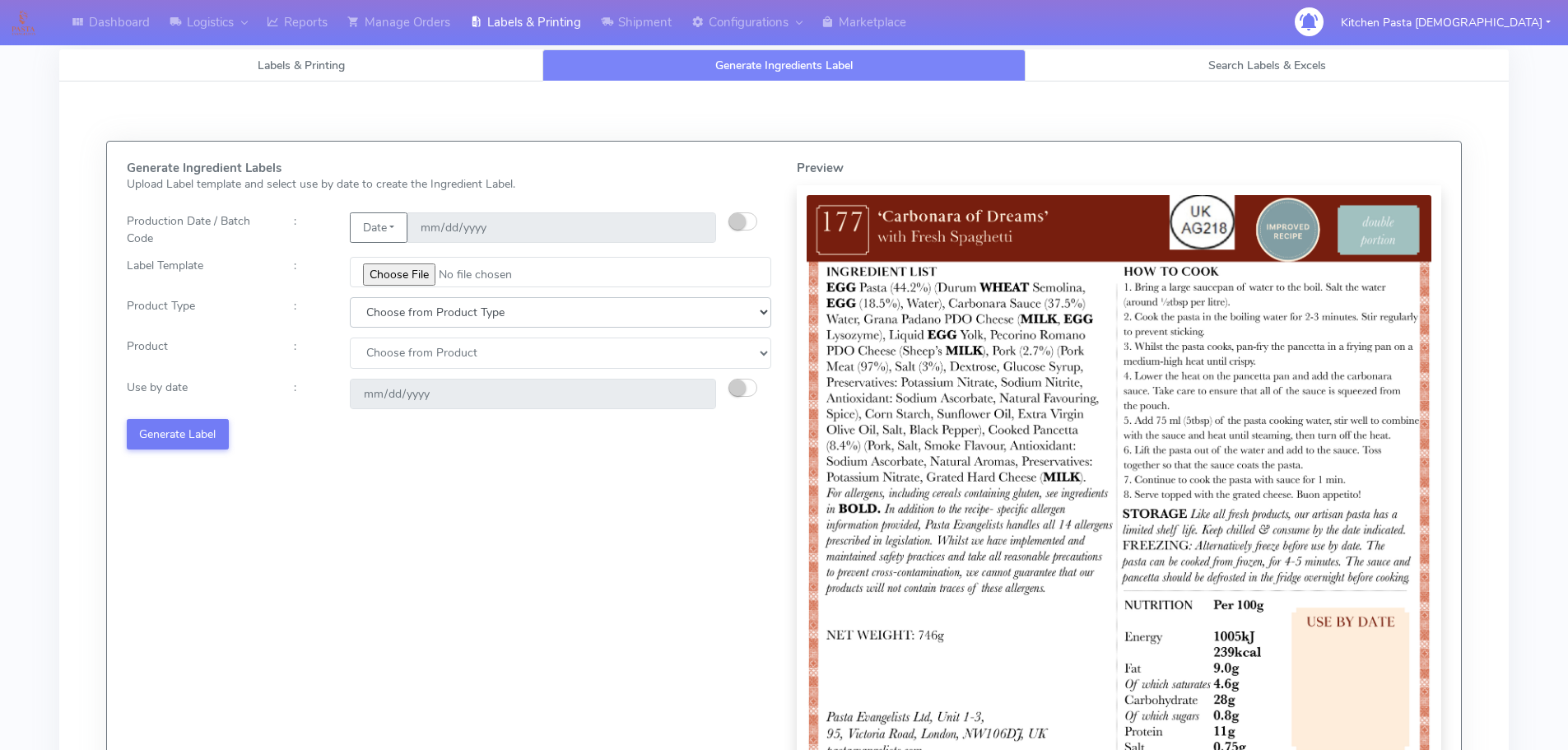
drag, startPoint x: 405, startPoint y: 317, endPoint x: 396, endPoint y: 327, distance: 13.5
click at [405, 317] on select "Choose from Product Type ECOM ERETAIL CIRCULAR CIRC_DESERTS LASAGNE" at bounding box center [560, 312] width 421 height 31
select select "1"
click at [349, 297] on select "Choose from Product Type ECOM ERETAIL CIRCULAR CIRC_DESERTS LASAGNE" at bounding box center [560, 312] width 421 height 31
select select
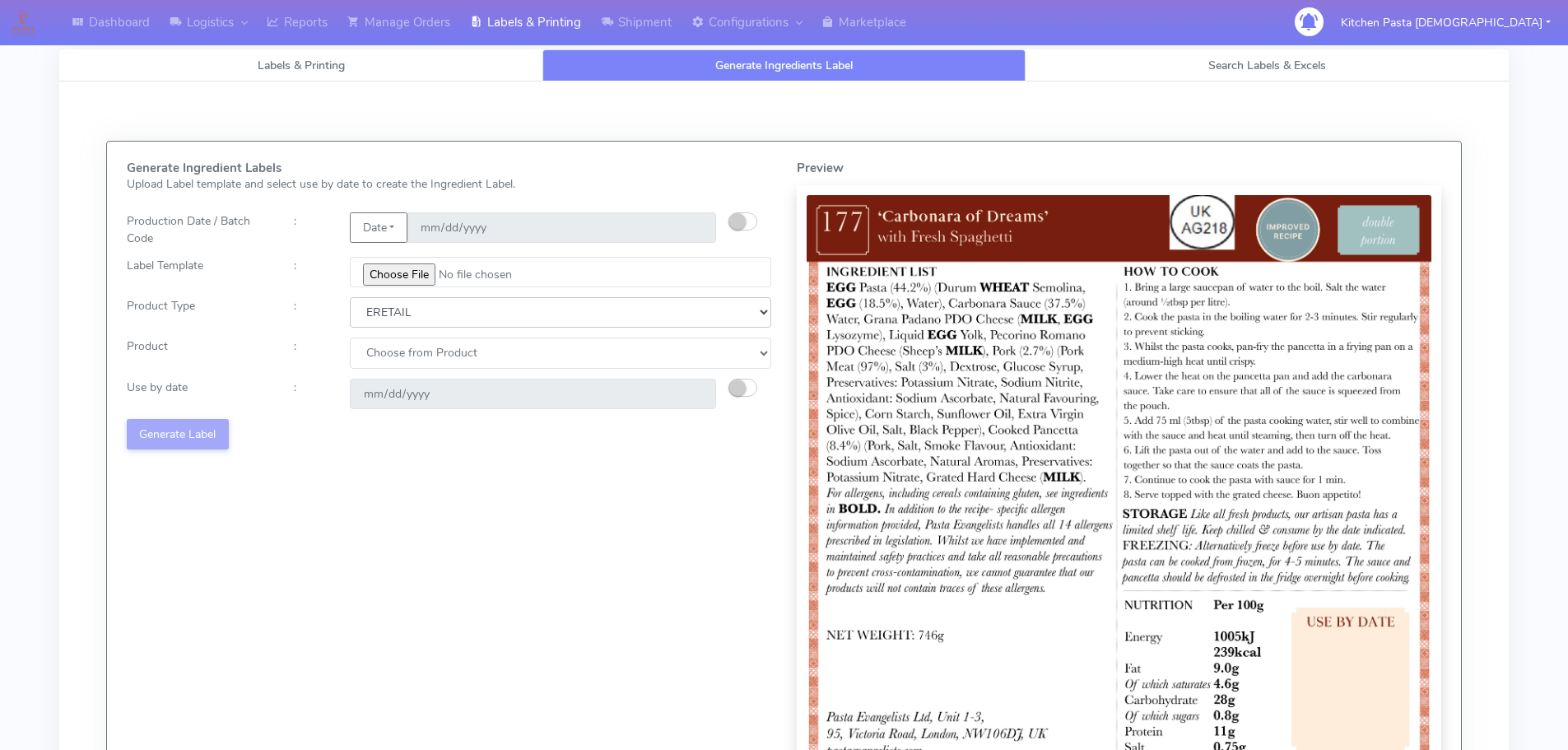
drag, startPoint x: 382, startPoint y: 313, endPoint x: 391, endPoint y: 325, distance: 15.0
click at [382, 313] on select "Choose from Product Type ECOM ERETAIL CIRCULAR CIRC_DESERTS LASAGNE" at bounding box center [560, 312] width 421 height 31
select select "0"
click at [349, 297] on select "Choose from Product Type ECOM ERETAIL CIRCULAR CIRC_DESERTS LASAGNE" at bounding box center [560, 312] width 421 height 31
drag, startPoint x: 396, startPoint y: 352, endPoint x: 396, endPoint y: 368, distance: 16.0
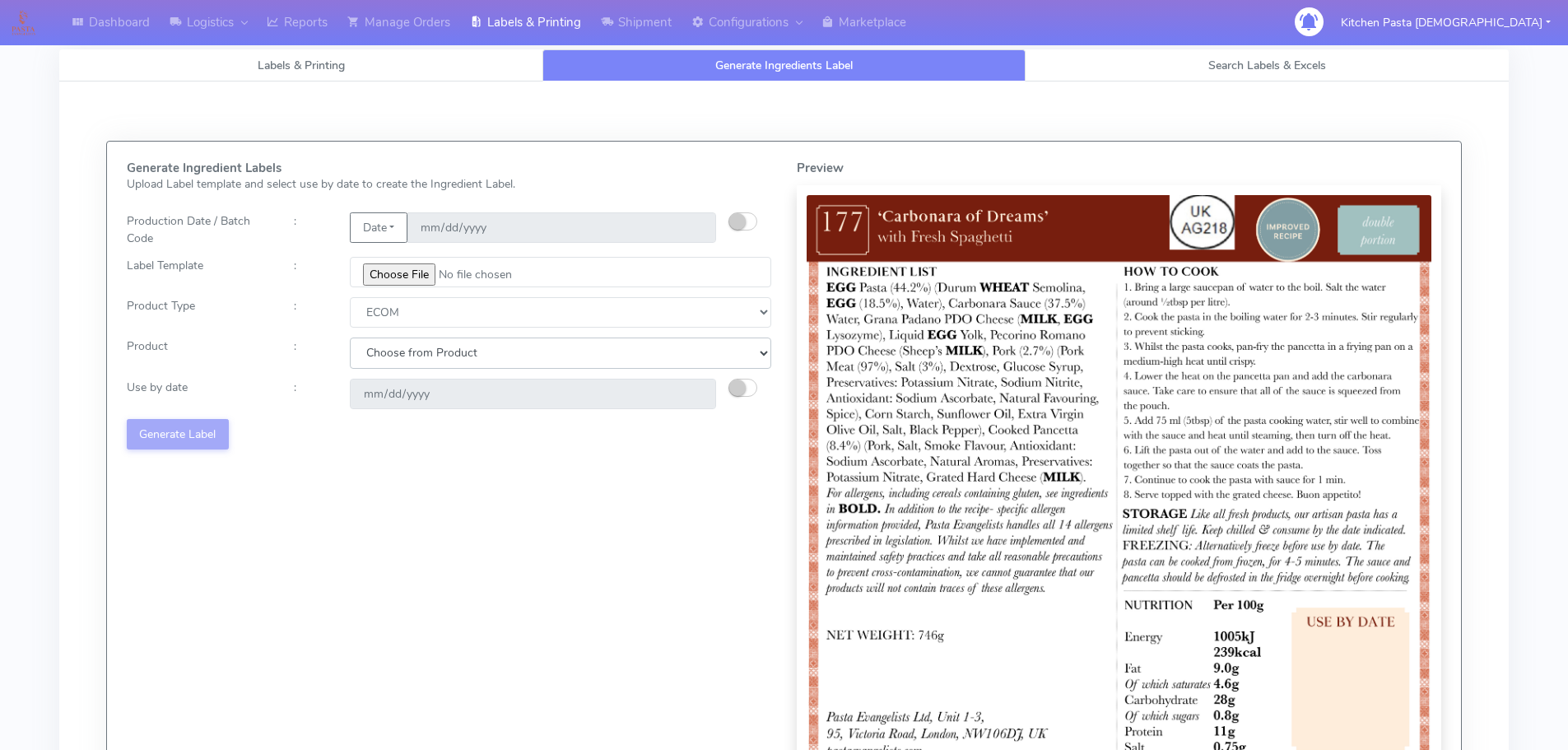
click at [396, 354] on select "Choose from Product PLAIN PASTA (EXCEPT HURRA) HURRA FILLED PASTA BUTTER (INTER…" at bounding box center [560, 353] width 421 height 31
select select "0"
click at [349, 338] on select "Choose from Product PLAIN PASTA (EXCEPT HURRA) HURRA FILLED PASTA BUTTER (INTER…" at bounding box center [560, 353] width 421 height 31
click at [739, 385] on small "button" at bounding box center [738, 387] width 17 height 17
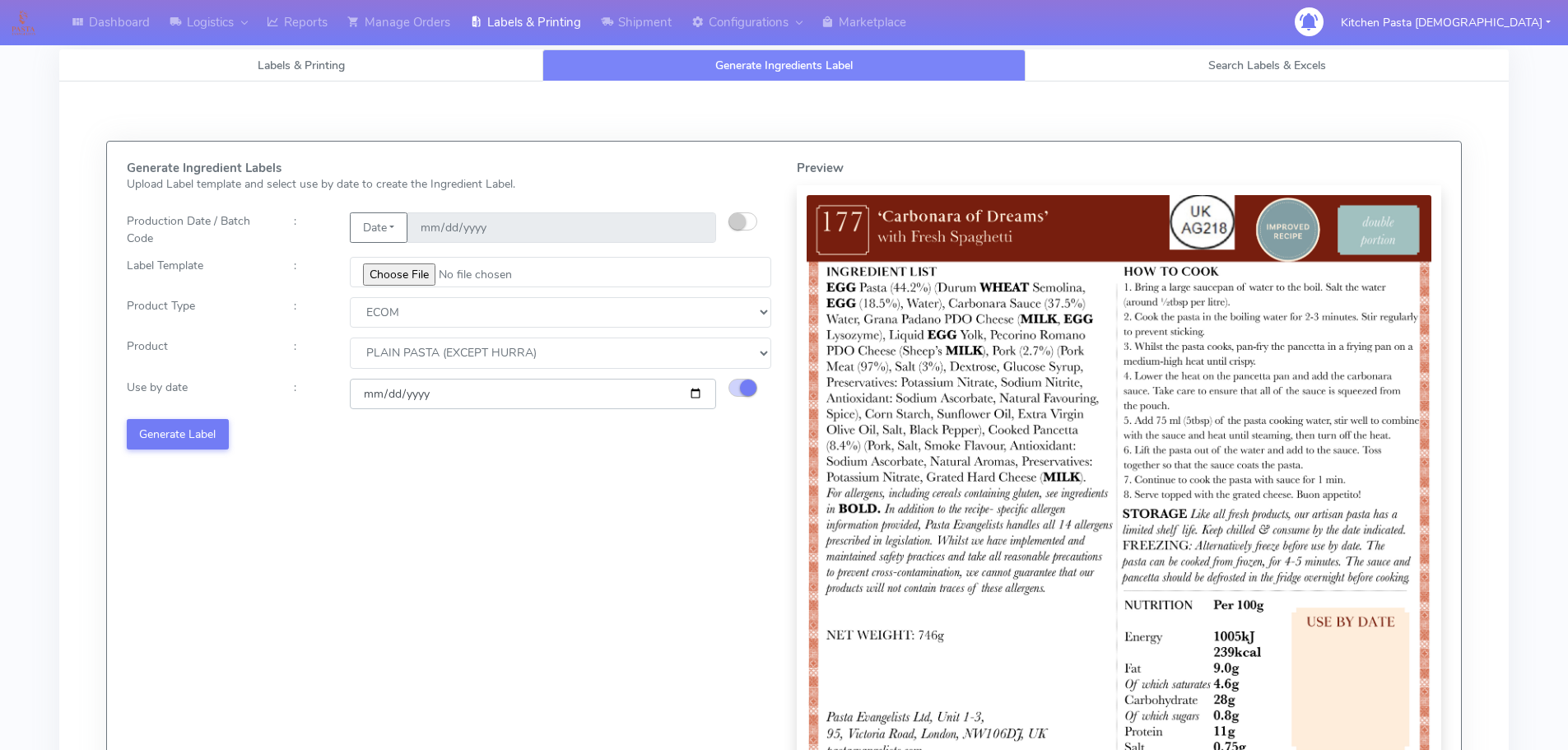
click at [696, 395] on input "[DATE]" at bounding box center [532, 393] width 366 height 31
type input "[DATE]"
click at [205, 428] on button "Generate Label" at bounding box center [178, 434] width 102 height 31
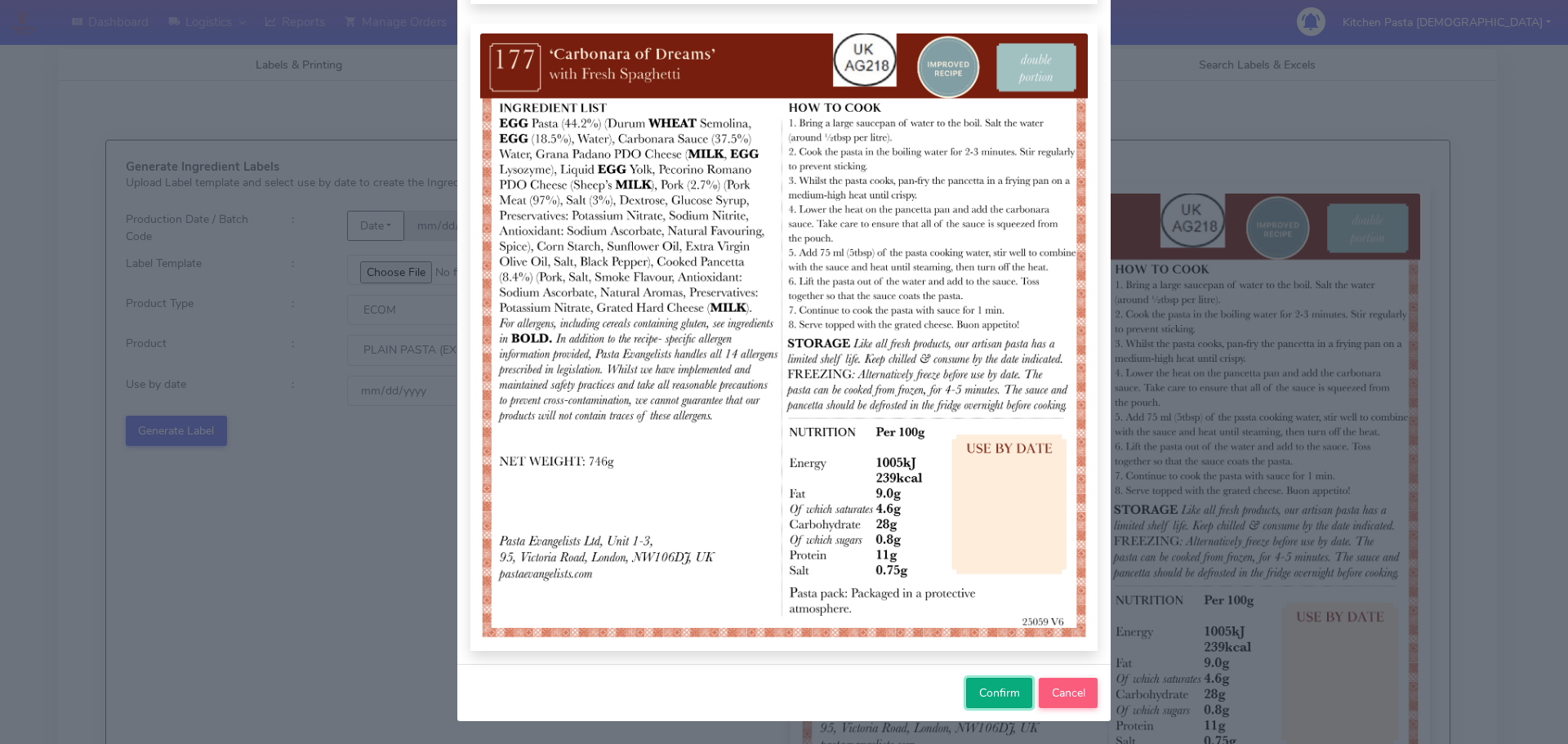
click at [979, 696] on span "Confirm" at bounding box center [1000, 692] width 41 height 16
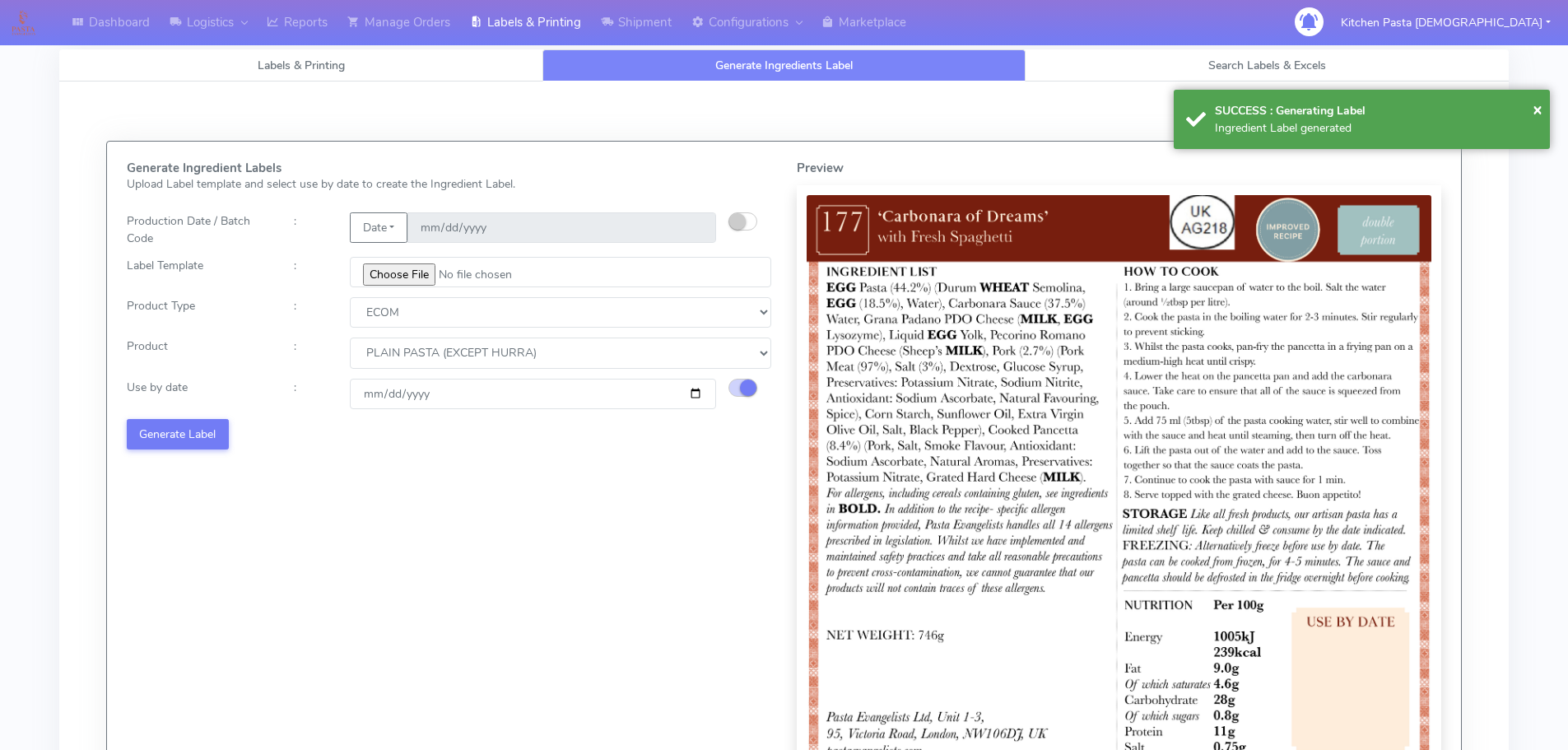
select select
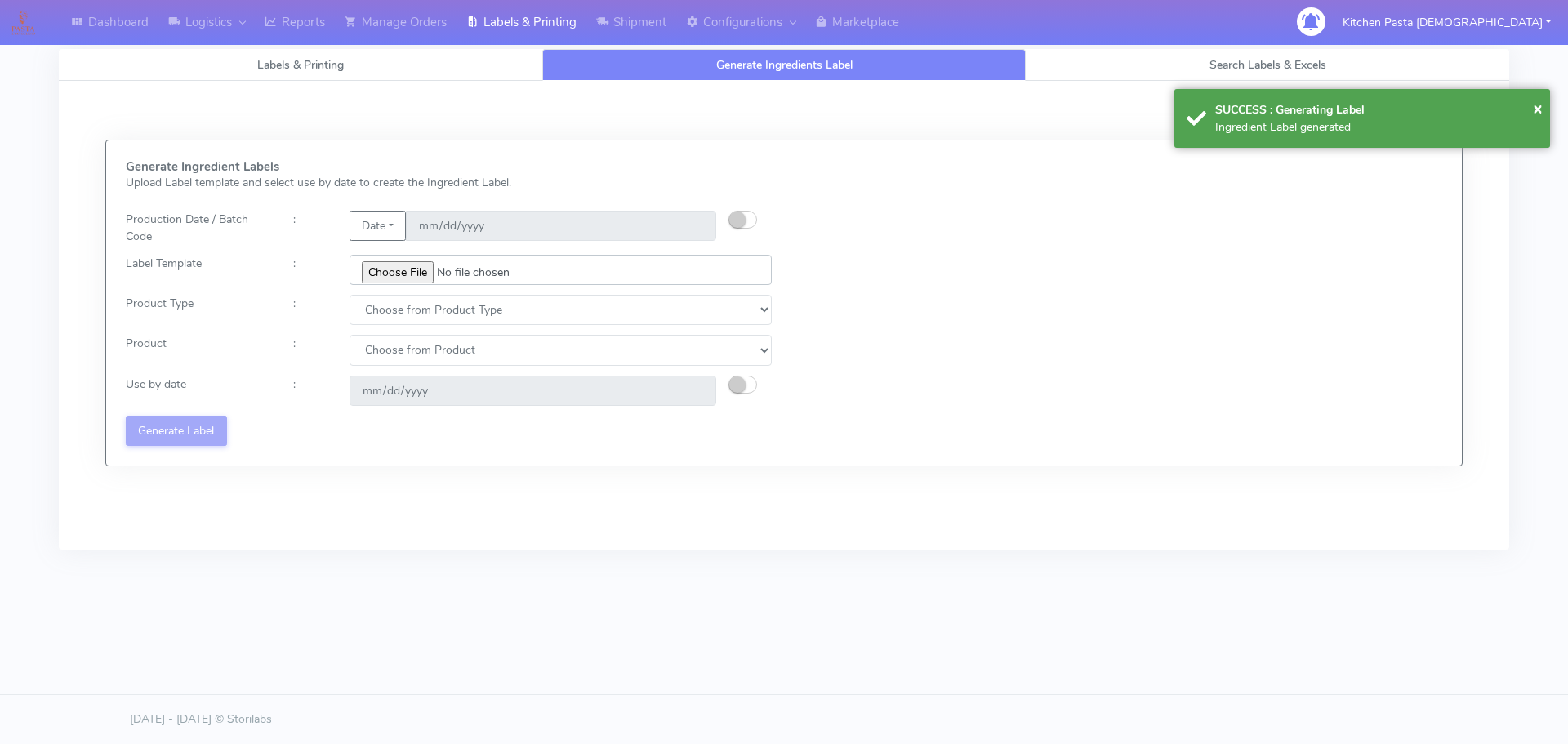
click at [403, 266] on input "file" at bounding box center [560, 270] width 422 height 30
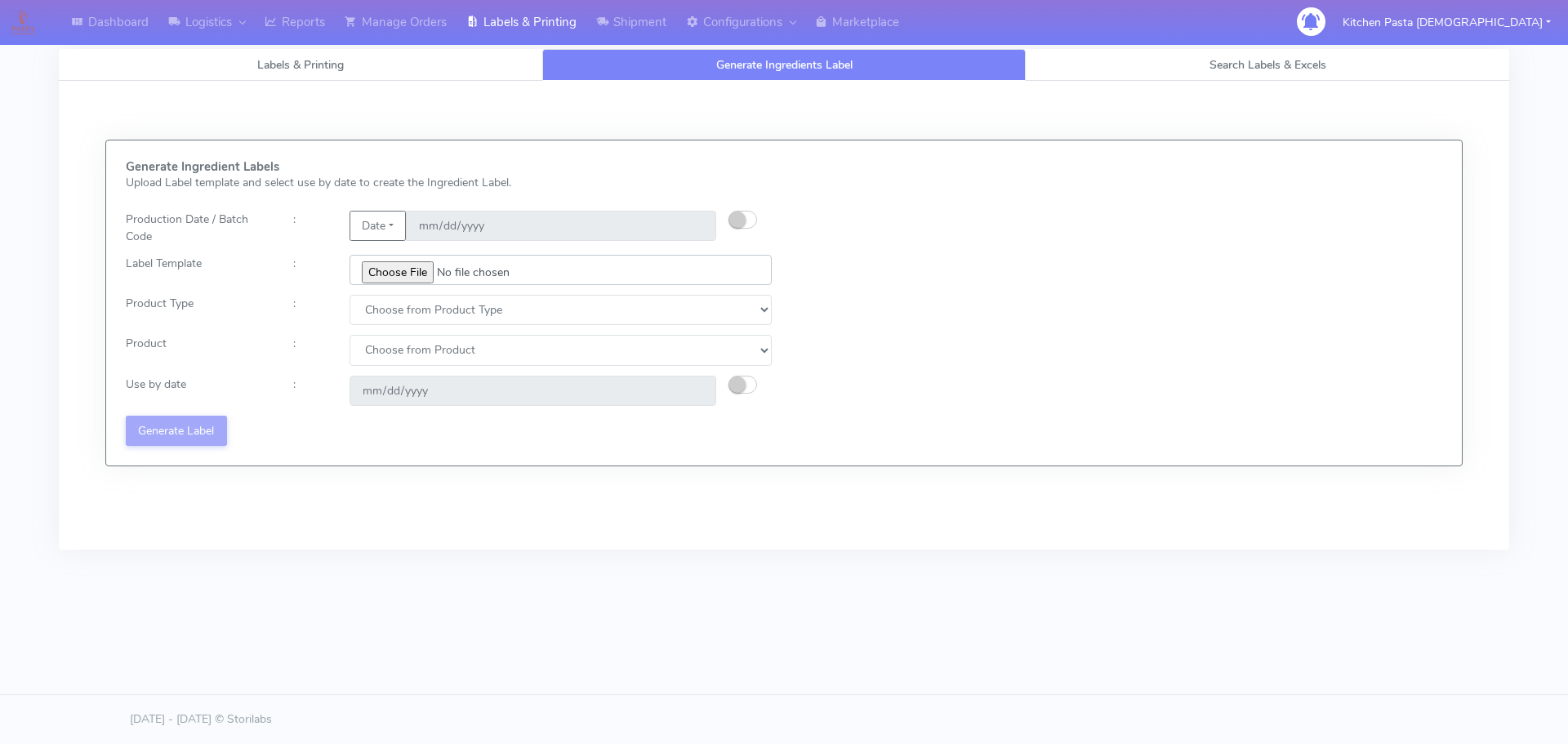
type input "C:\fakepath\Ecom_240_V3.jpg"
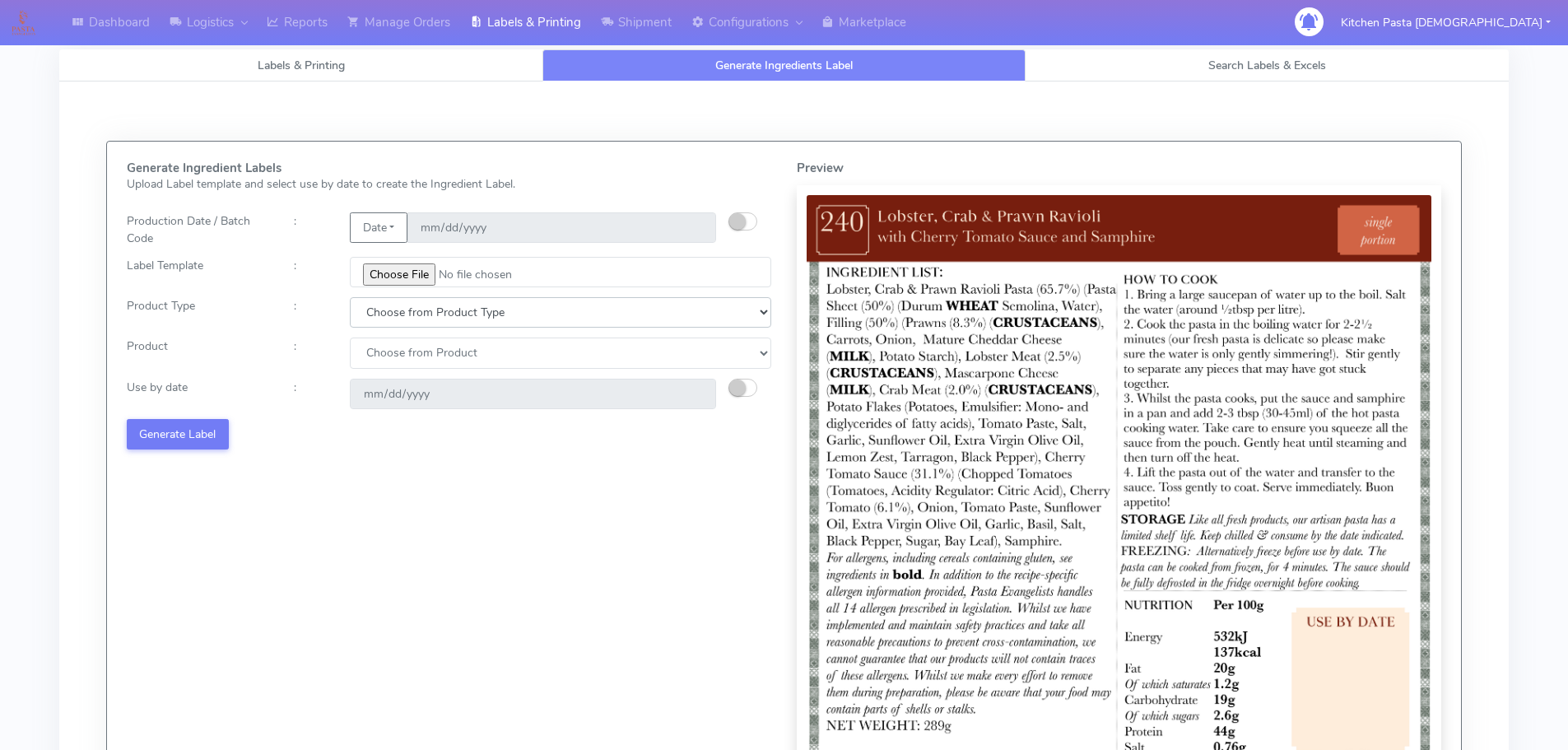
click at [387, 321] on select "Choose from Product Type ECOM ERETAIL CIRCULAR CIRC_DESERTS LASAGNE" at bounding box center [560, 312] width 421 height 31
select select "0"
click at [349, 297] on select "Choose from Product Type ECOM ERETAIL CIRCULAR CIRC_DESERTS LASAGNE" at bounding box center [560, 312] width 421 height 31
drag, startPoint x: 391, startPoint y: 345, endPoint x: 391, endPoint y: 367, distance: 22.0
click at [391, 354] on select "Choose from Product PLAIN PASTA (EXCEPT HURRA) HURRA FILLED PASTA BUTTER (INTER…" at bounding box center [560, 353] width 421 height 31
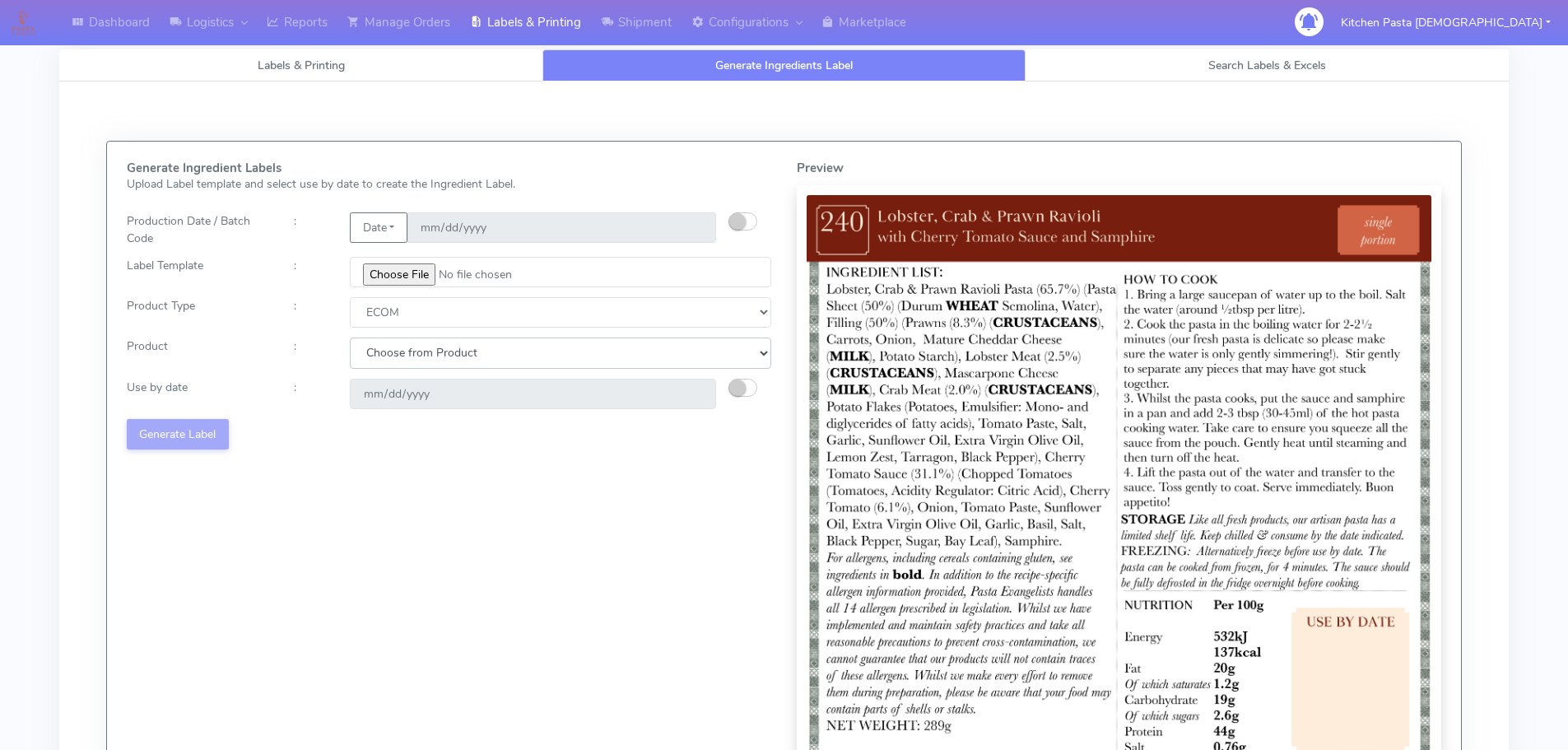
select select "0"
click at [349, 338] on select "Choose from Product PLAIN PASTA (EXCEPT HURRA) HURRA FILLED PASTA BUTTER (INTER…" at bounding box center [560, 353] width 421 height 31
click at [736, 387] on small "button" at bounding box center [738, 387] width 17 height 17
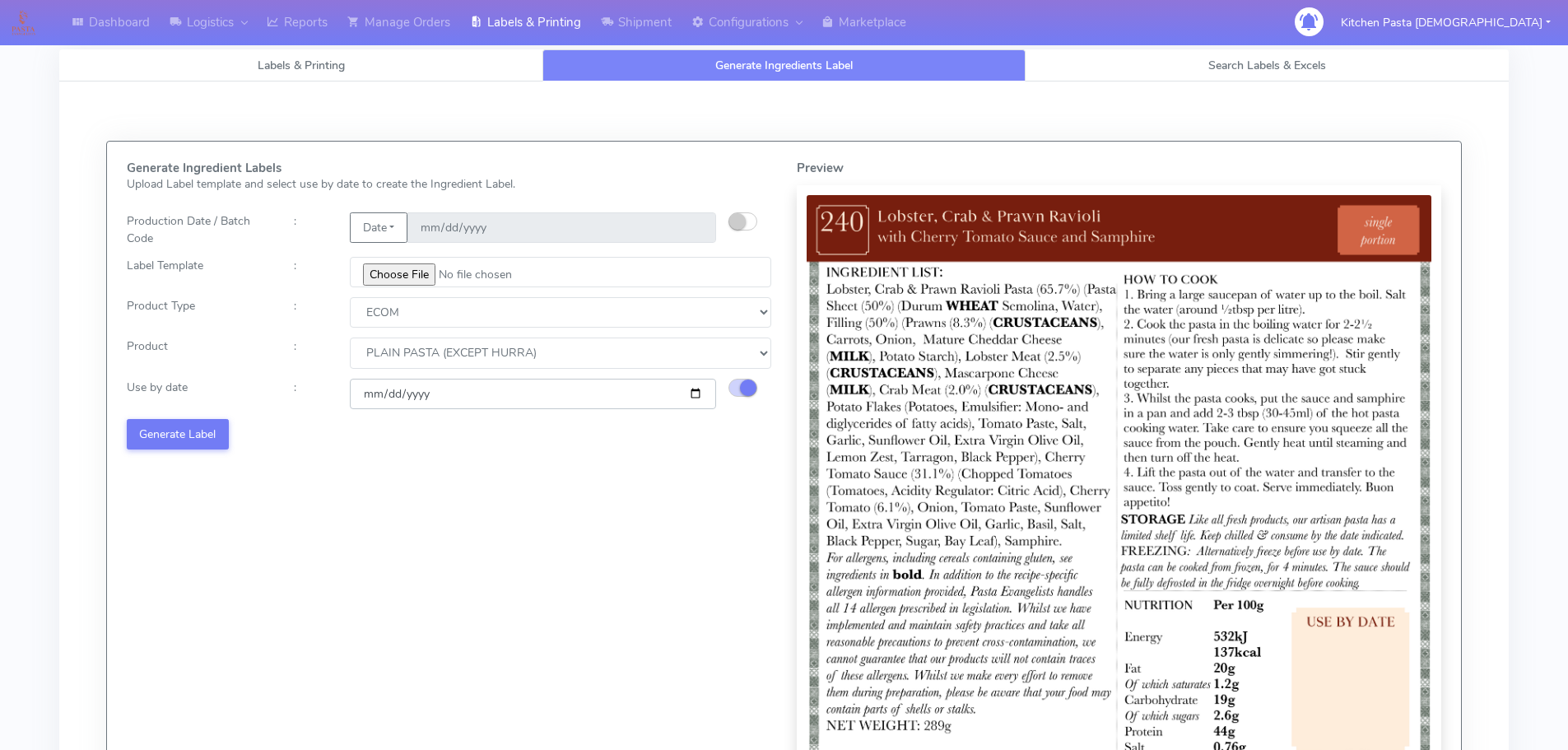
click at [696, 391] on input "[DATE]" at bounding box center [532, 393] width 366 height 31
type input "[DATE]"
click at [193, 427] on button "Generate Label" at bounding box center [178, 434] width 102 height 31
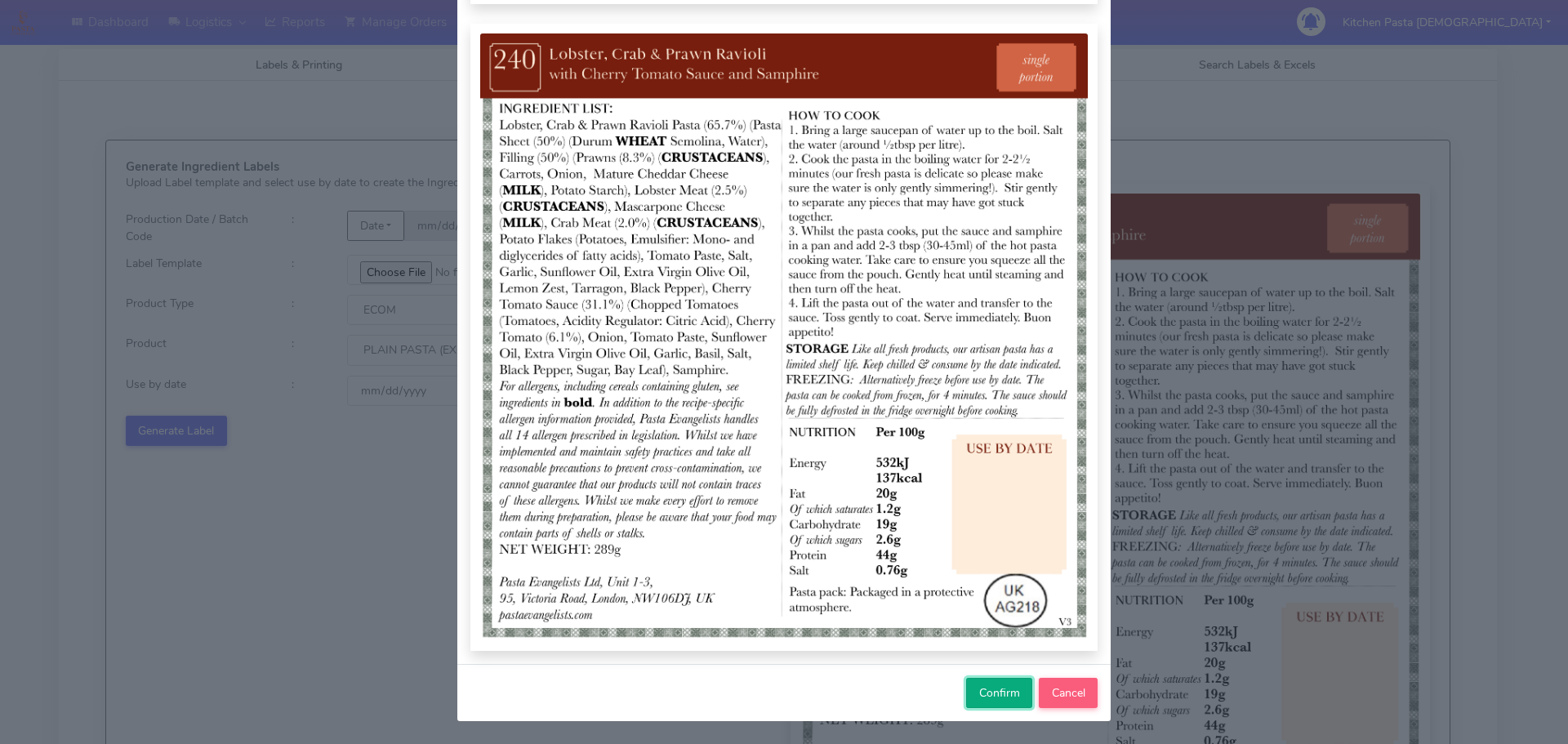
click at [979, 696] on span "Confirm" at bounding box center [1000, 692] width 41 height 16
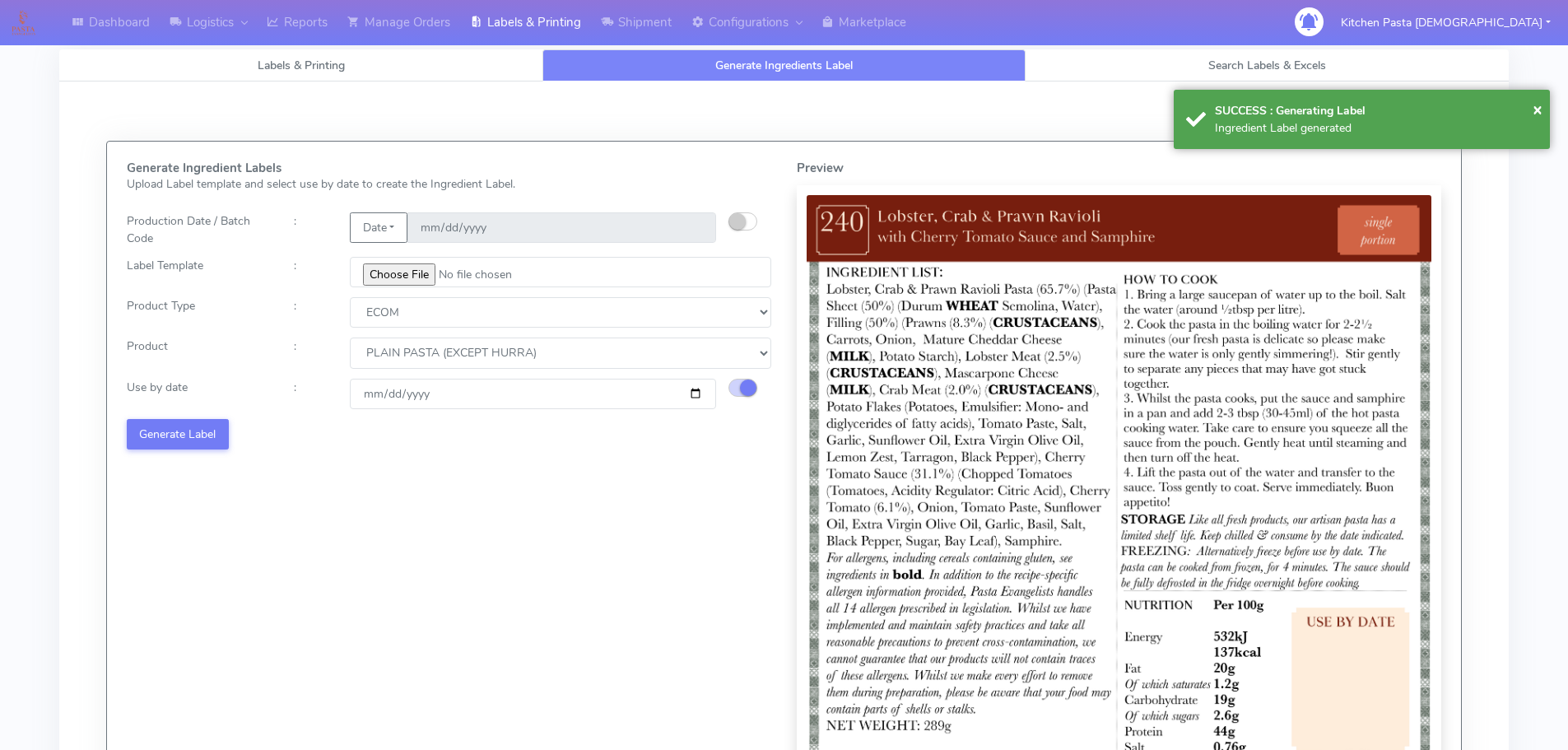
select select
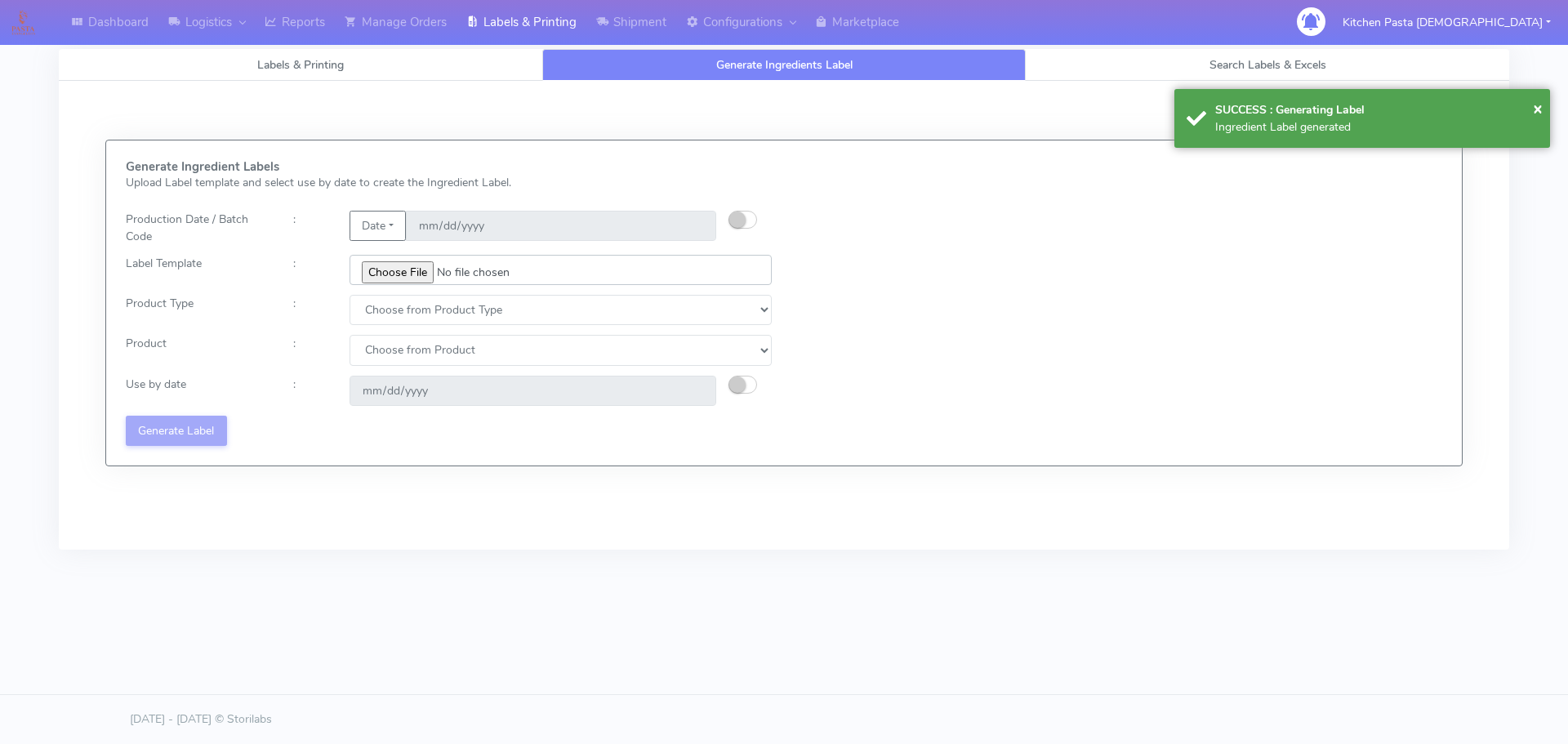
click at [396, 258] on input "file" at bounding box center [560, 270] width 422 height 30
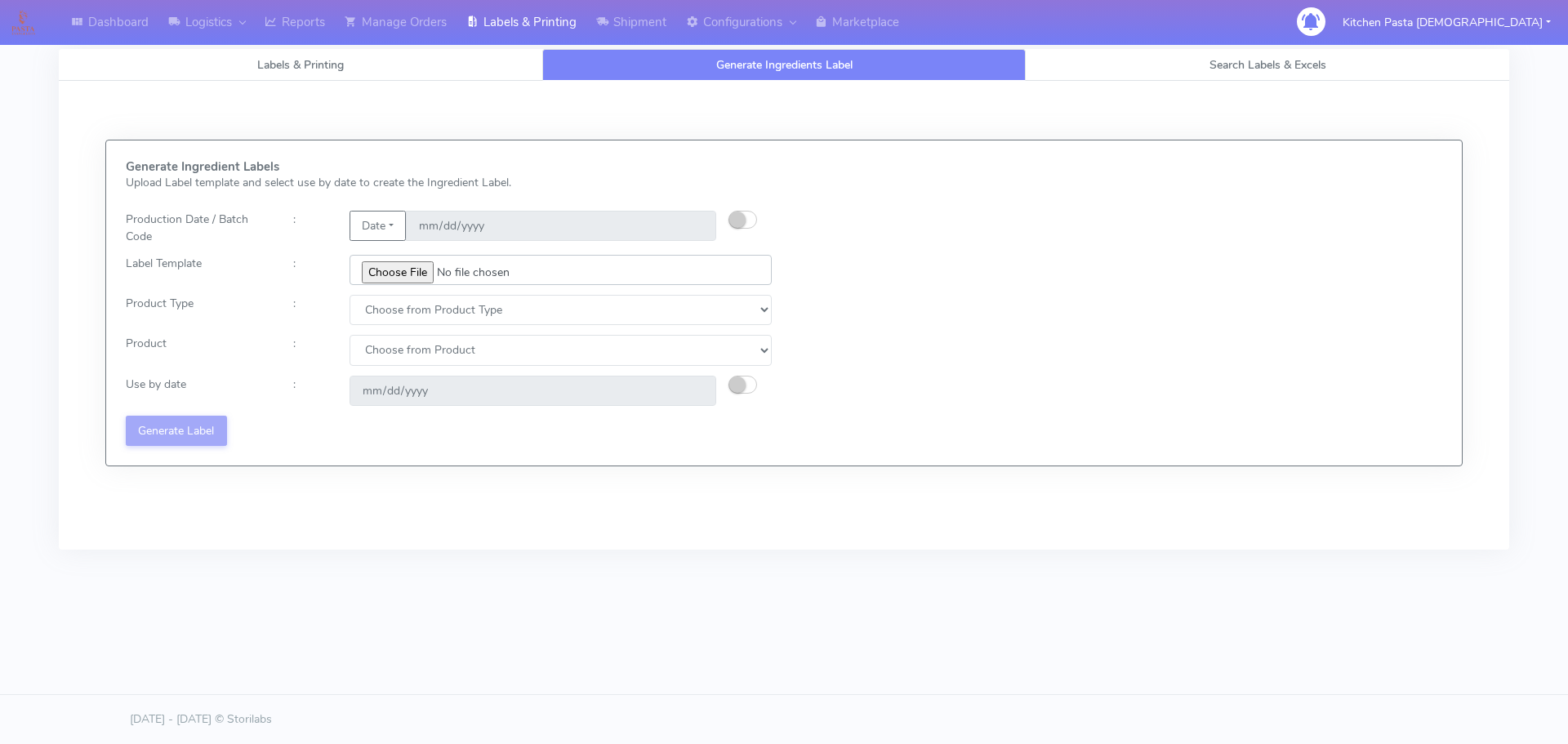
type input "C:\fakepath\Ecom_241_V3.jpg"
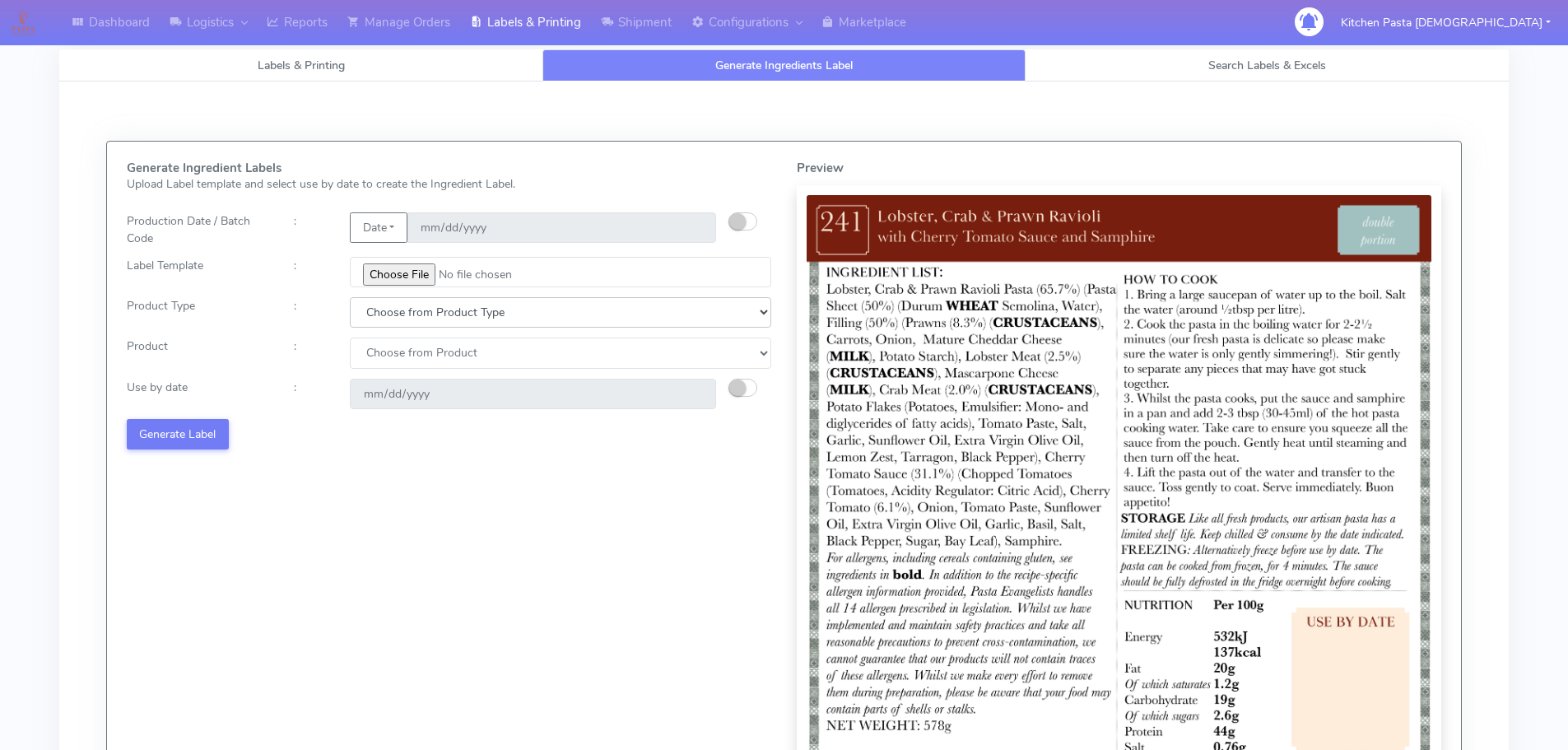
drag, startPoint x: 393, startPoint y: 313, endPoint x: 400, endPoint y: 326, distance: 14.8
click at [393, 313] on select "Choose from Product Type ECOM ERETAIL CIRCULAR CIRC_DESERTS LASAGNE" at bounding box center [560, 312] width 421 height 31
select select "0"
click at [349, 297] on select "Choose from Product Type ECOM ERETAIL CIRCULAR CIRC_DESERTS LASAGNE" at bounding box center [560, 312] width 421 height 31
drag, startPoint x: 404, startPoint y: 352, endPoint x: 404, endPoint y: 368, distance: 16.0
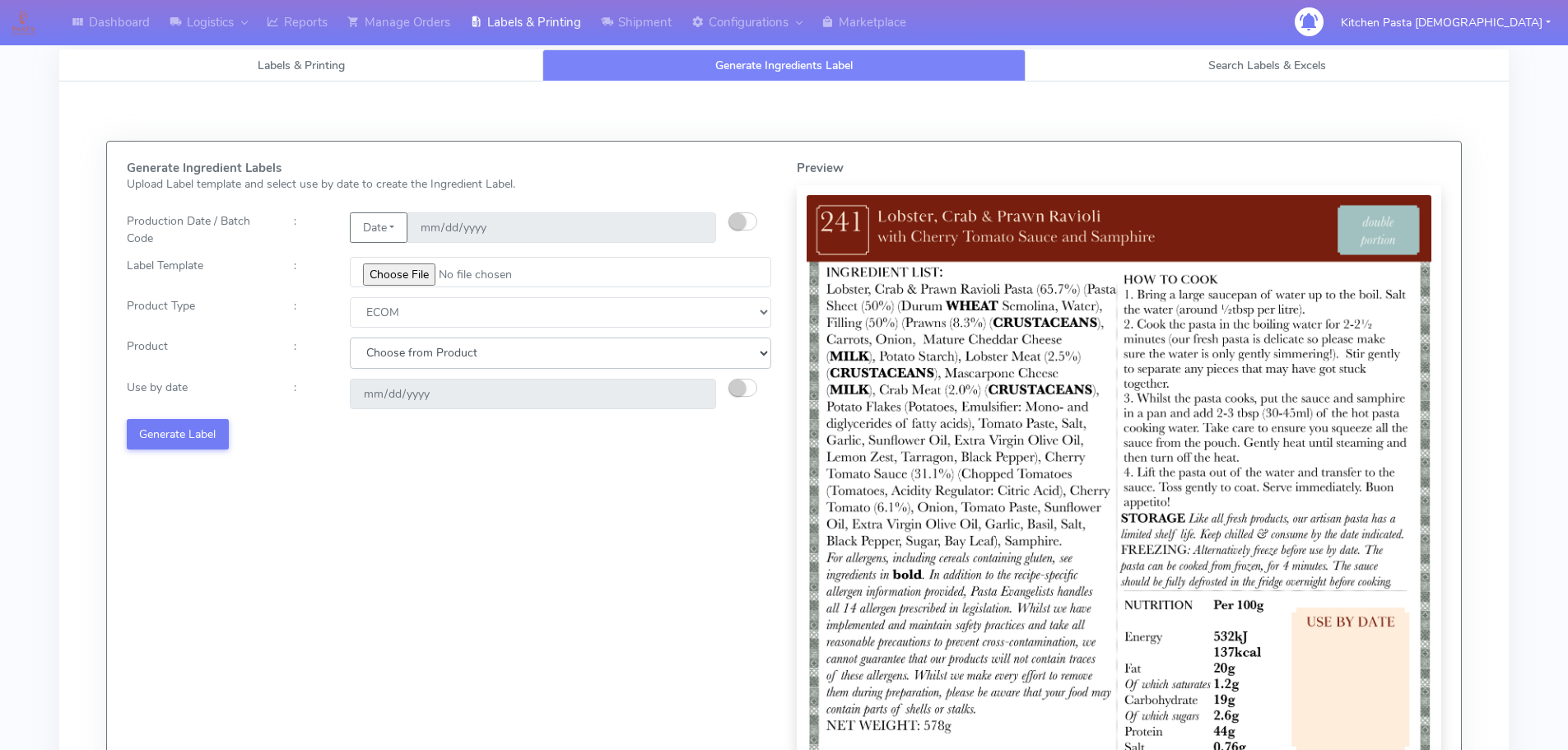
click at [404, 358] on select "Choose from Product PLAIN PASTA (EXCEPT HURRA) HURRA FILLED PASTA BUTTER (INTER…" at bounding box center [560, 353] width 421 height 31
select select "0"
click at [349, 338] on select "Choose from Product PLAIN PASTA (EXCEPT HURRA) HURRA FILLED PASTA BUTTER (INTER…" at bounding box center [560, 353] width 421 height 31
click at [734, 382] on small "button" at bounding box center [738, 387] width 17 height 17
click at [702, 389] on input "[DATE]" at bounding box center [532, 393] width 366 height 31
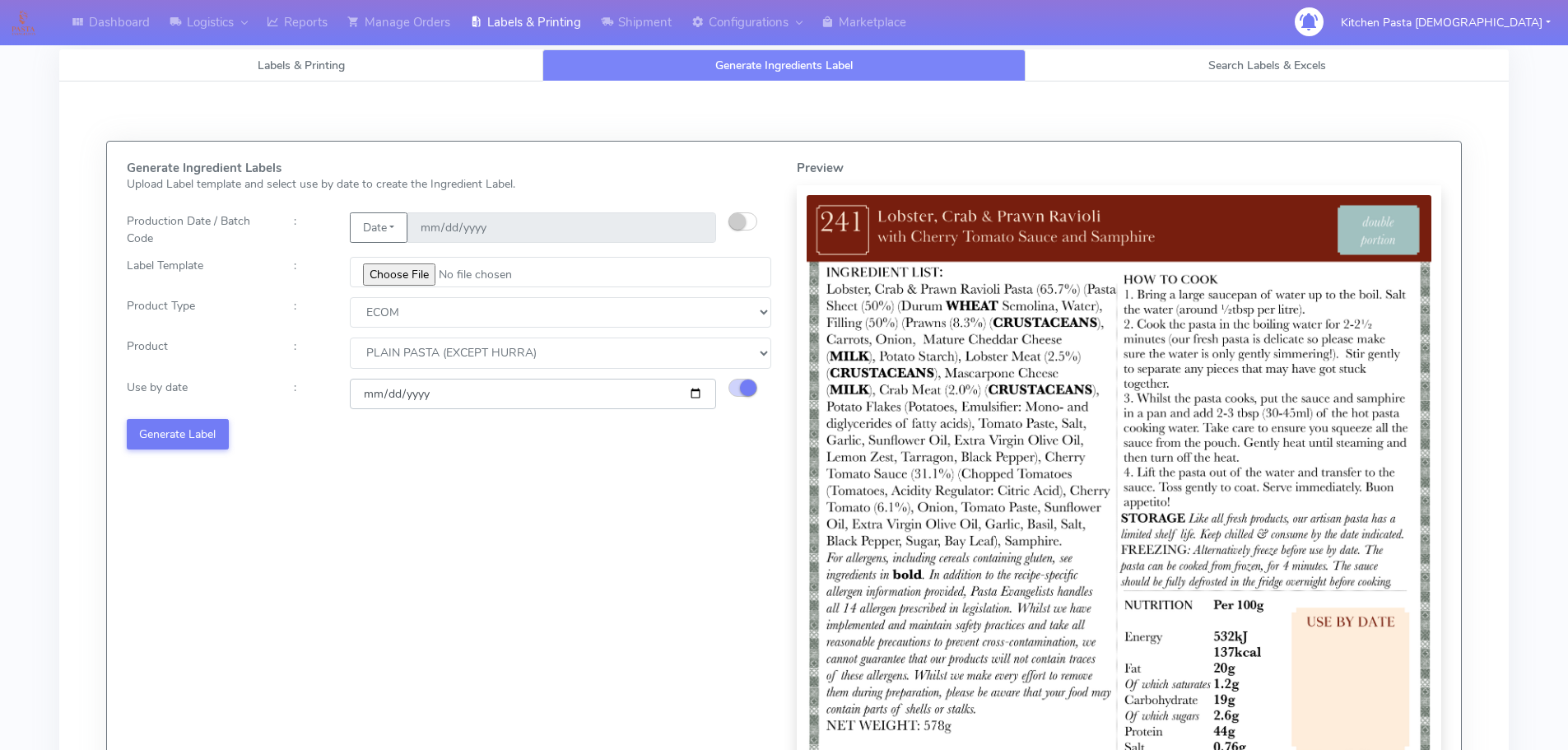
type input "[DATE]"
click at [191, 417] on div "Generate Ingredient Labels Upload Label template and select use by date to crea…" at bounding box center [449, 495] width 670 height 668
click at [204, 437] on button "Generate Label" at bounding box center [178, 434] width 102 height 31
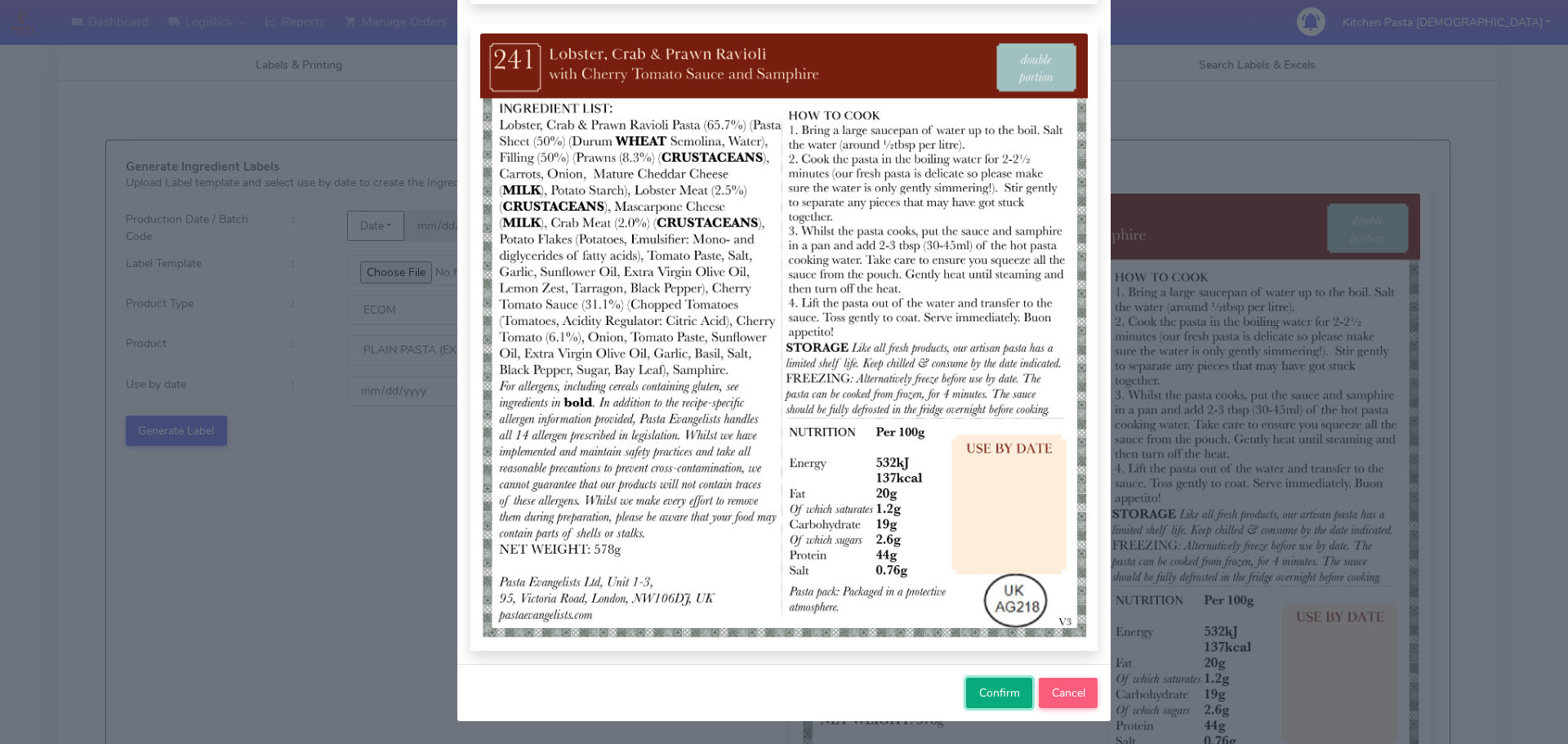
click at [979, 691] on span "Confirm" at bounding box center [1000, 692] width 41 height 16
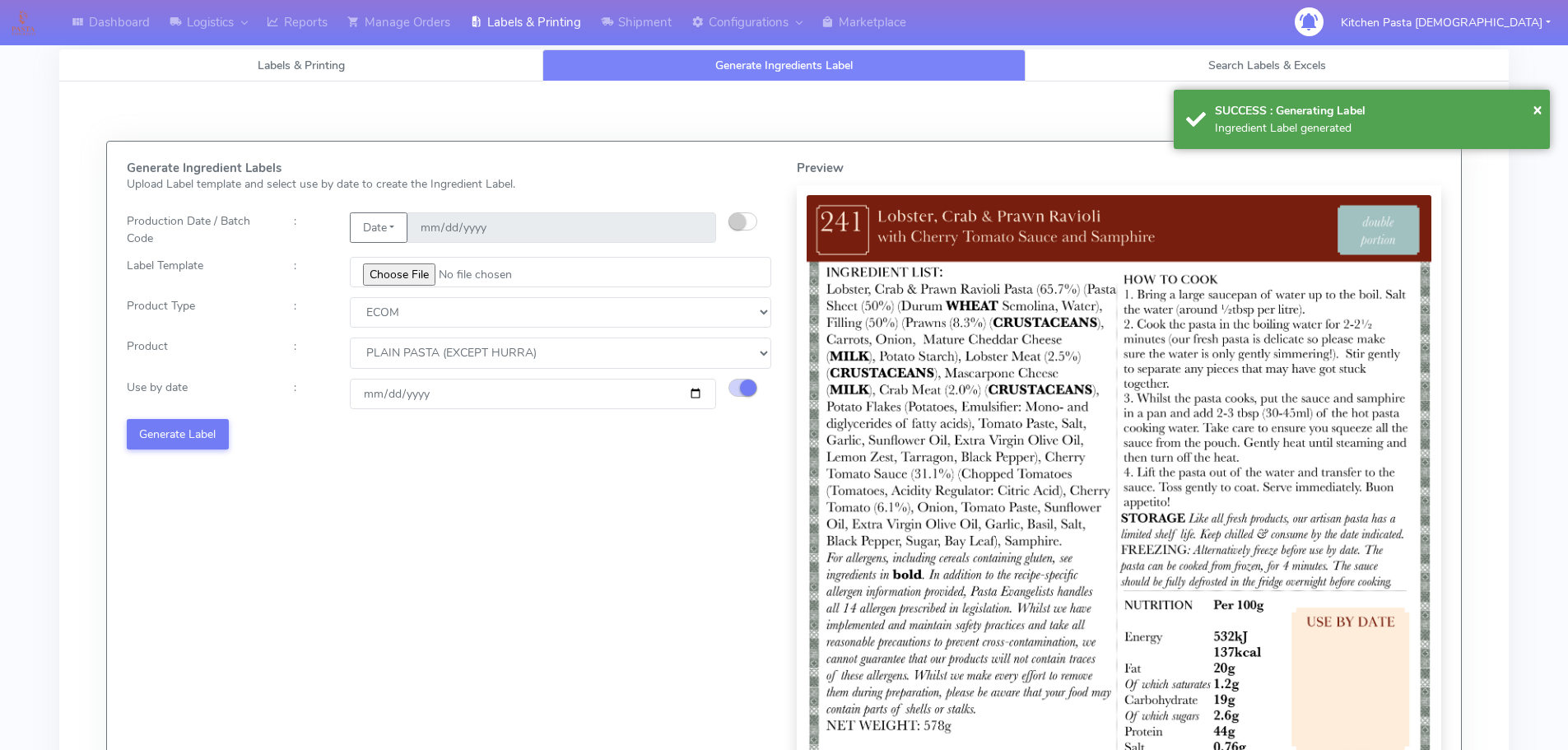
select select
